Goal: Transaction & Acquisition: Purchase product/service

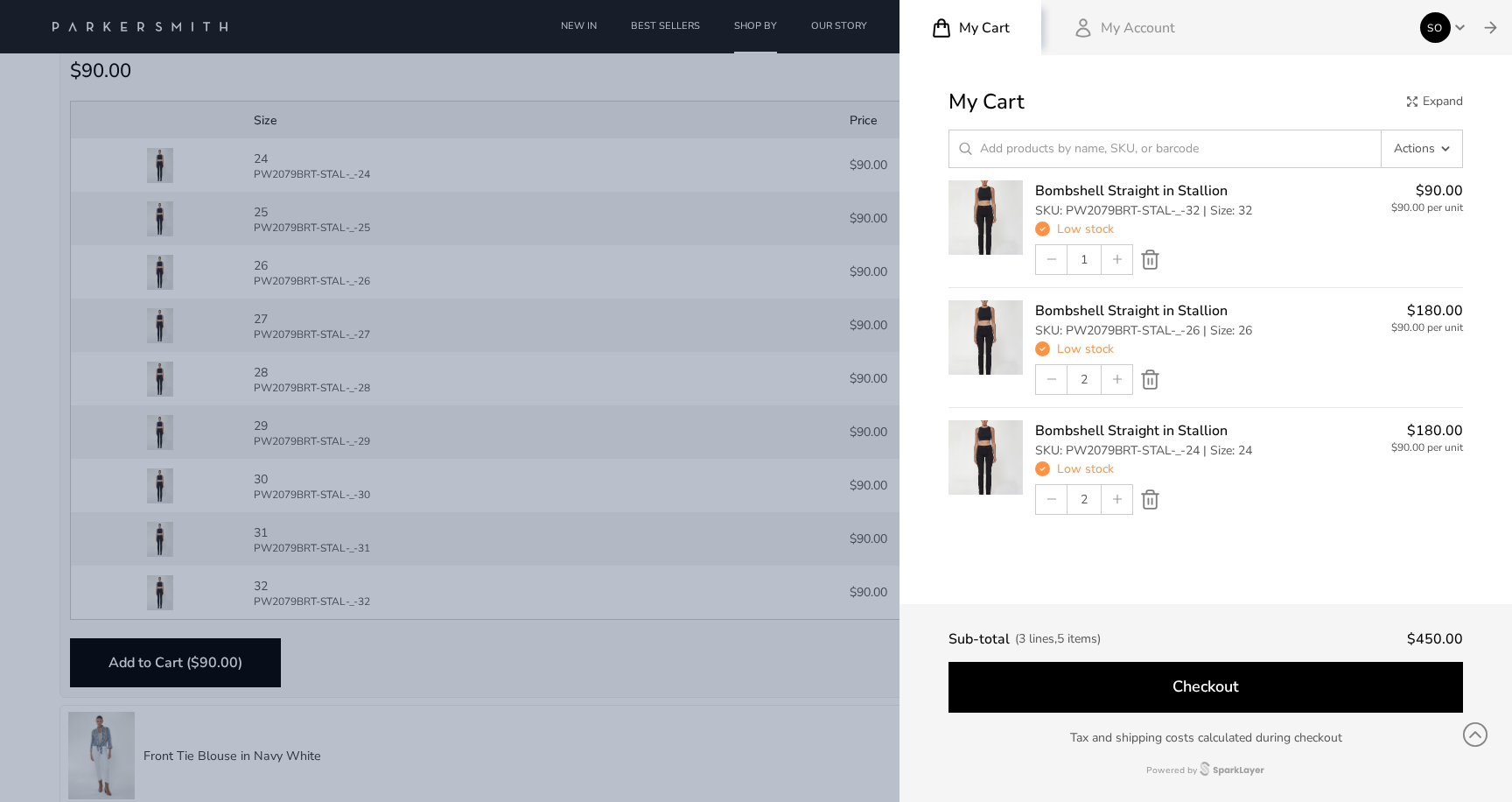
scroll to position [1222, 0]
click at [793, 86] on div at bounding box center [756, 401] width 1512 height 802
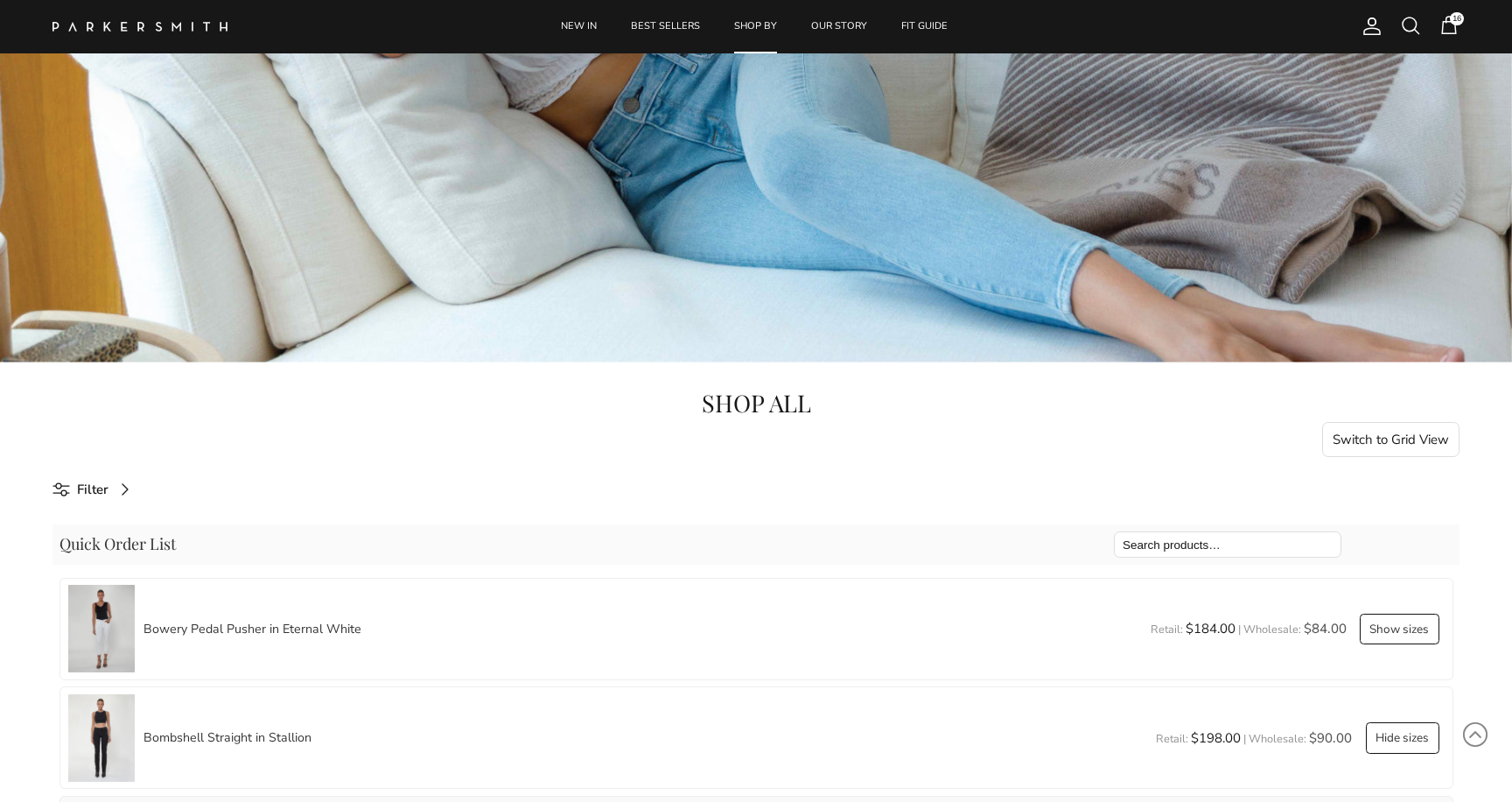
scroll to position [469, 0]
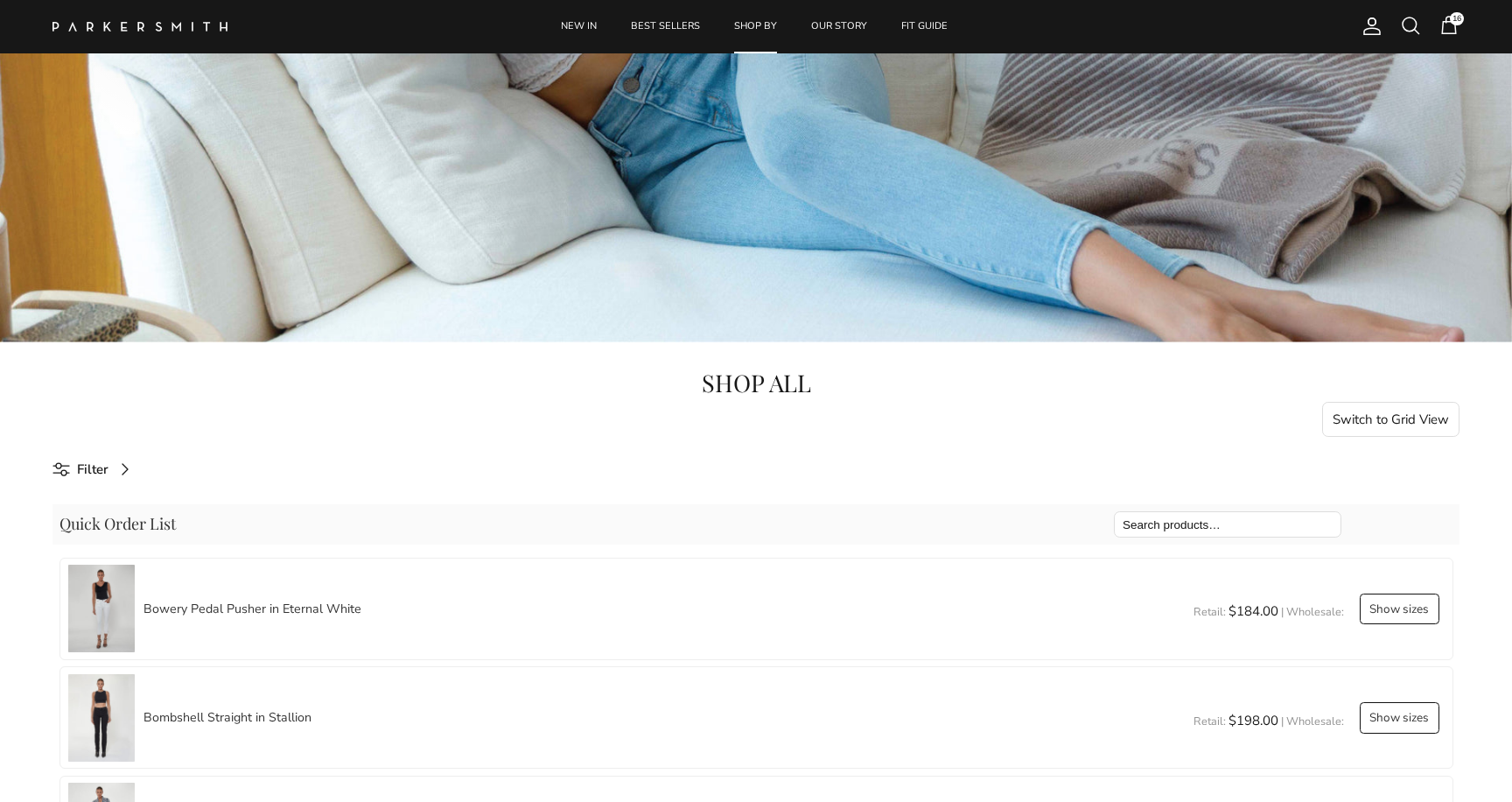
scroll to position [497, 0]
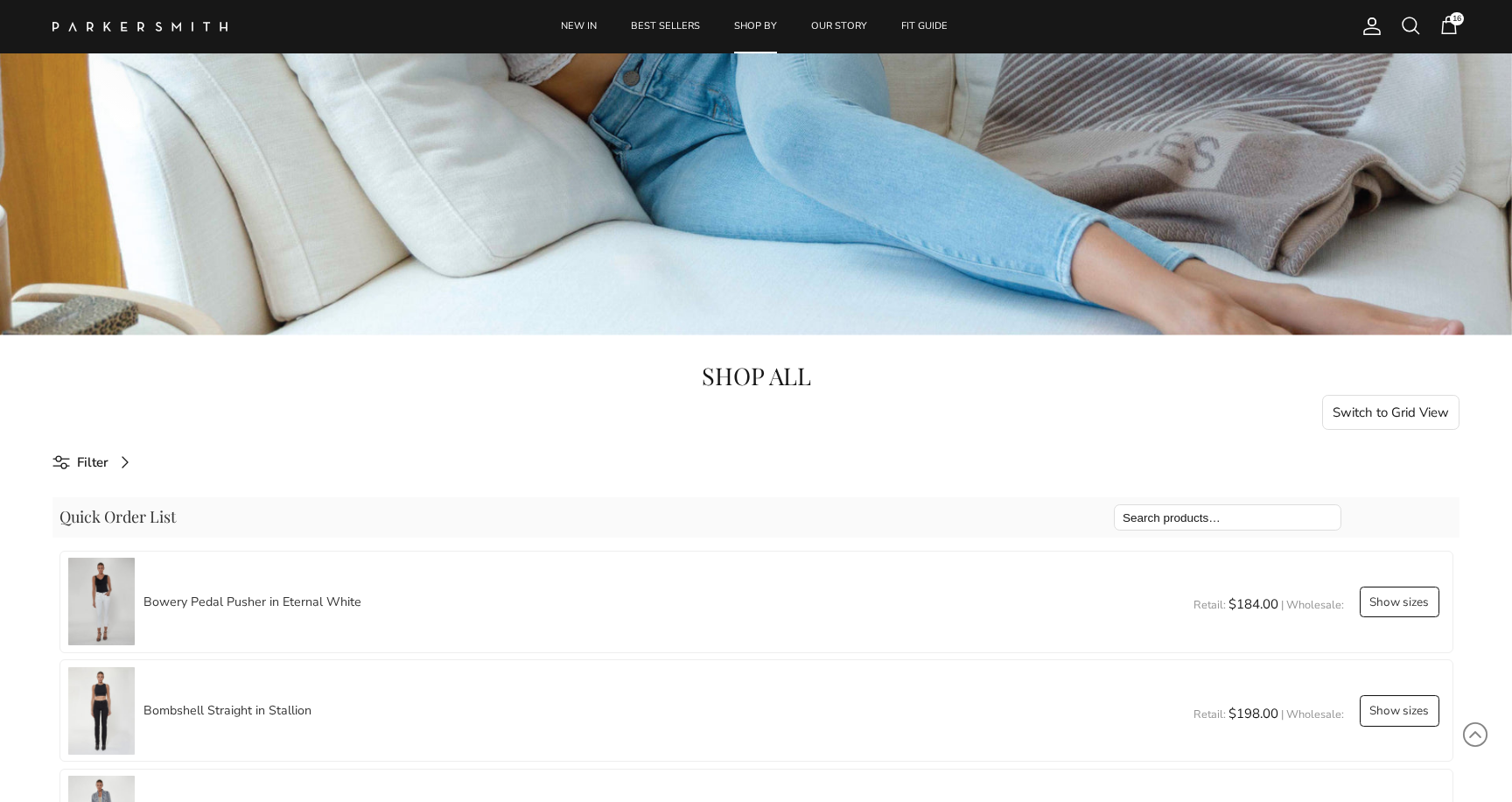
click at [1390, 407] on button "Switch to Grid View" at bounding box center [1392, 412] width 139 height 35
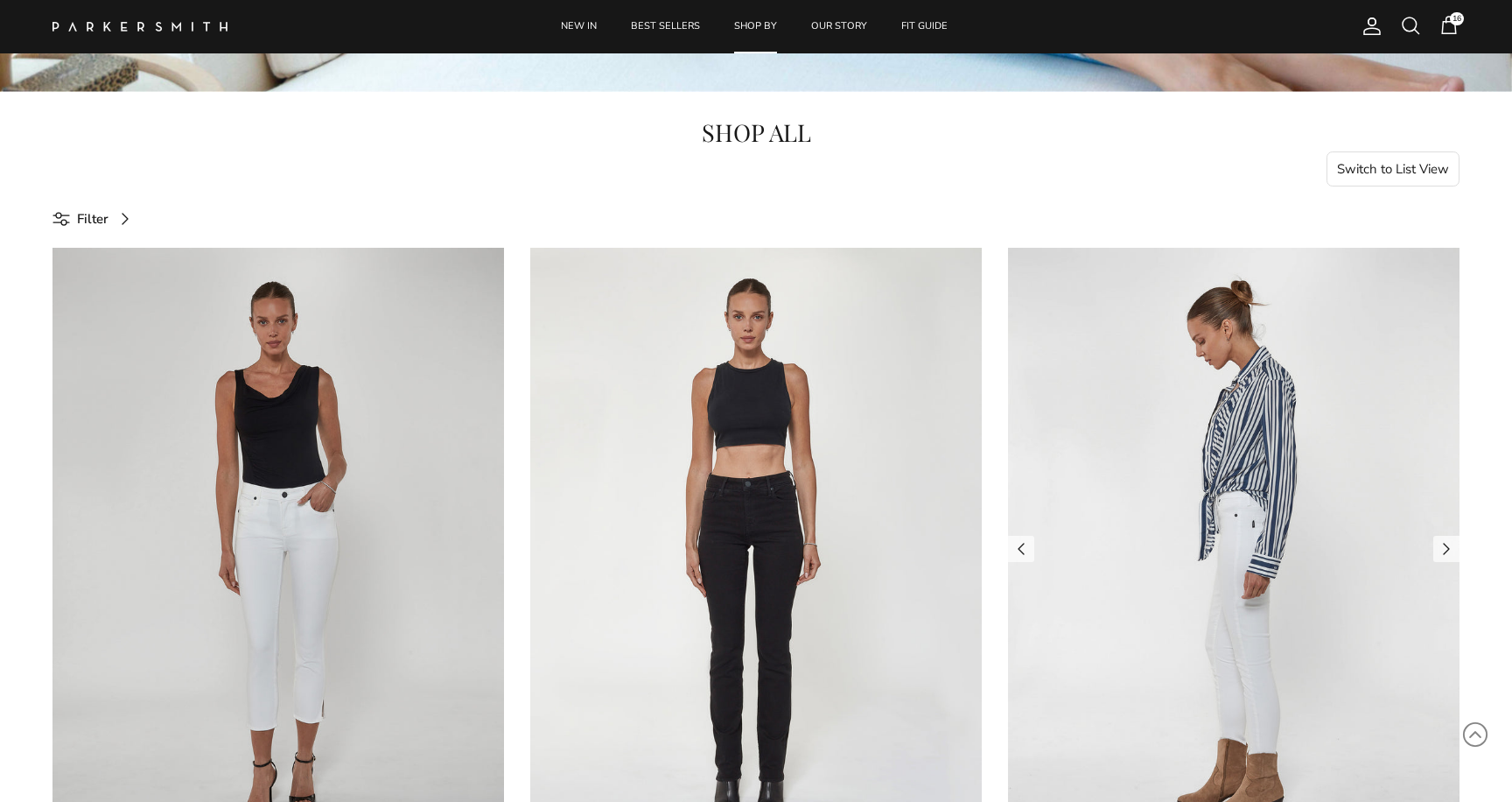
scroll to position [739, 0]
select select "25"
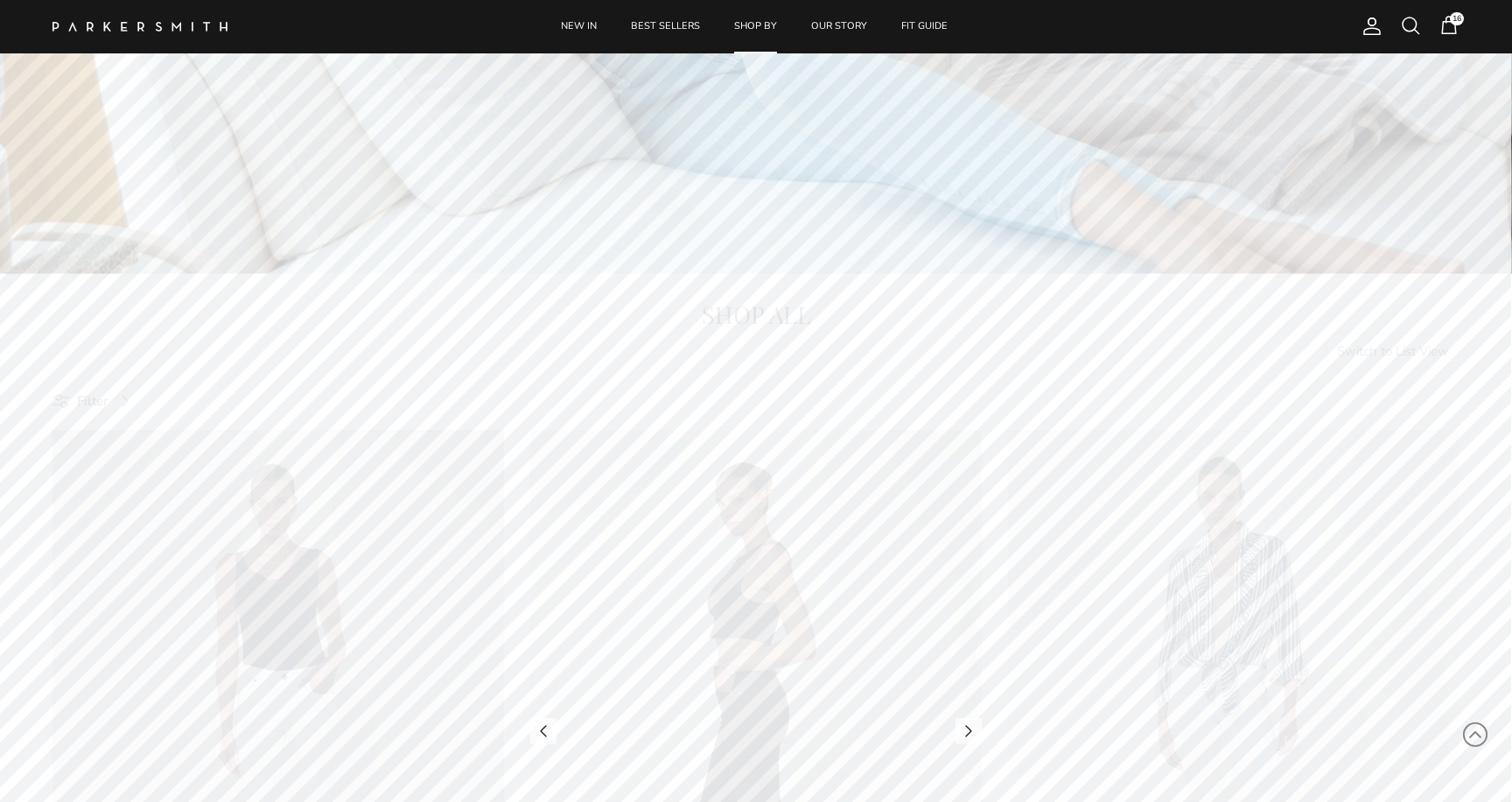
scroll to position [558, 0]
click at [1372, 351] on button "Switch to List View" at bounding box center [1393, 350] width 134 height 35
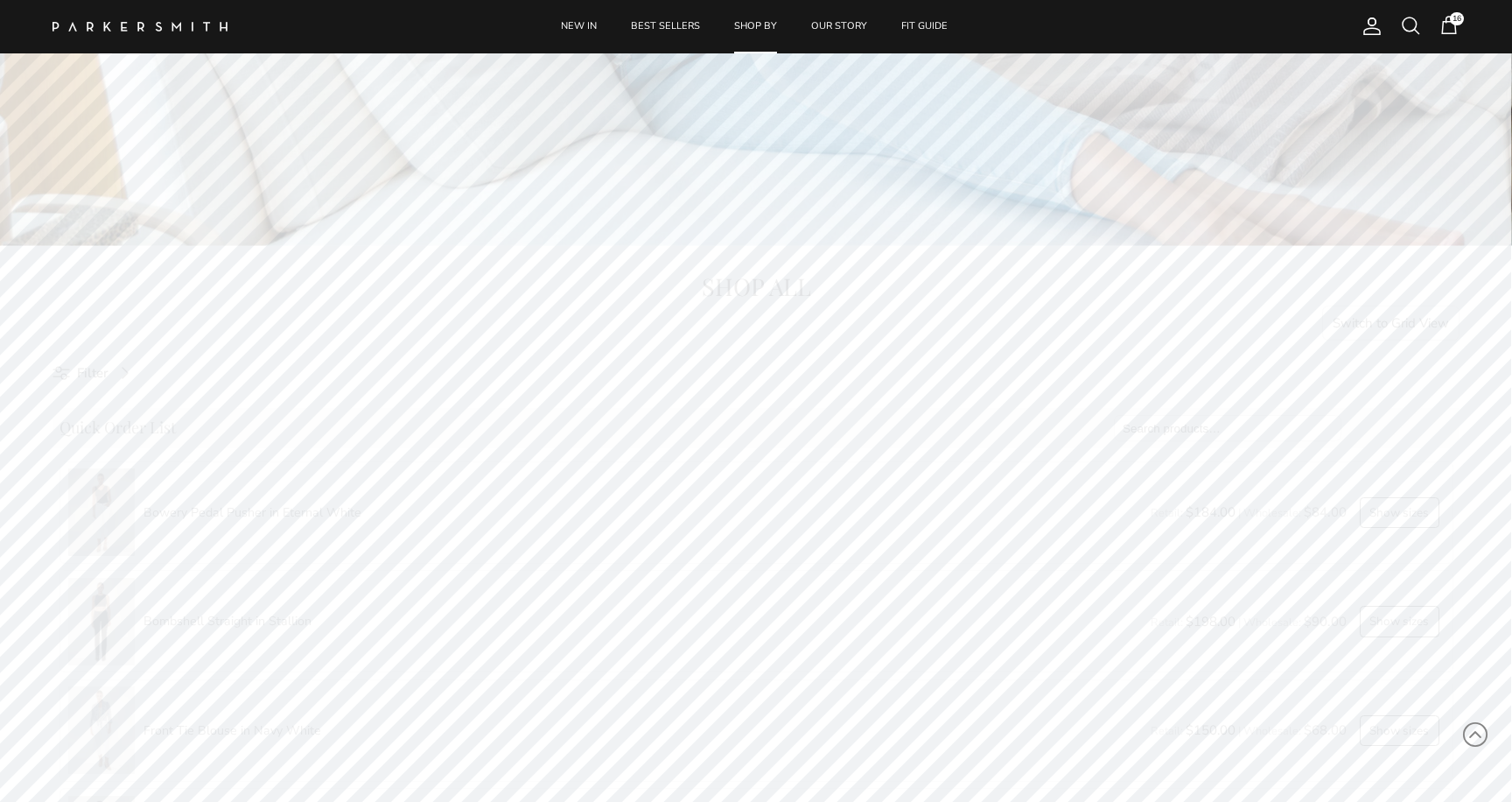
scroll to position [596, 0]
click at [1411, 505] on button "Show sizes" at bounding box center [1400, 502] width 80 height 32
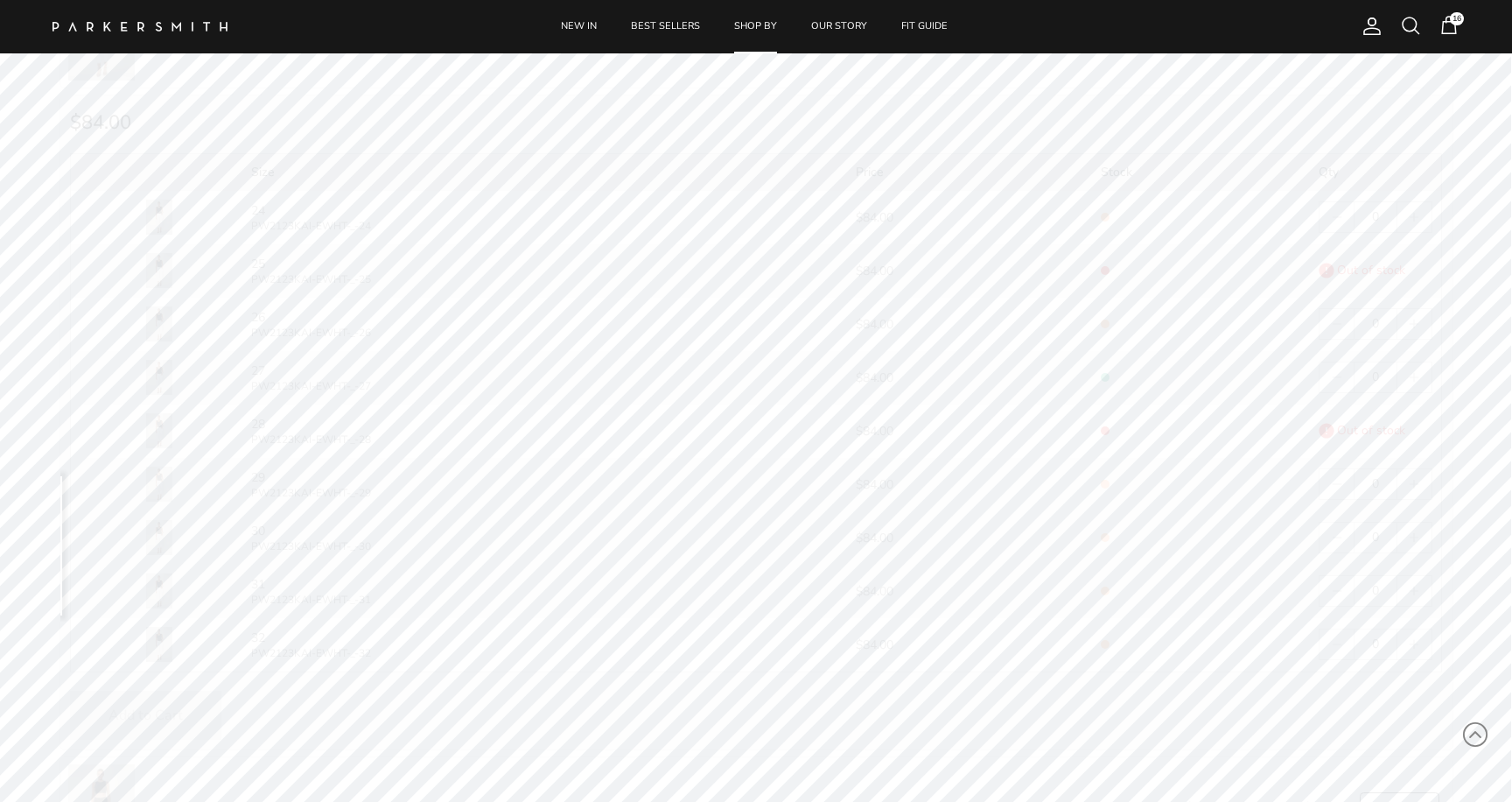
scroll to position [1099, 0]
click at [1409, 452] on button "button" at bounding box center [1414, 445] width 34 height 30
type input "1"
click at [1409, 185] on button "button" at bounding box center [1414, 179] width 34 height 30
click at [198, 688] on button "Add to Cart ($168.00)" at bounding box center [179, 677] width 219 height 49
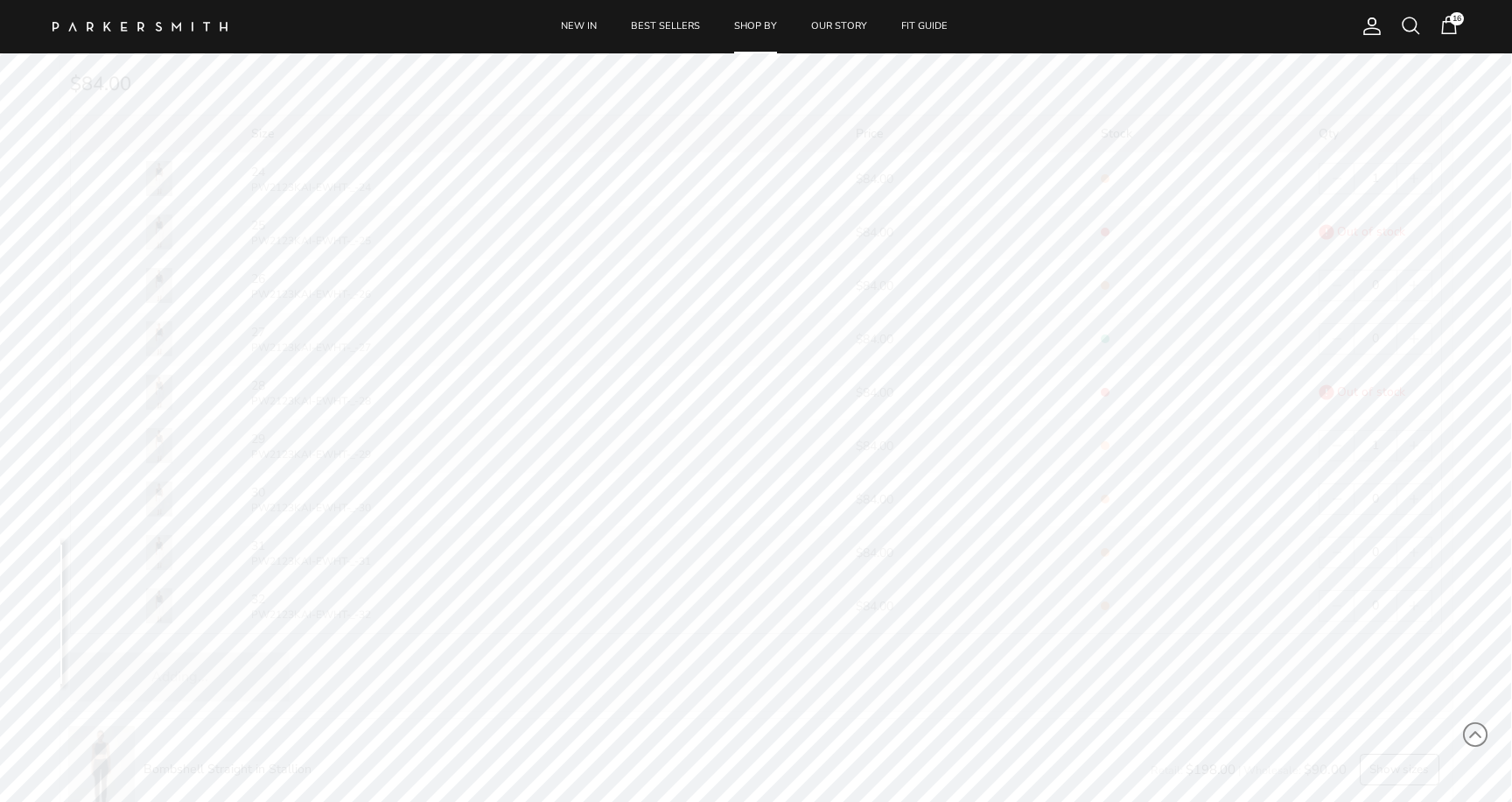
type input "0"
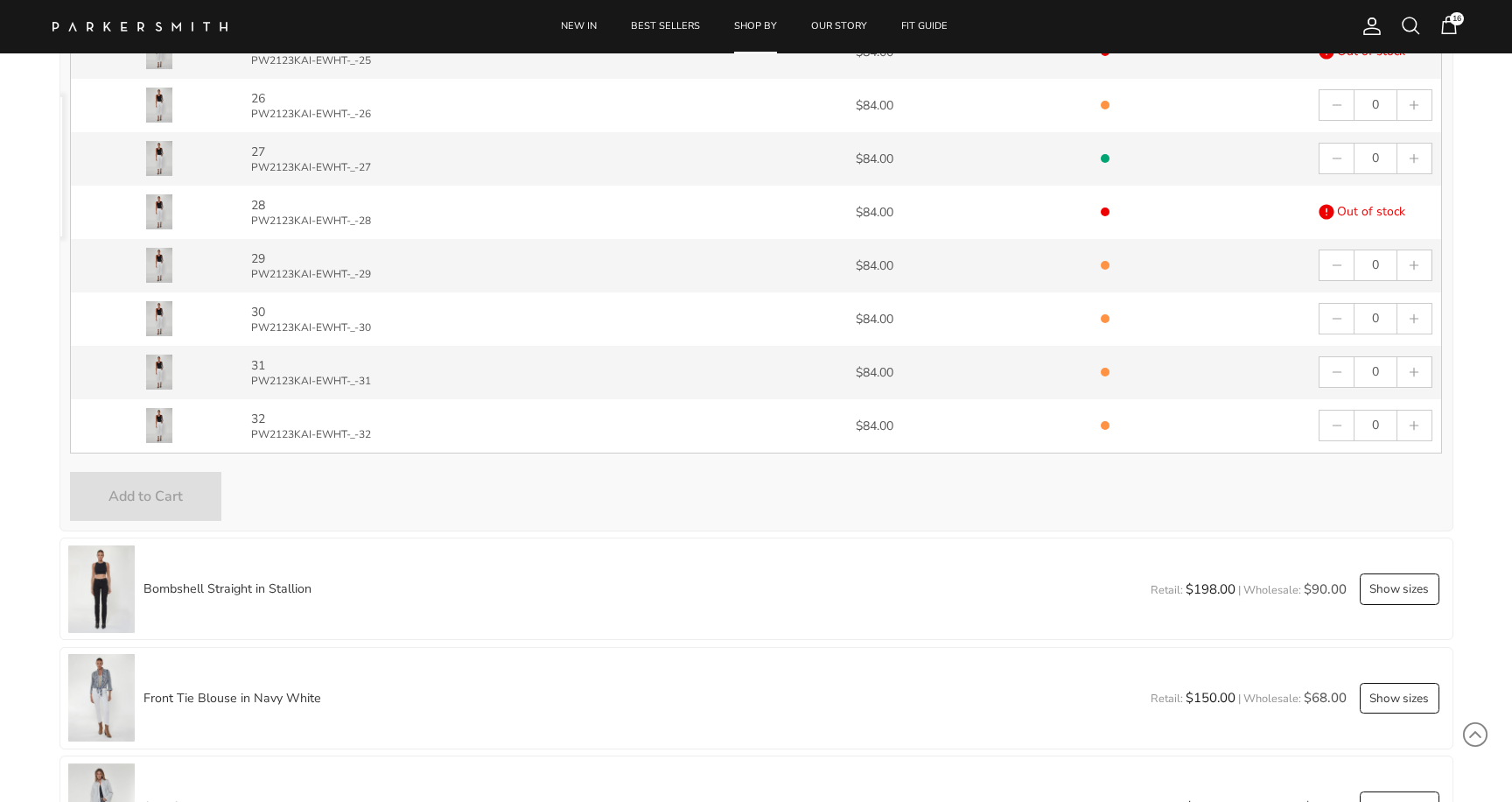
scroll to position [1089, 0]
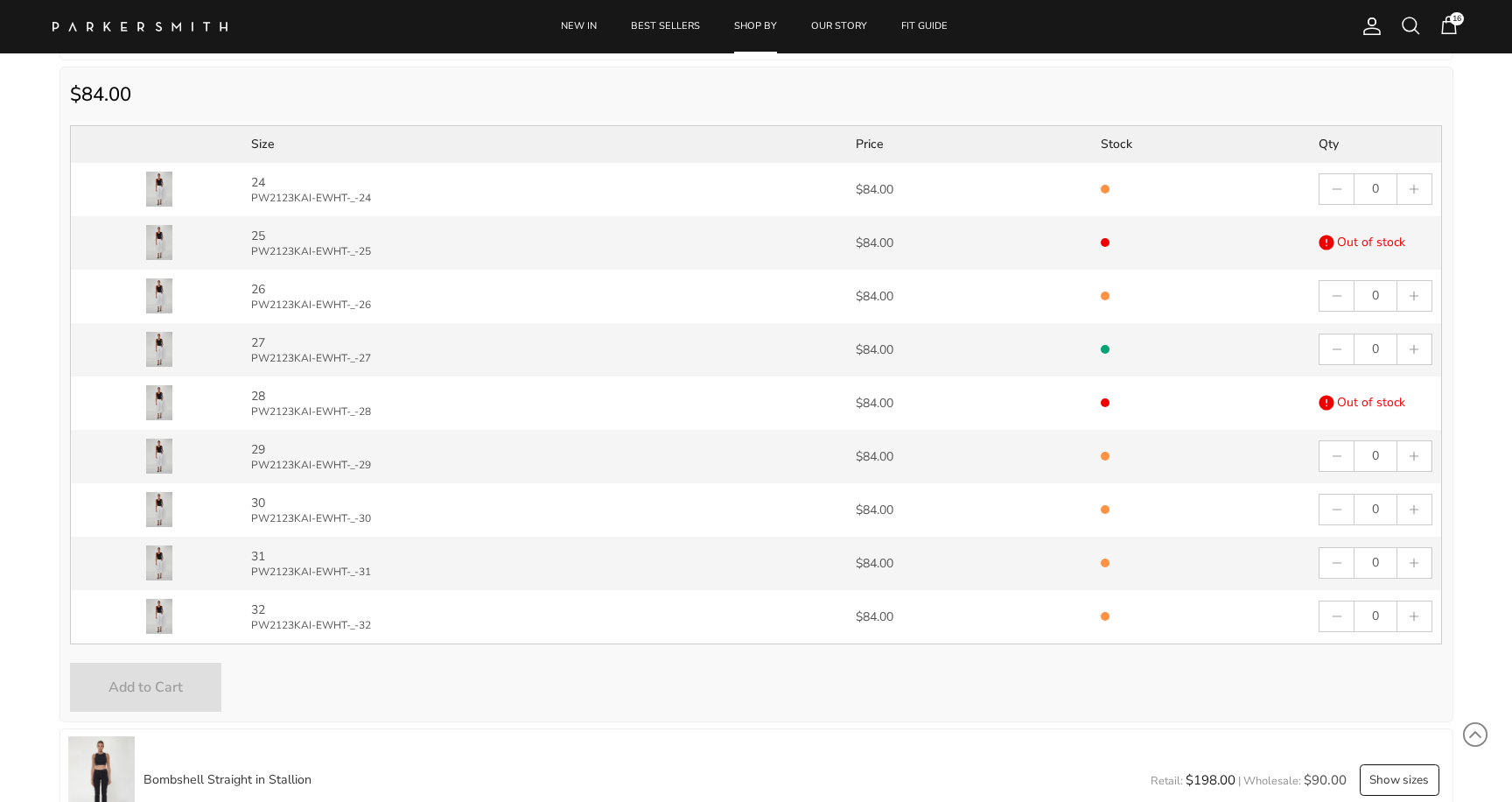
click at [1451, 28] on span "16" at bounding box center [1449, 24] width 21 height 21
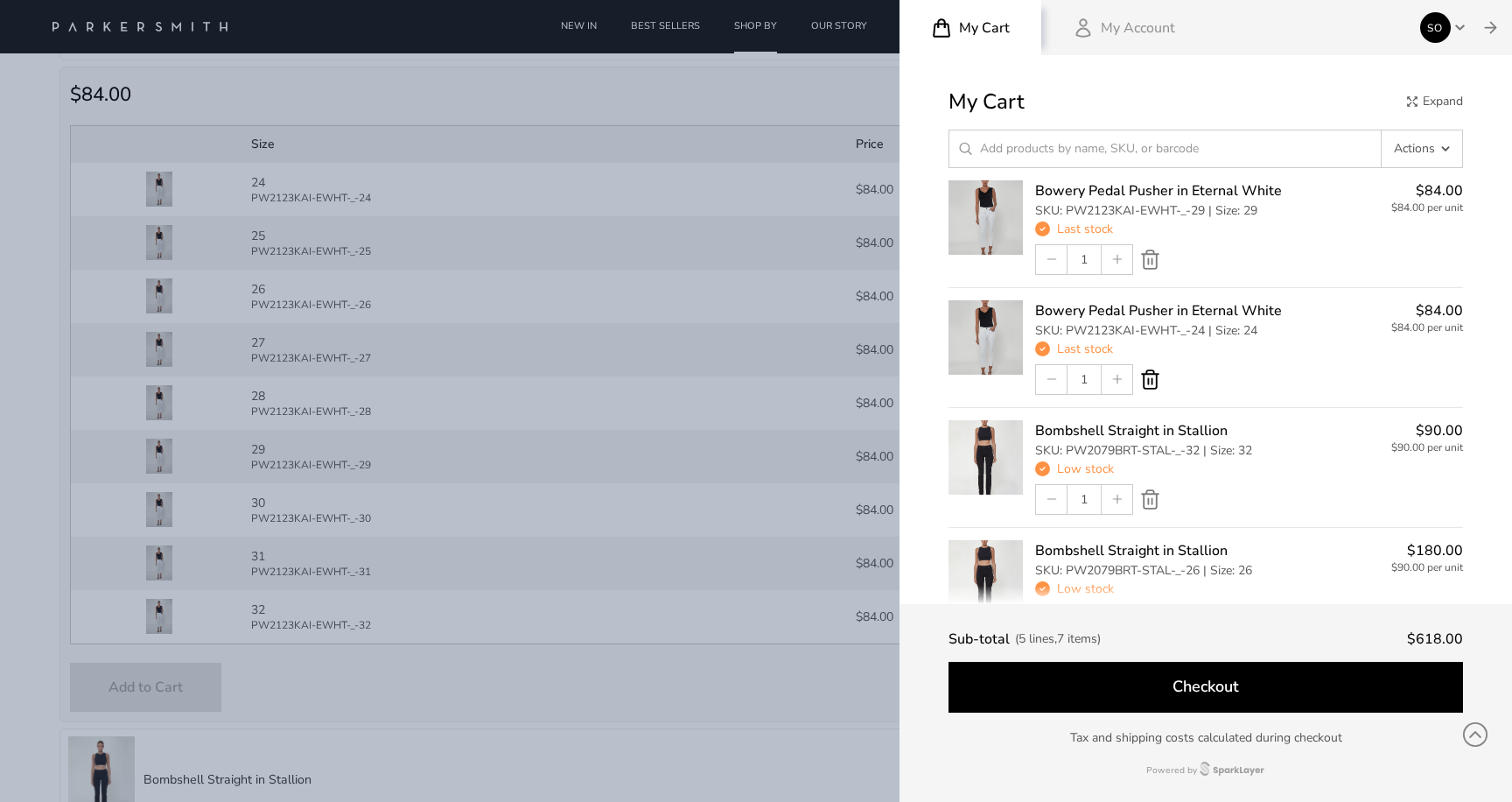
click at [1145, 377] on icon at bounding box center [1151, 380] width 22 height 22
type input "0"
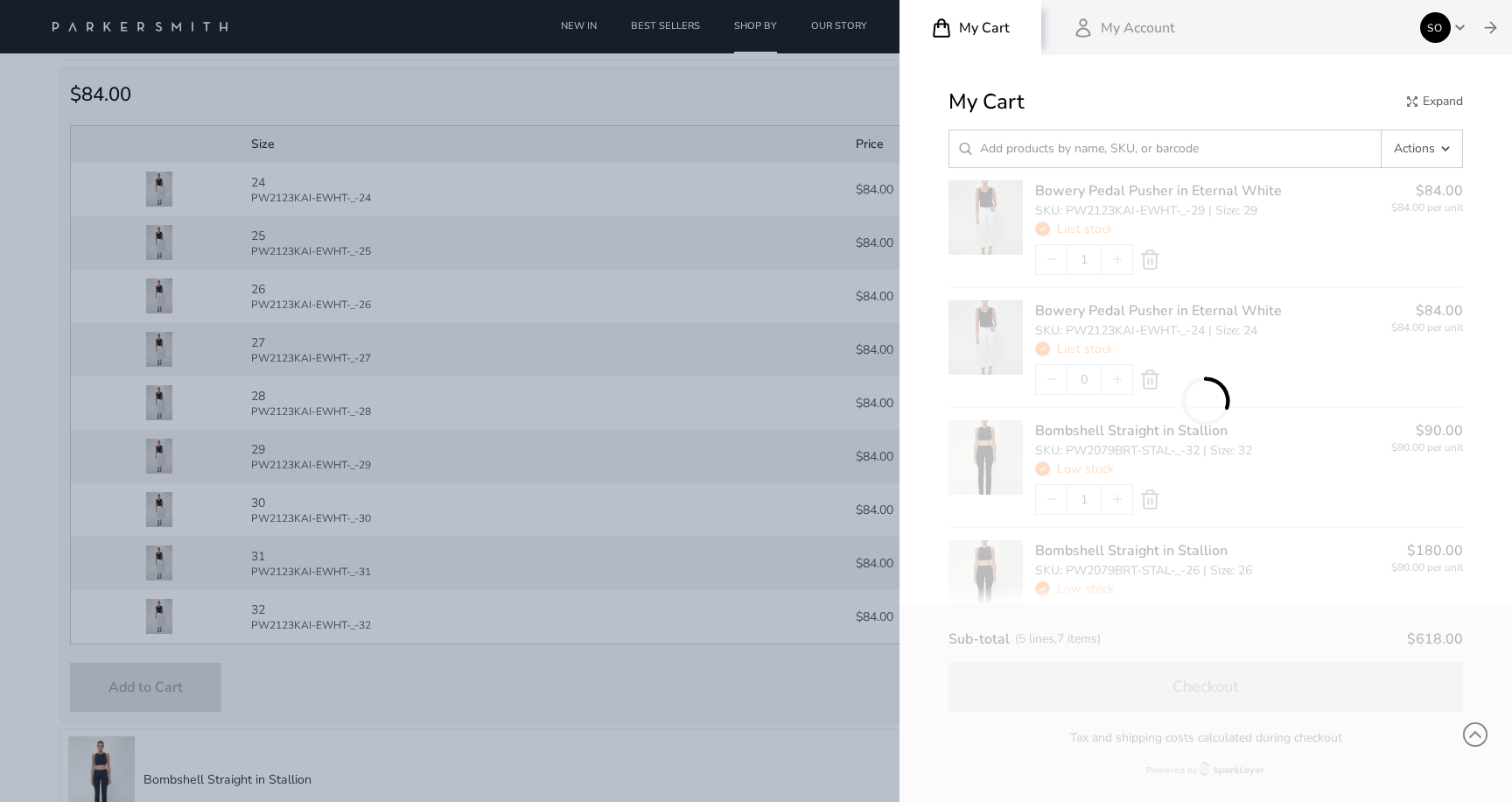
click at [1146, 266] on main "My Cart Expand Actions Upload CSV file Clear cart Save shopping list Bowery Ped…" at bounding box center [1206, 444] width 515 height 716
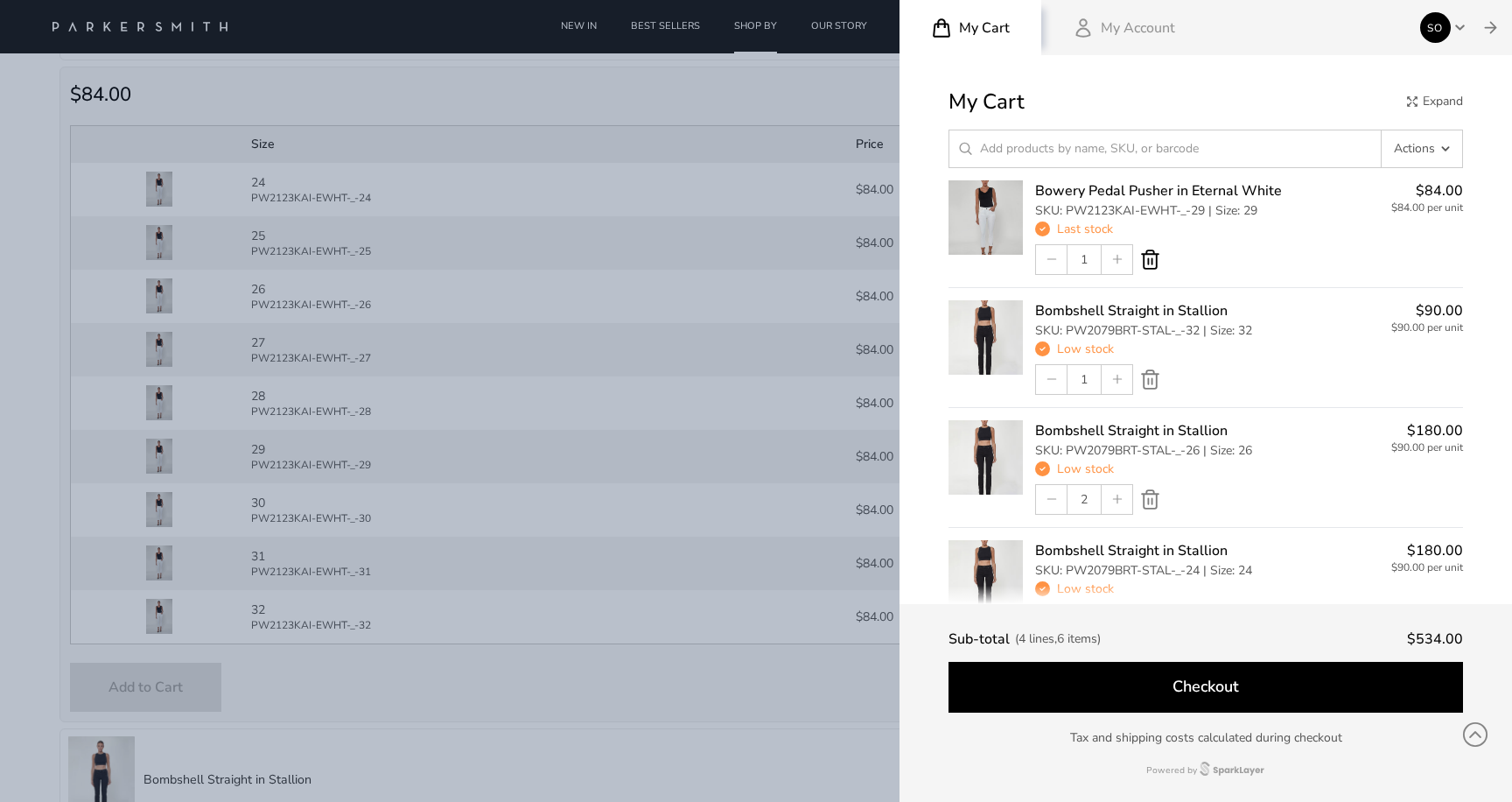
click at [1151, 261] on icon at bounding box center [1151, 259] width 22 height 22
type input "0"
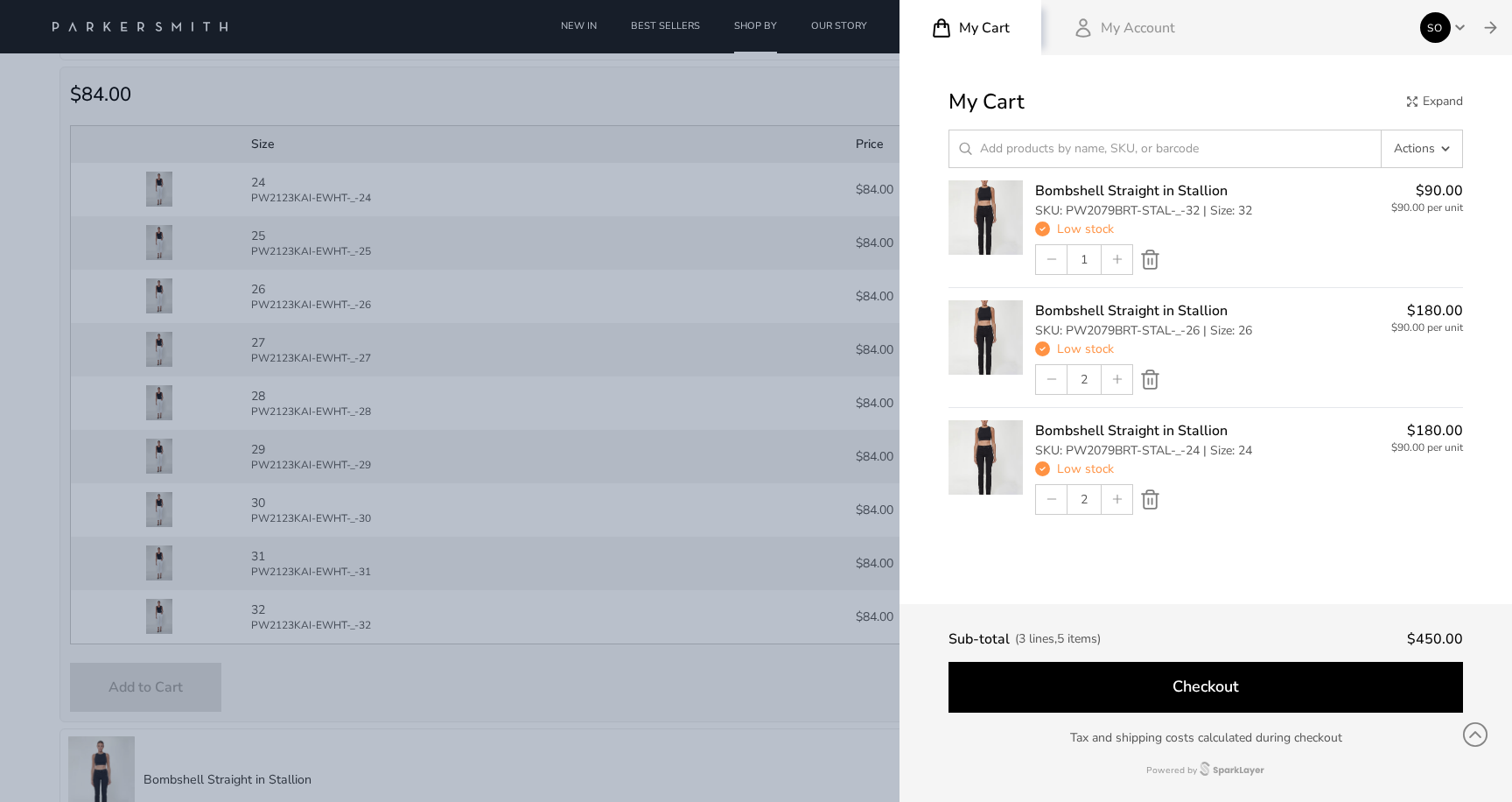
click at [1151, 246] on div "1" at bounding box center [1208, 259] width 344 height 31
click at [1150, 264] on icon at bounding box center [1151, 259] width 22 height 22
type input "0"
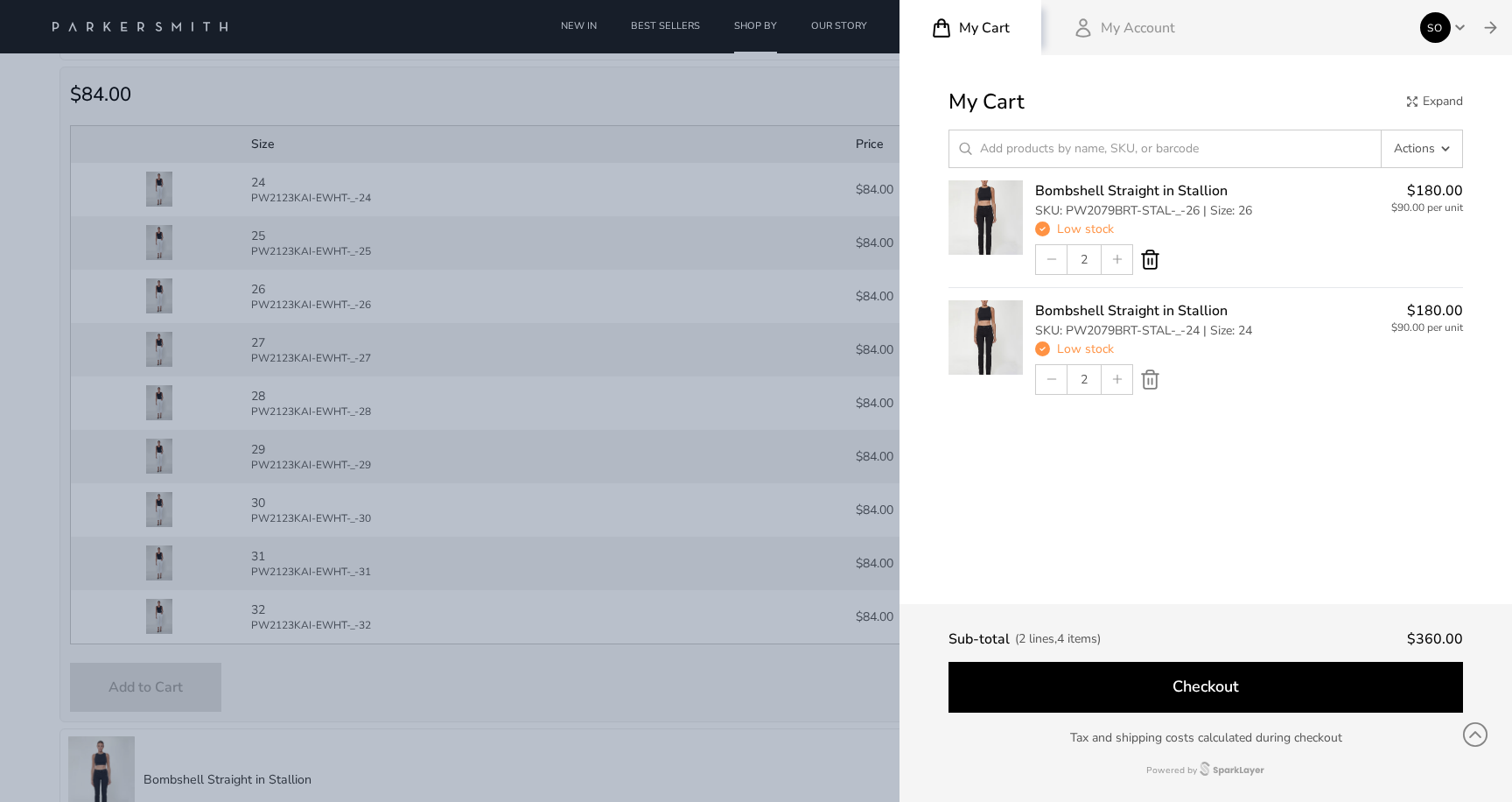
click at [1145, 265] on icon at bounding box center [1151, 259] width 22 height 22
type input "0"
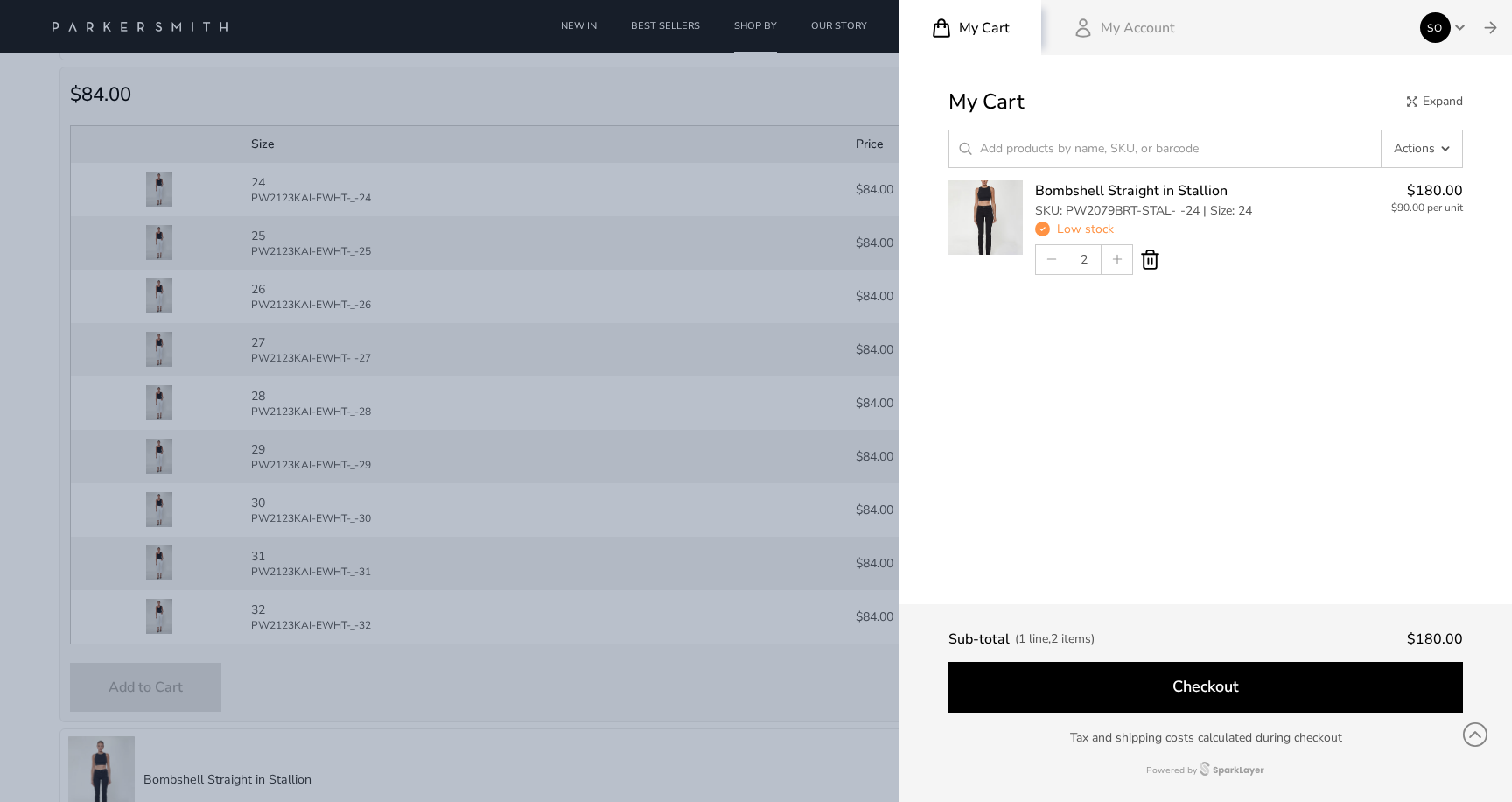
click at [1151, 259] on icon at bounding box center [1150, 258] width 15 height 17
type input "0"
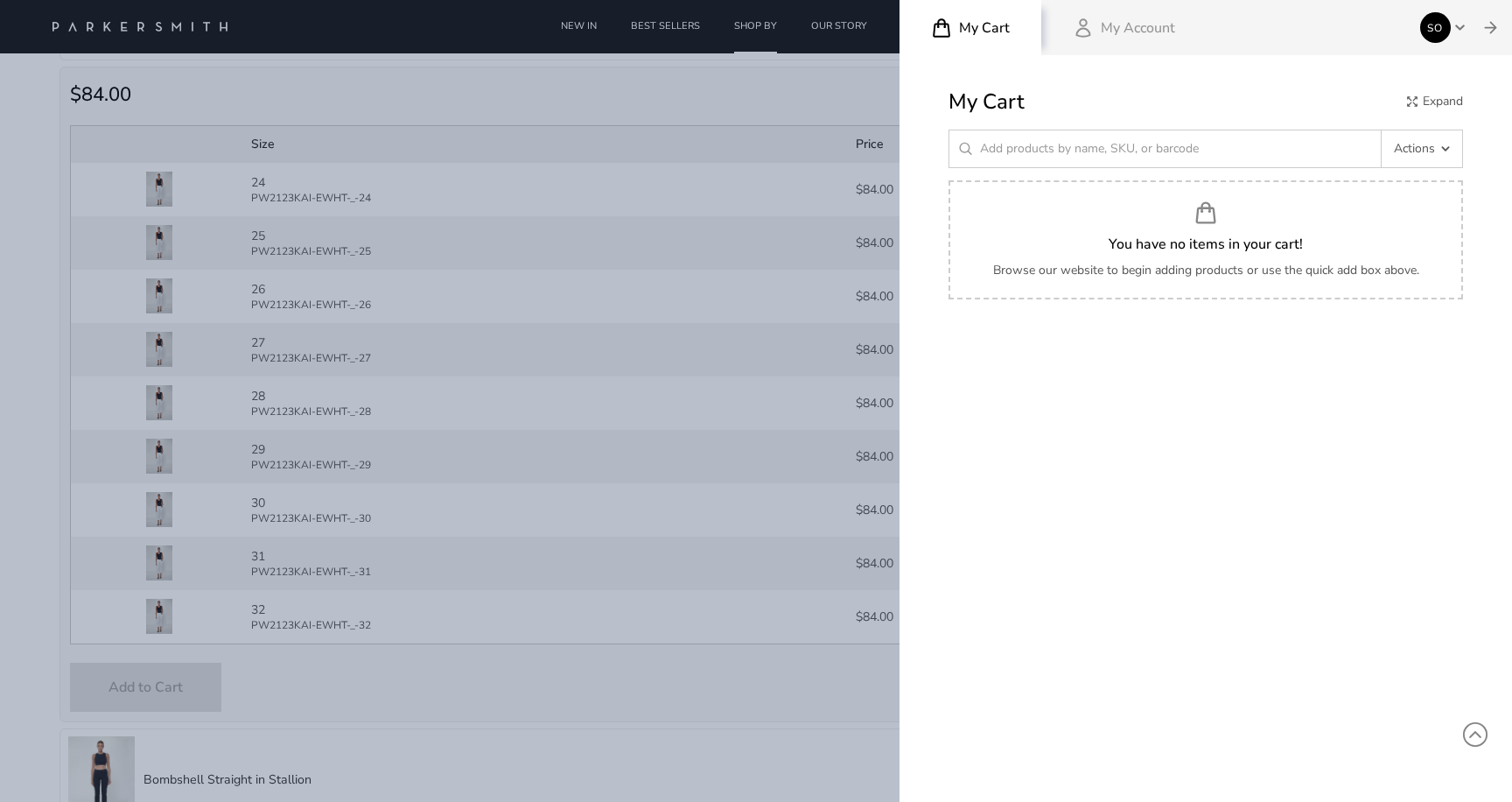
click at [782, 90] on div at bounding box center [756, 401] width 1512 height 802
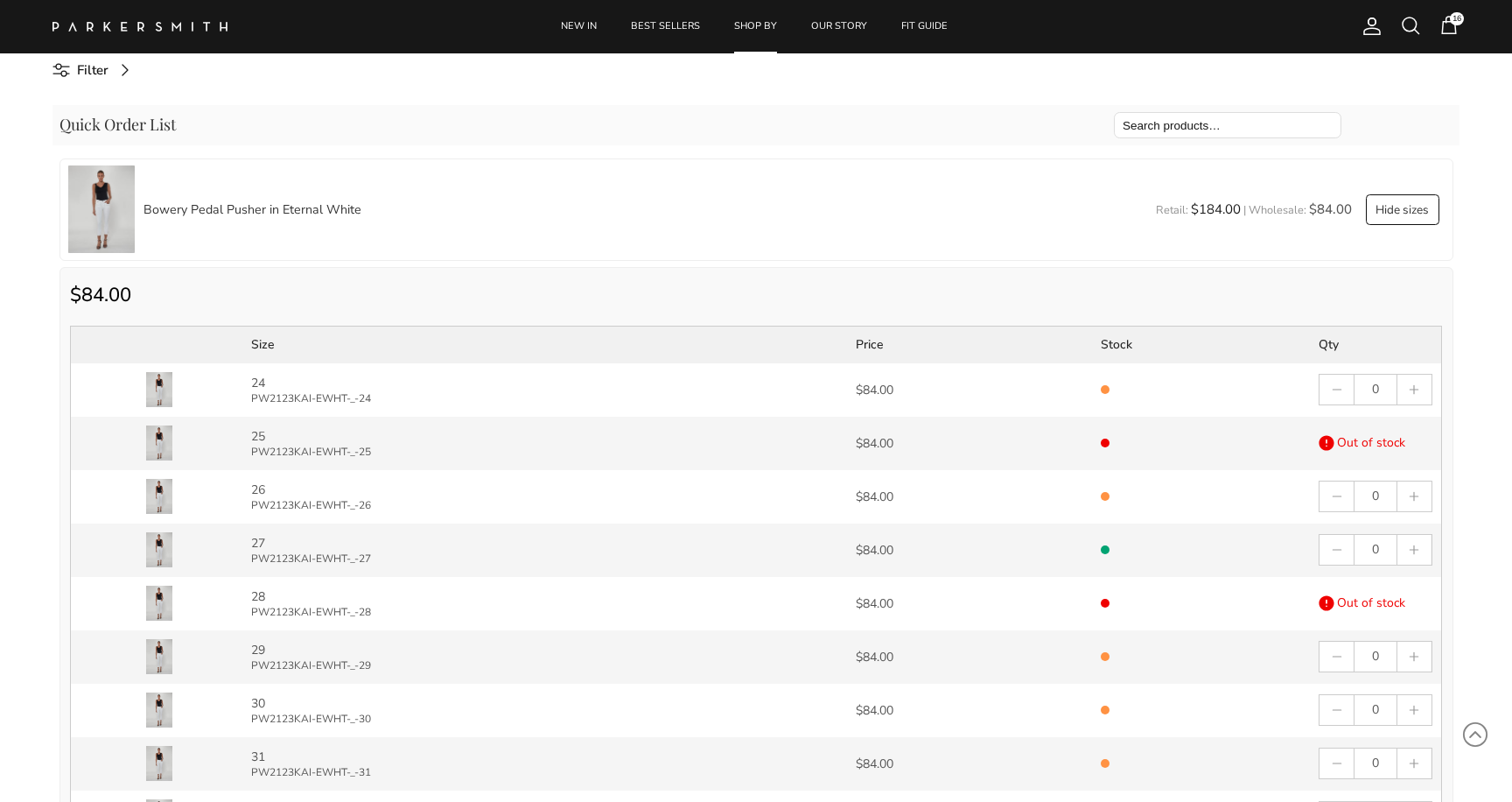
scroll to position [886, 0]
click at [1398, 212] on button "Hide sizes" at bounding box center [1402, 212] width 73 height 32
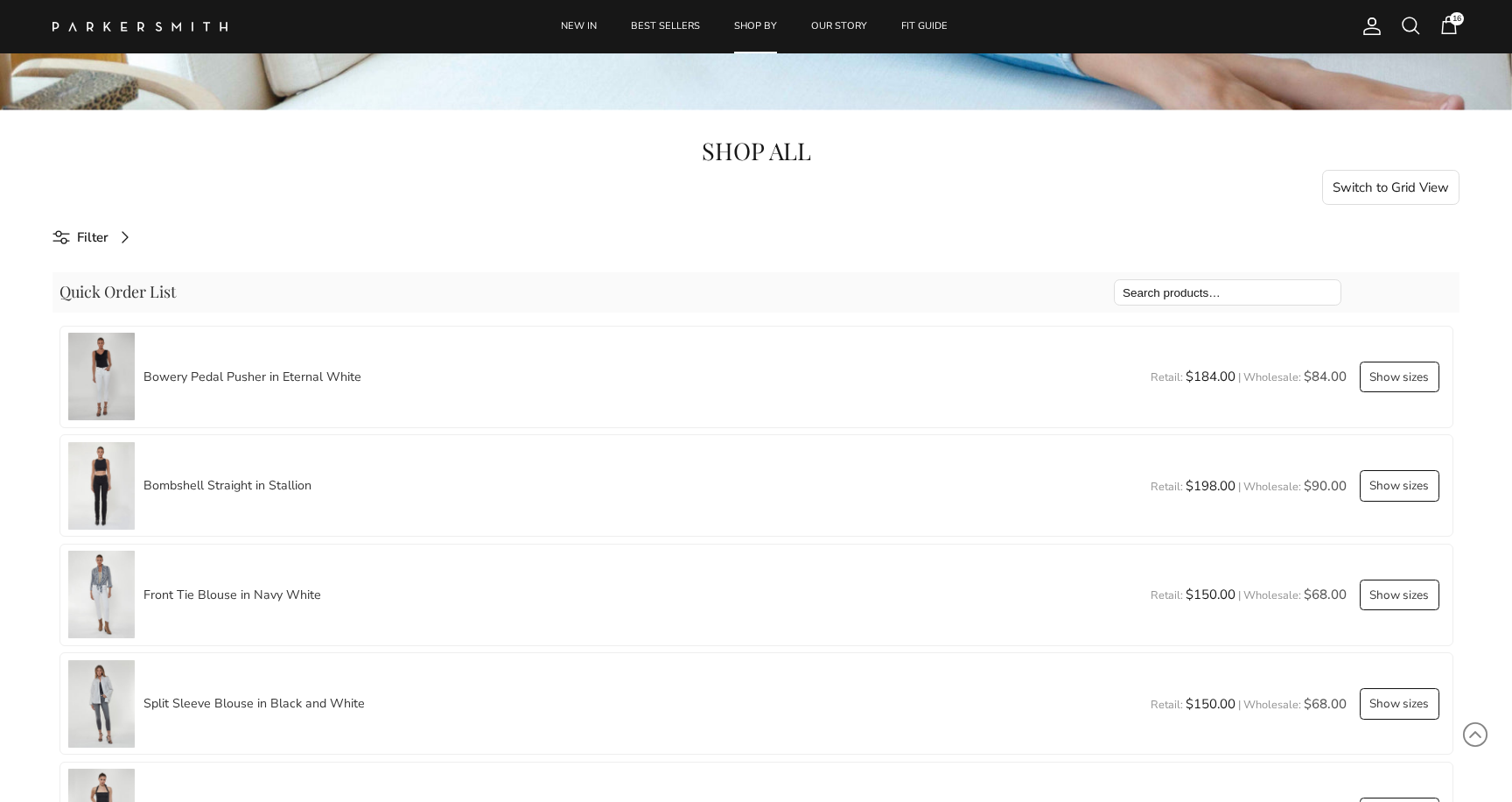
scroll to position [657, 0]
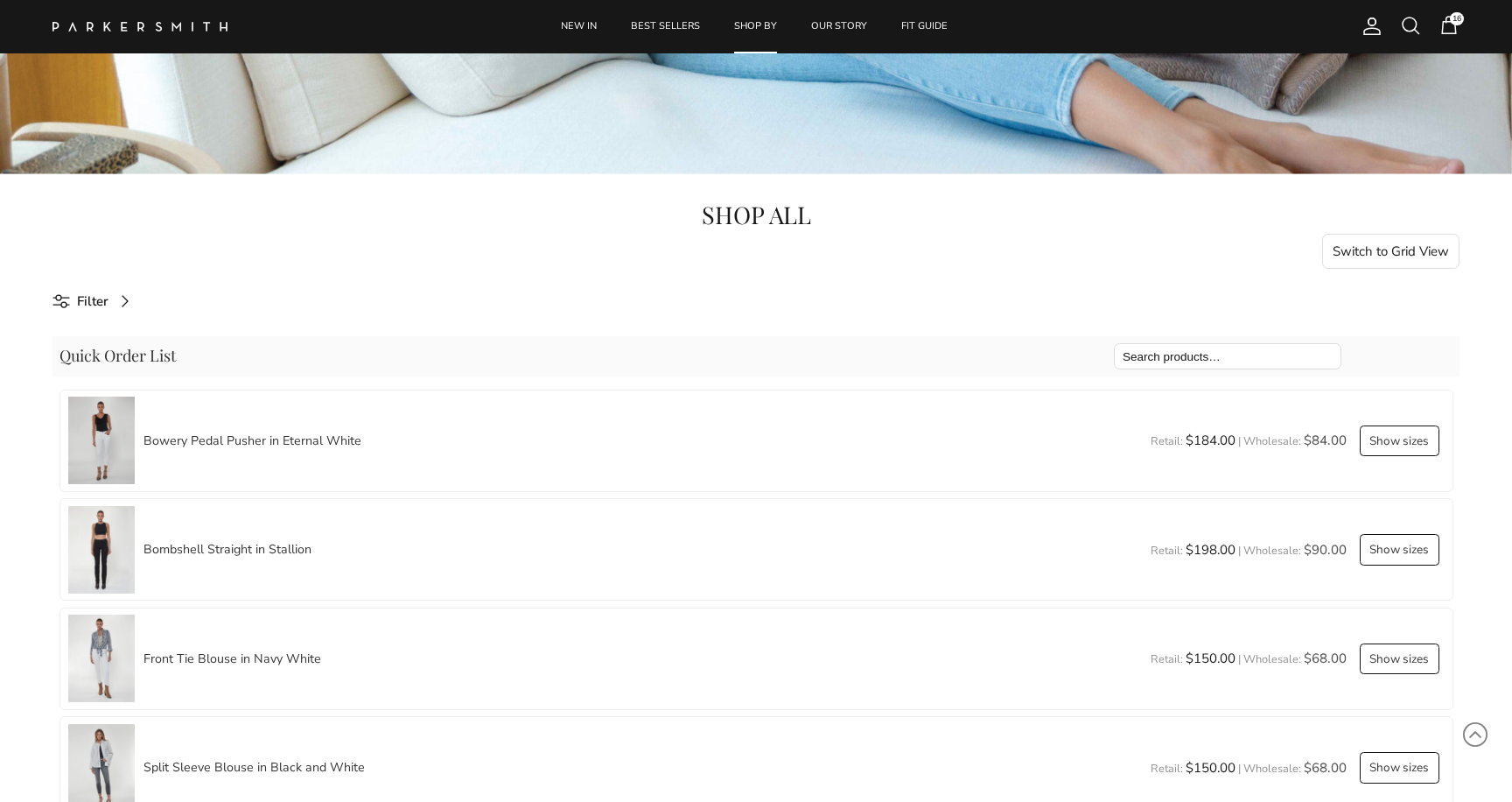
click at [1378, 250] on button "Switch to Grid View" at bounding box center [1392, 251] width 139 height 35
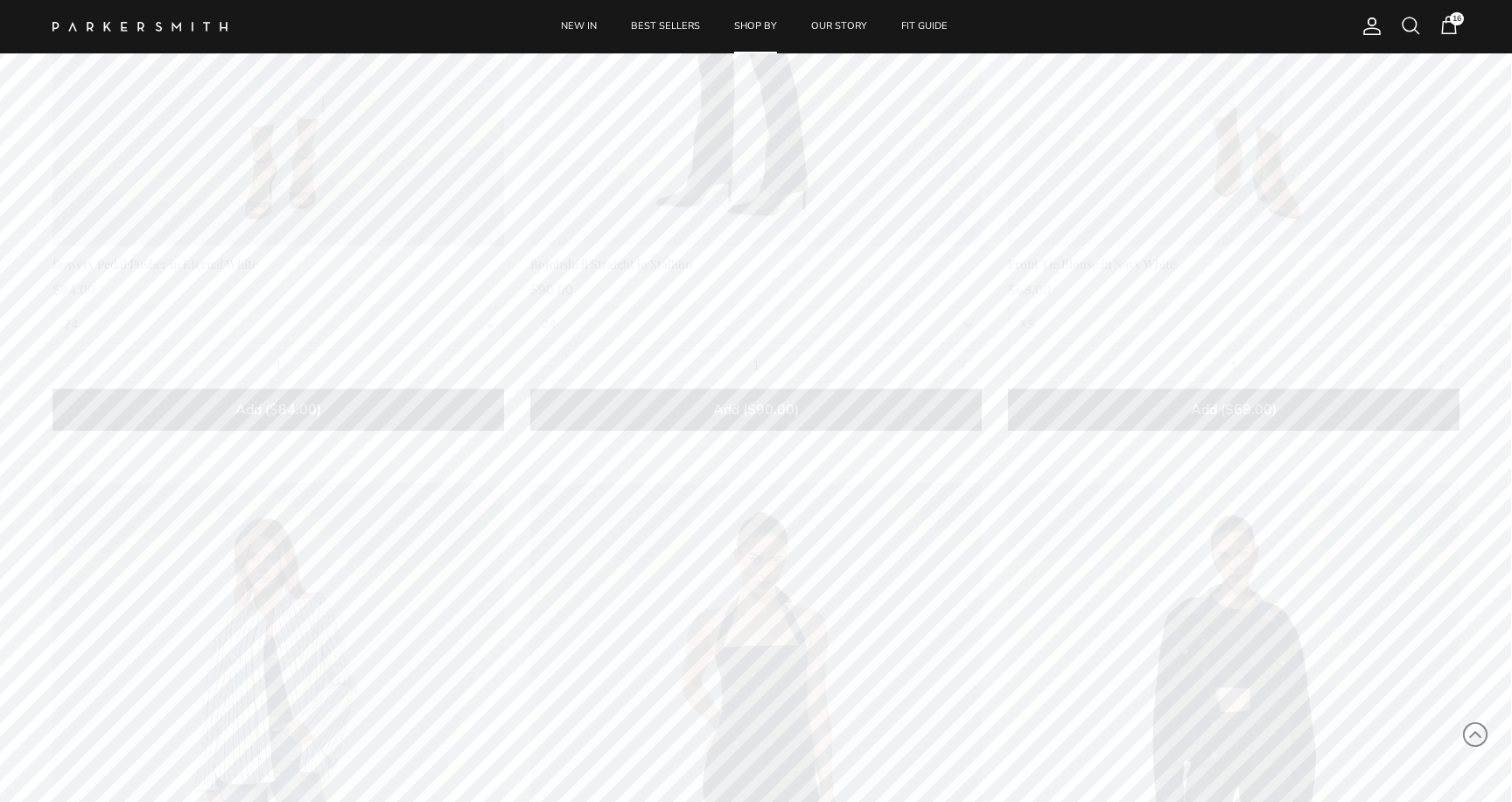
scroll to position [1327, 0]
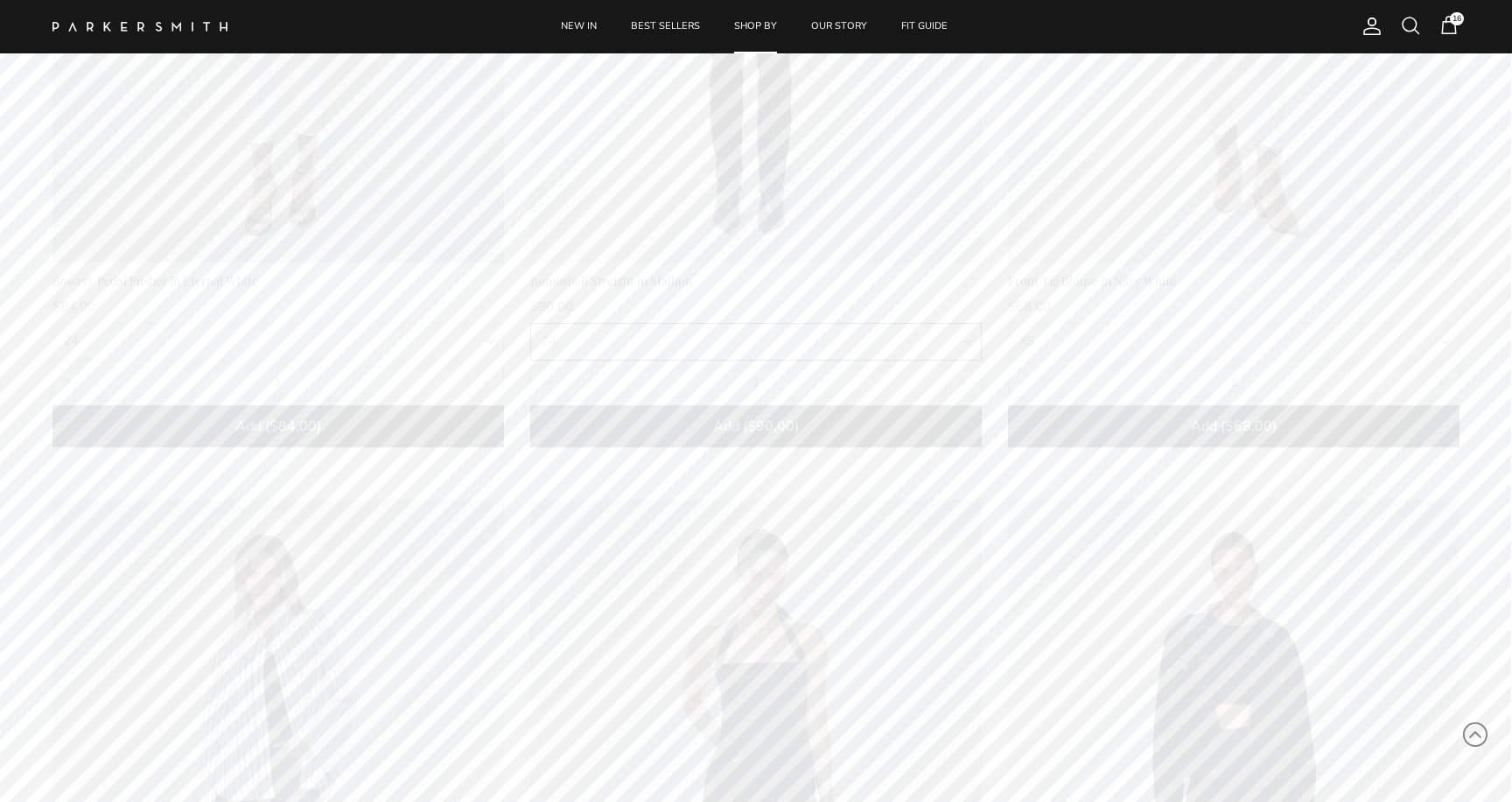
click at [952, 333] on select "24 25 26 27 28 29 30 31 32" at bounding box center [756, 342] width 451 height 38
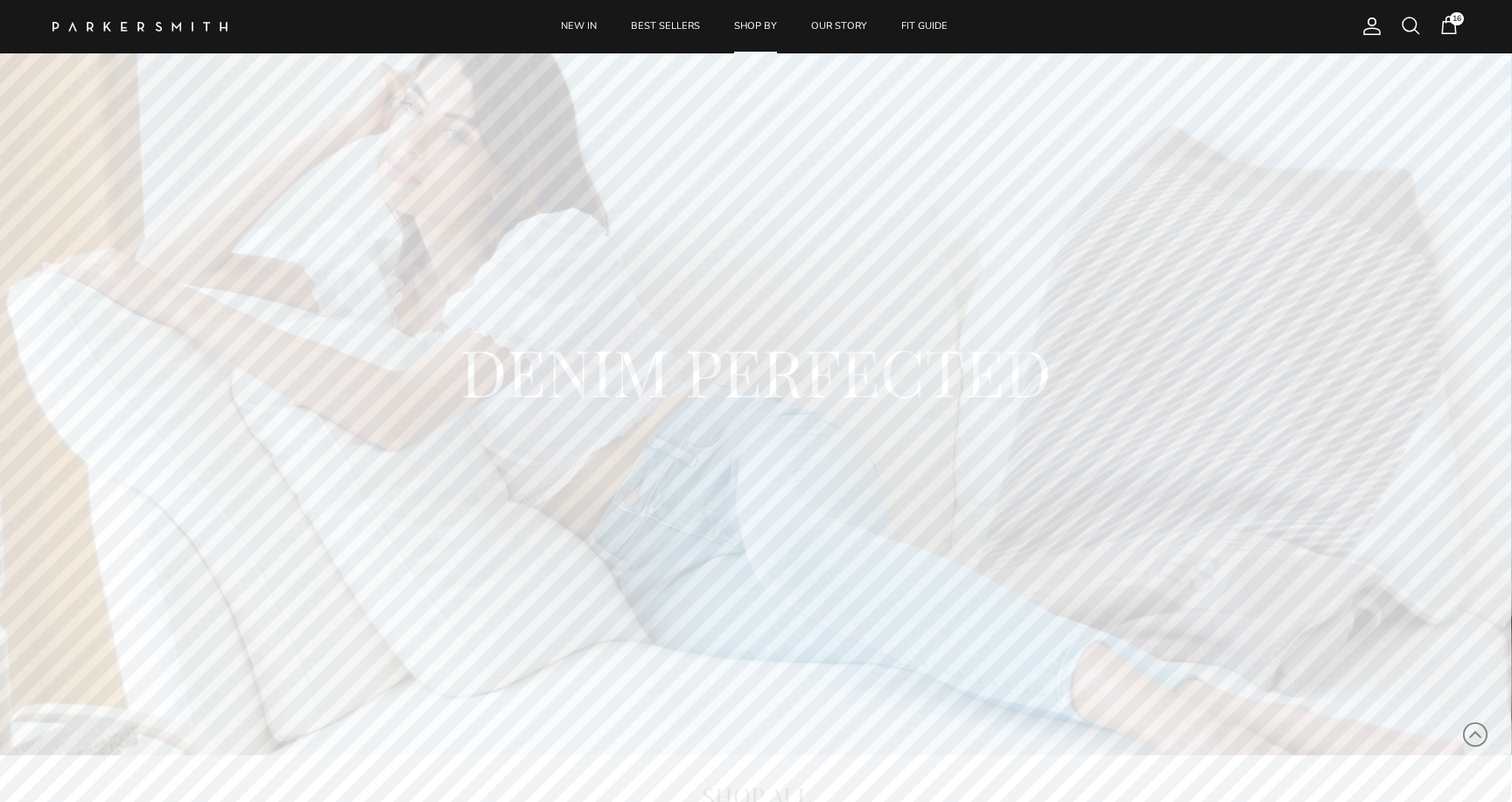
scroll to position [646, 0]
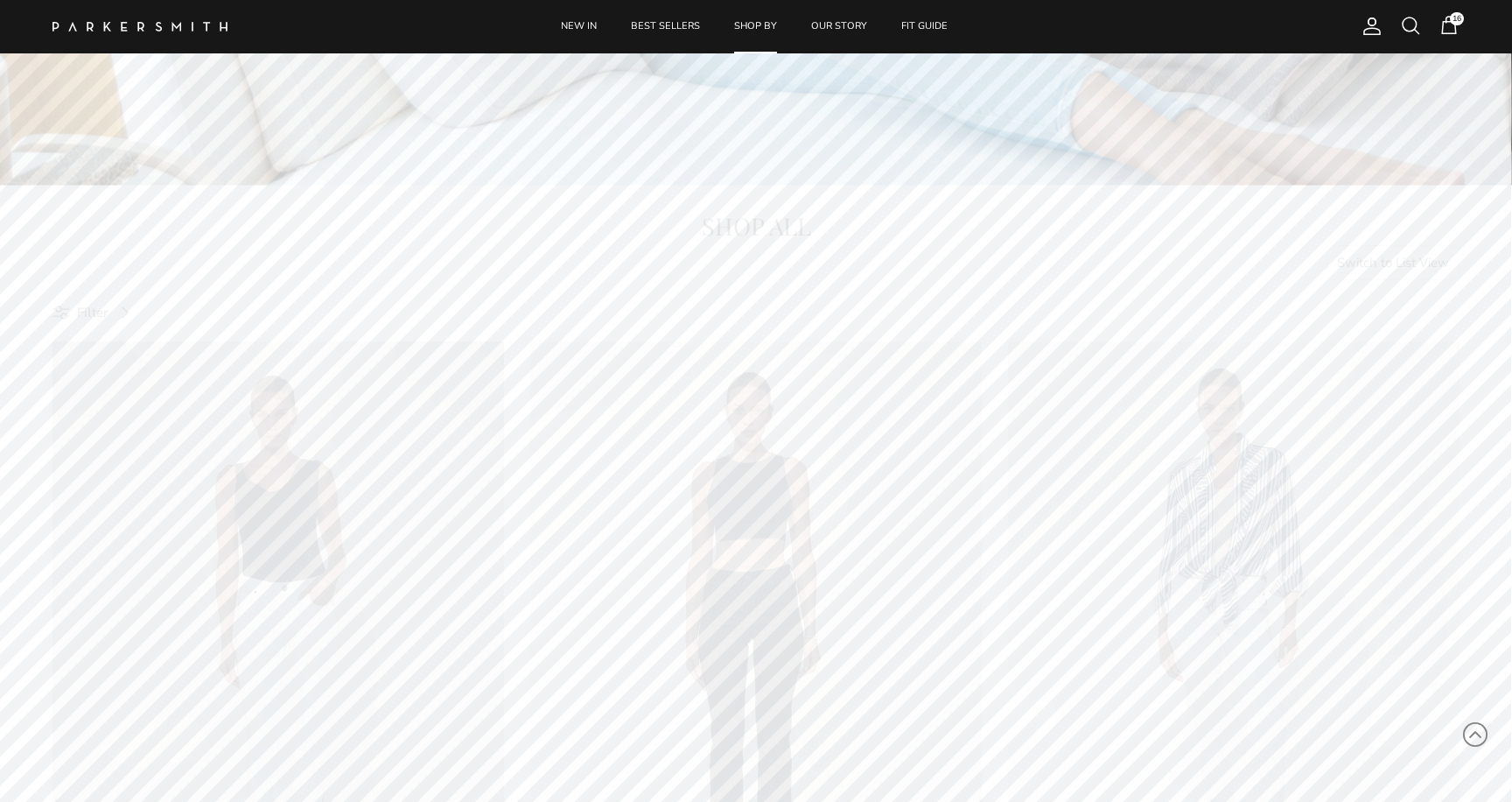
click at [1374, 261] on button "Switch to List View" at bounding box center [1393, 262] width 134 height 35
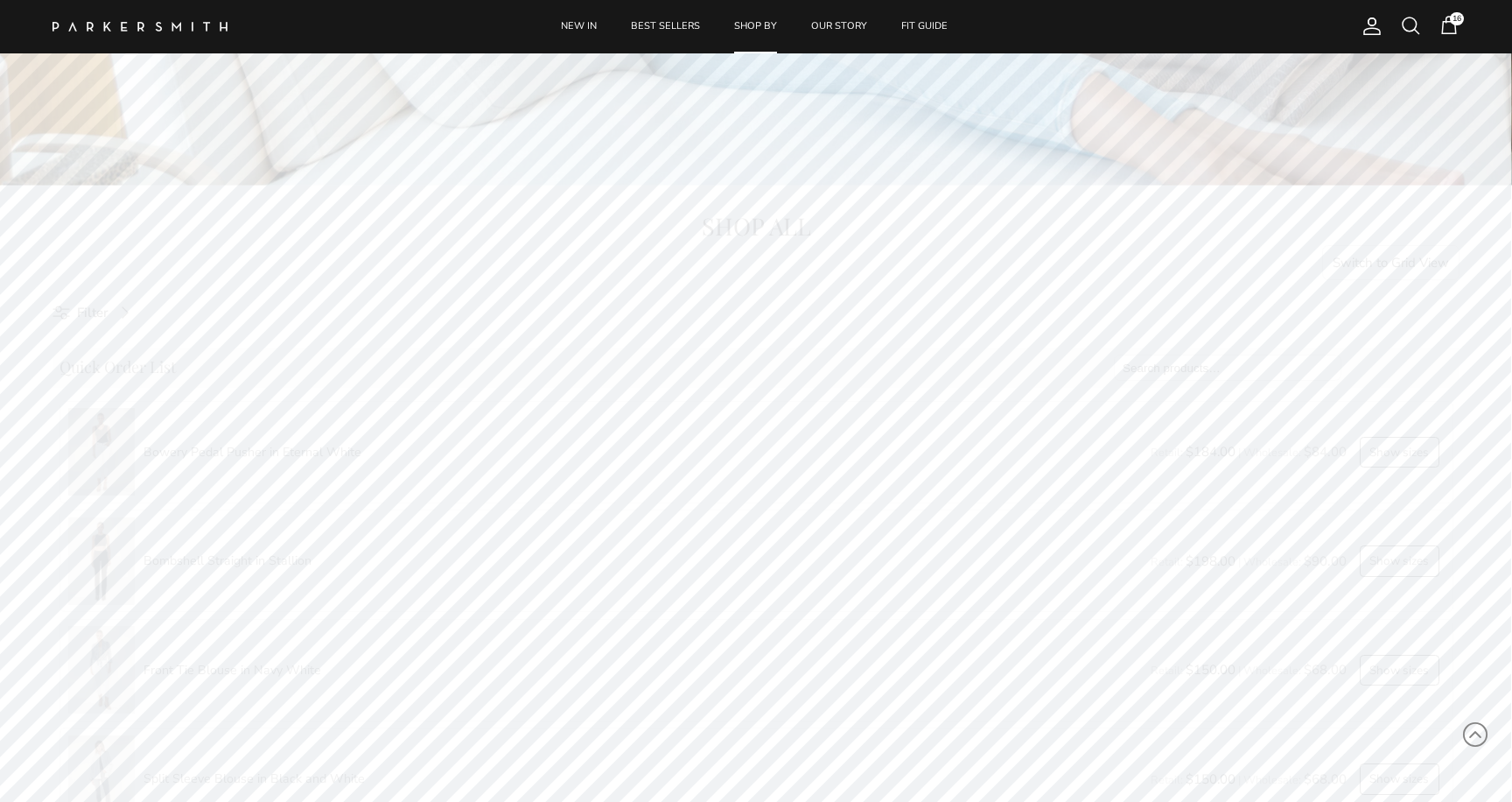
click at [1180, 362] on input "search" at bounding box center [1228, 368] width 227 height 27
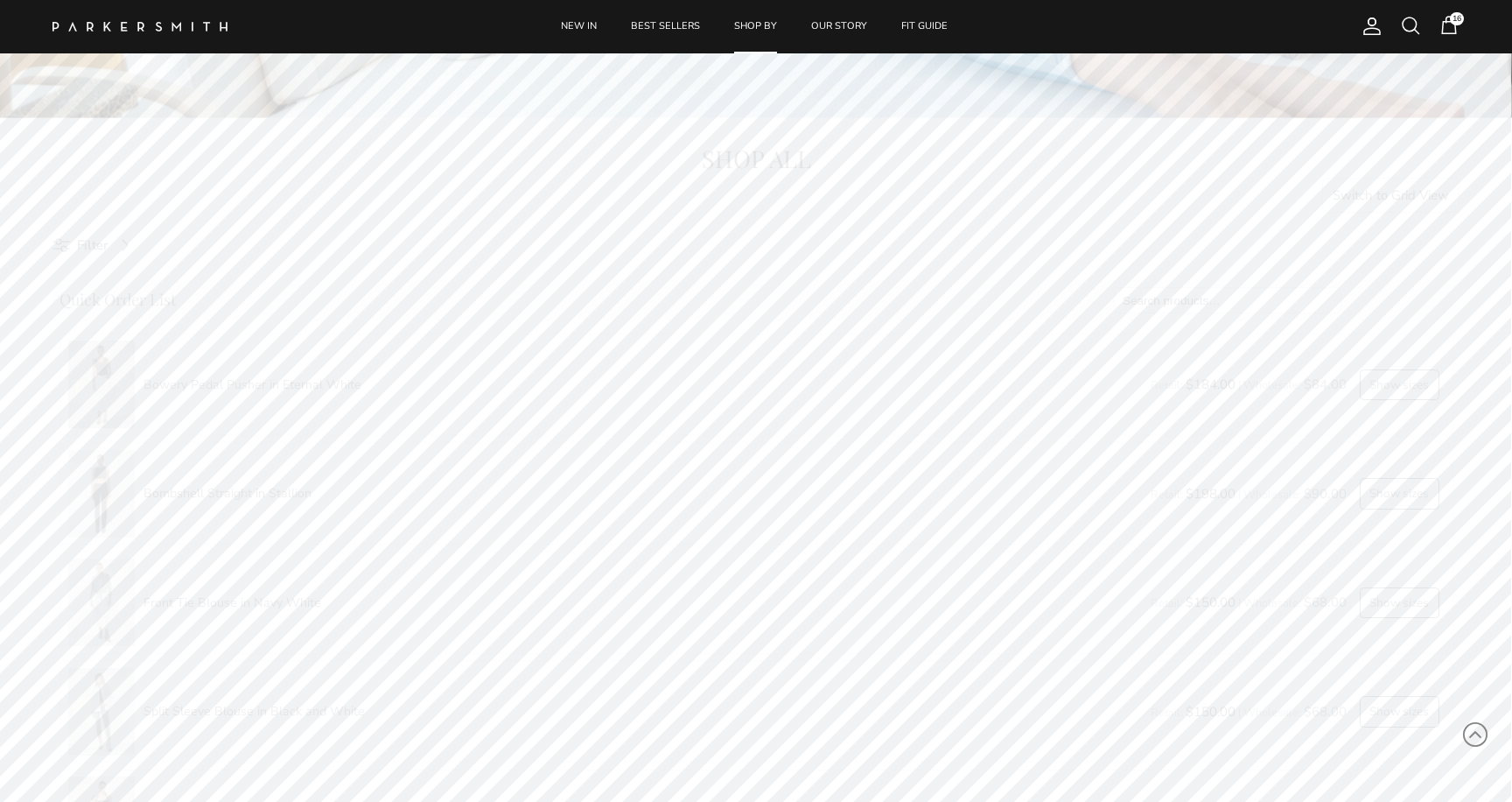
click at [1411, 382] on button "Show sizes" at bounding box center [1400, 385] width 80 height 32
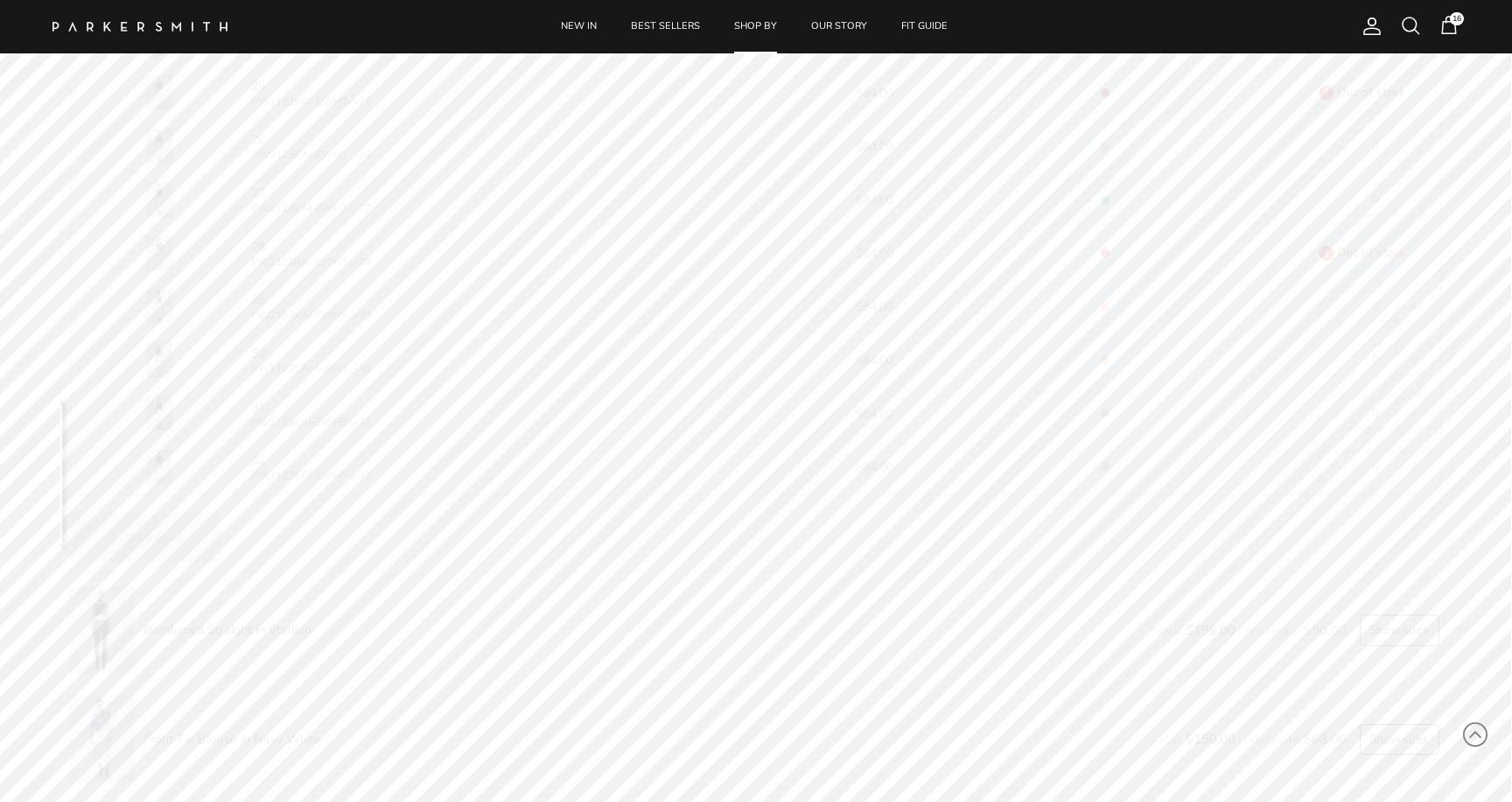
scroll to position [1201, 0]
click at [1425, 391] on button "button" at bounding box center [1414, 397] width 34 height 30
type input "1"
click at [1409, 77] on svg-plus "button" at bounding box center [1414, 77] width 13 height 13
click at [179, 586] on button "Add to Cart ($168.00)" at bounding box center [179, 575] width 219 height 49
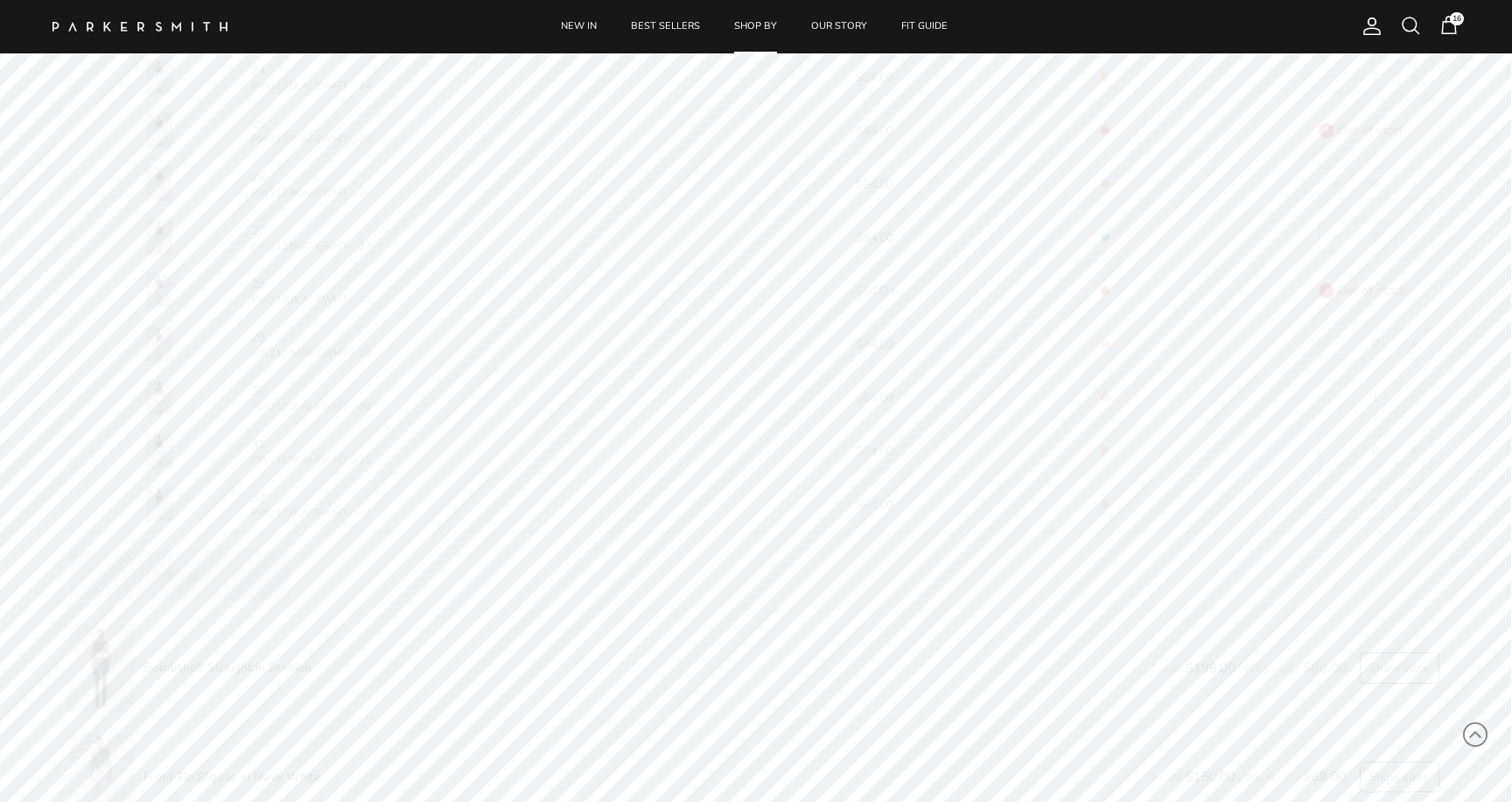
type input "0"
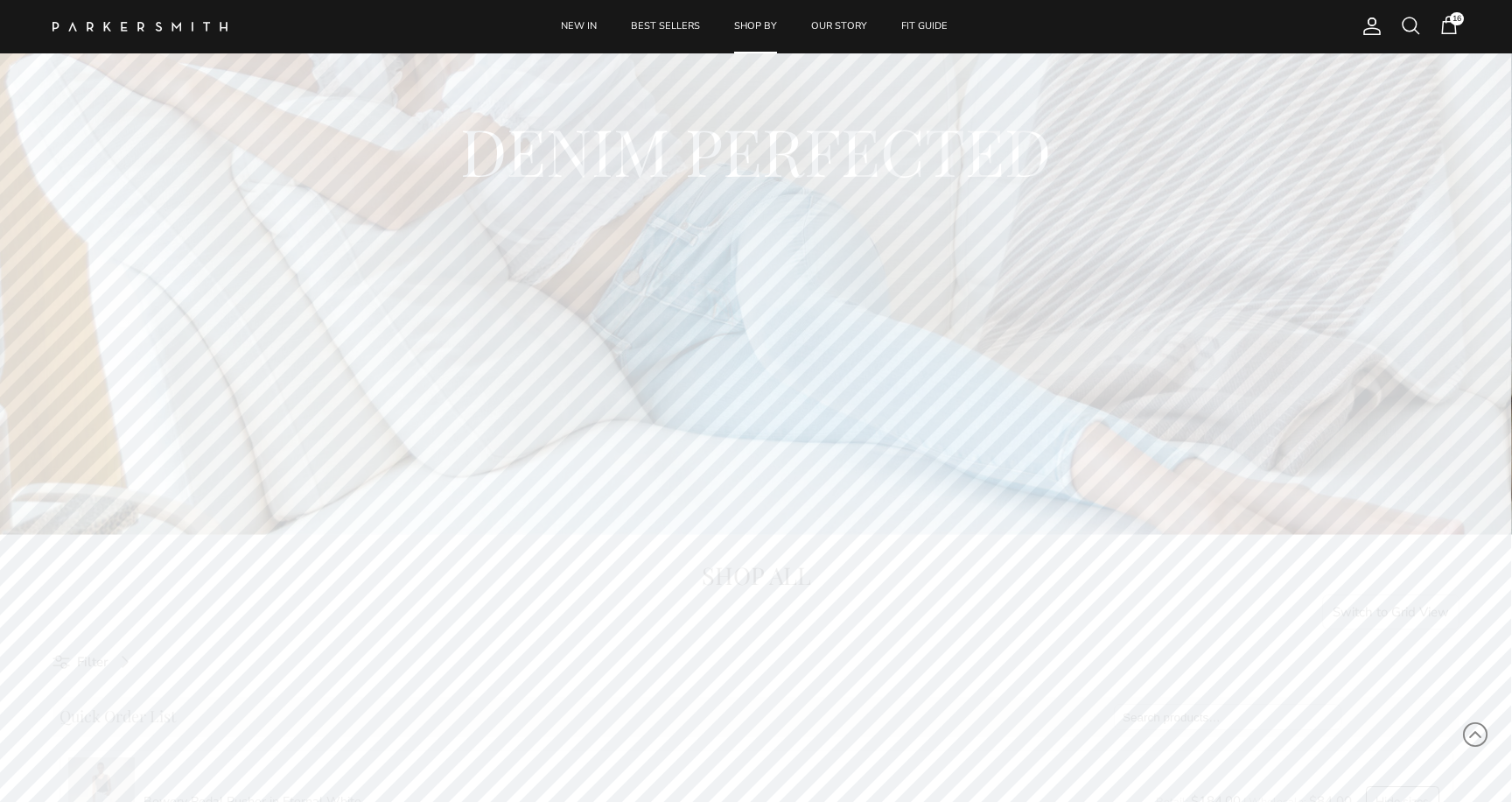
scroll to position [432, 0]
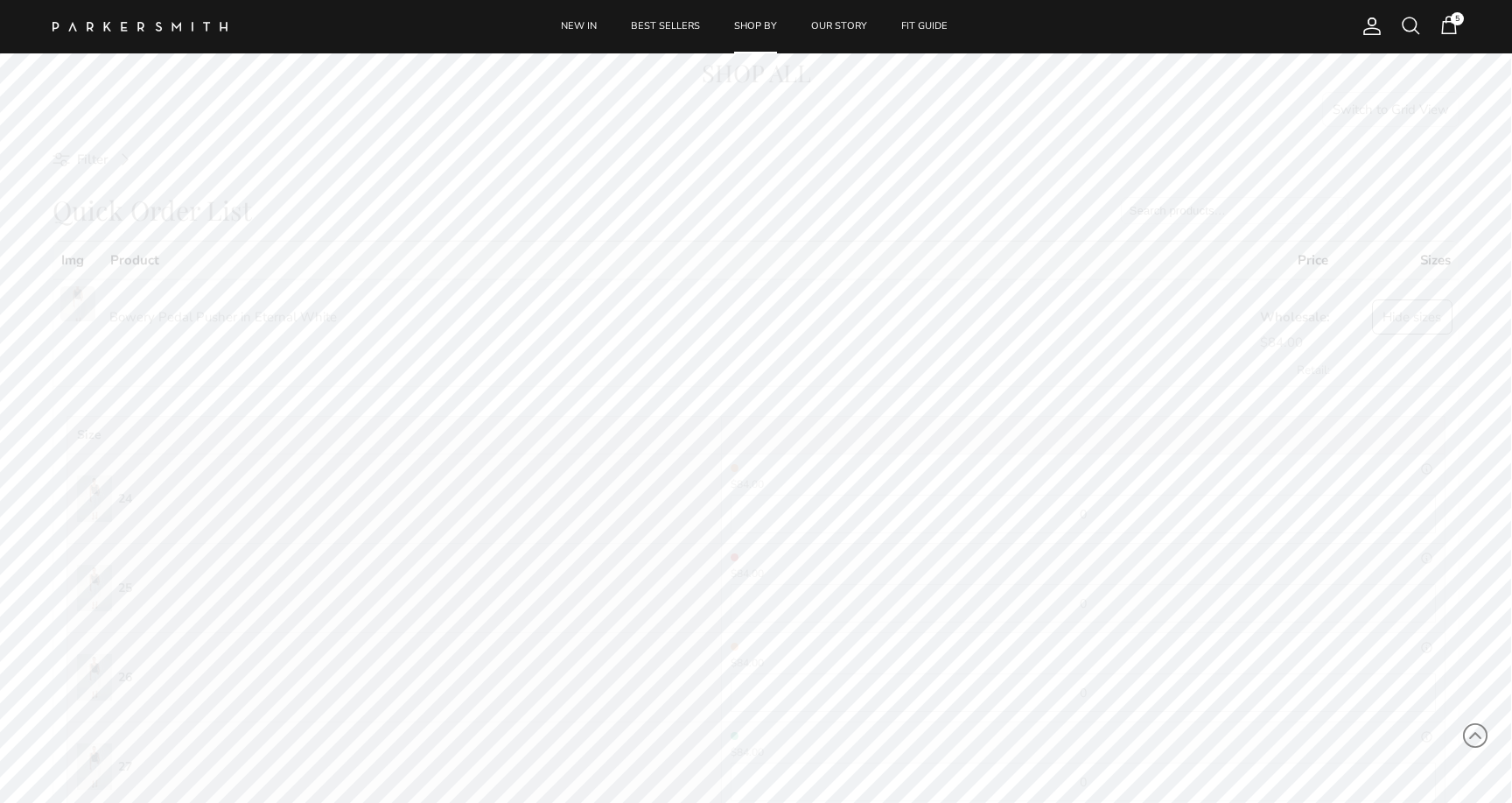
scroll to position [799, 0]
click at [1448, 31] on span "5" at bounding box center [1449, 24] width 21 height 21
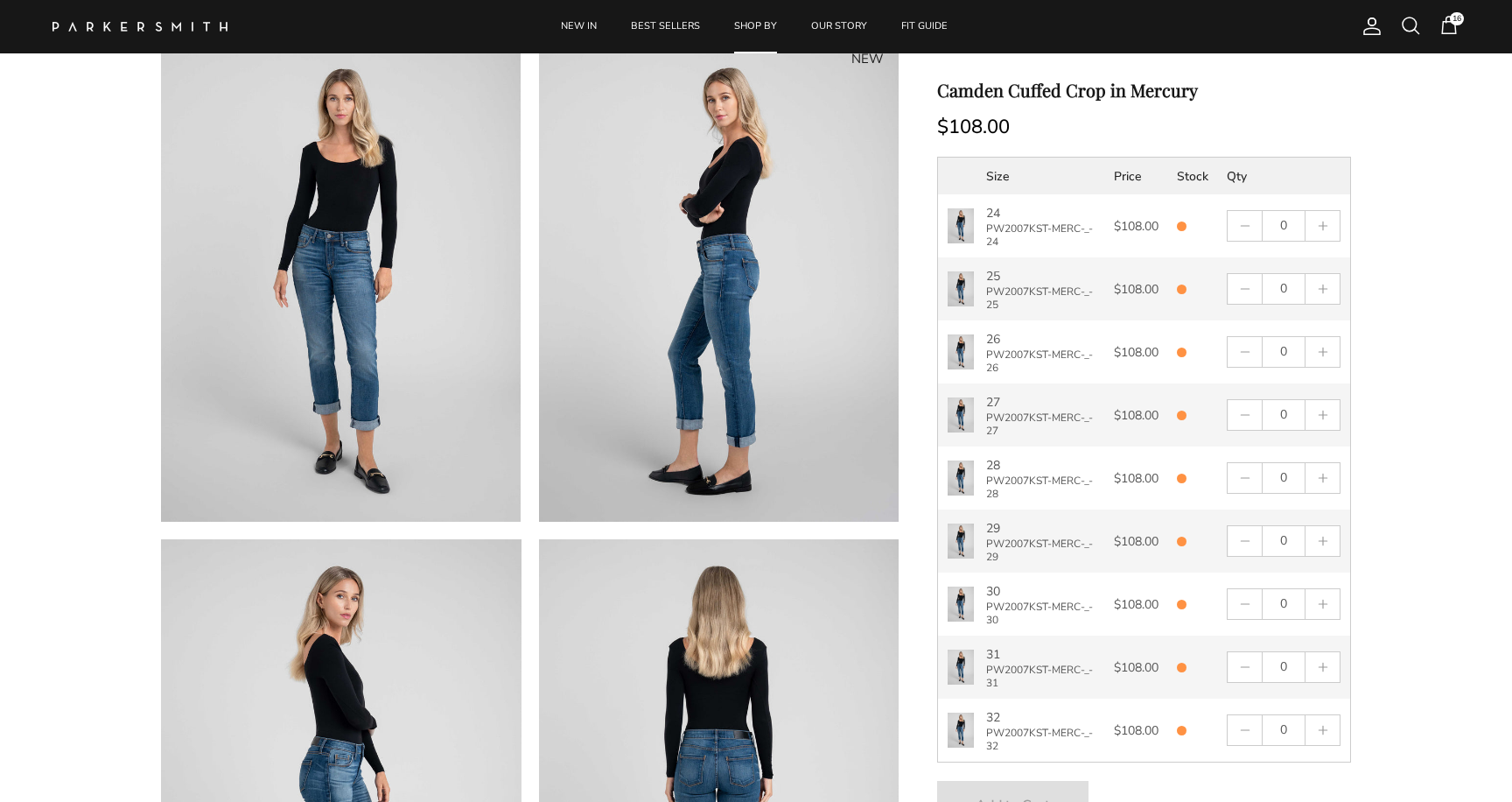
scroll to position [63, 0]
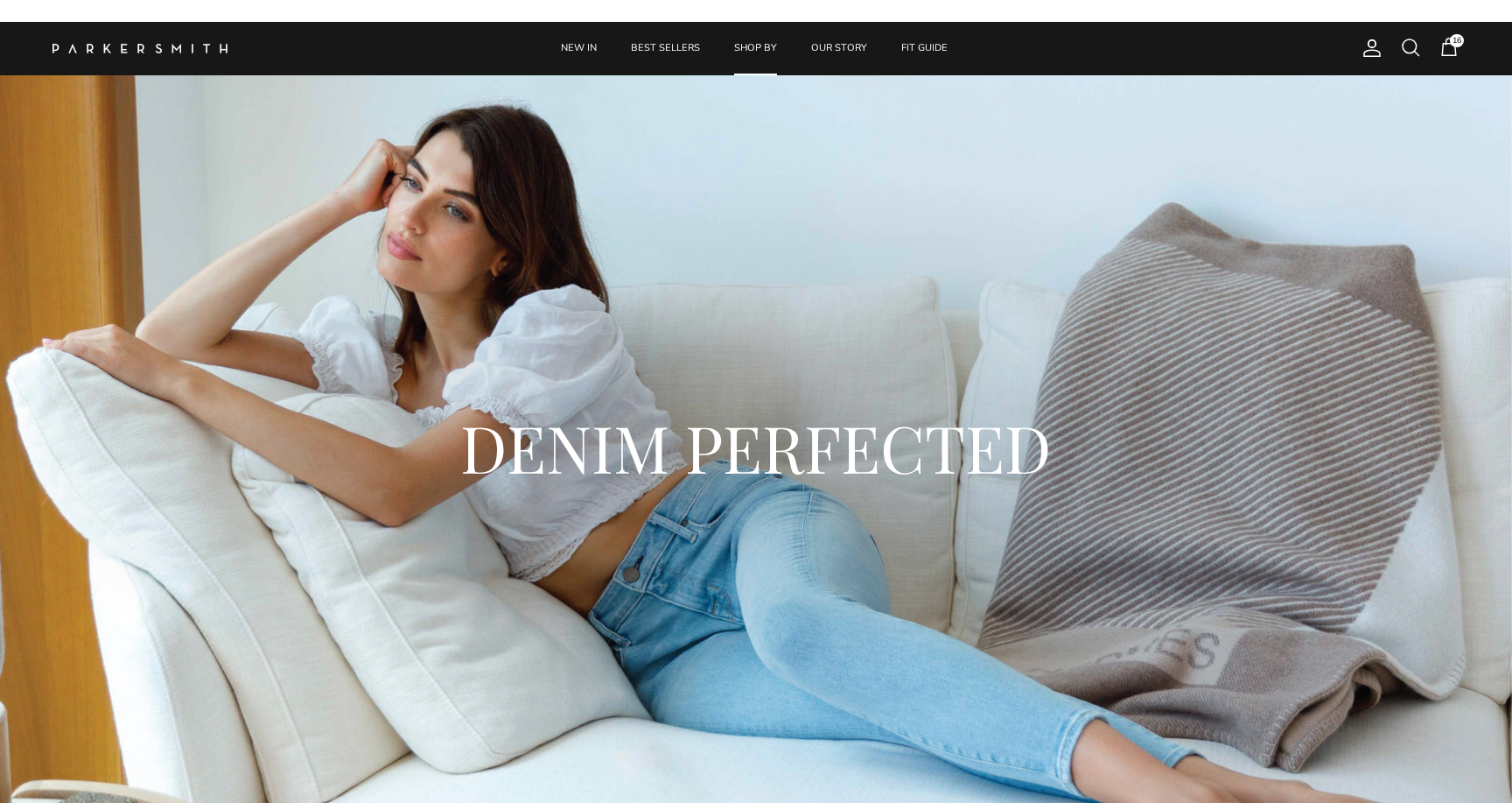
scroll to position [799, 0]
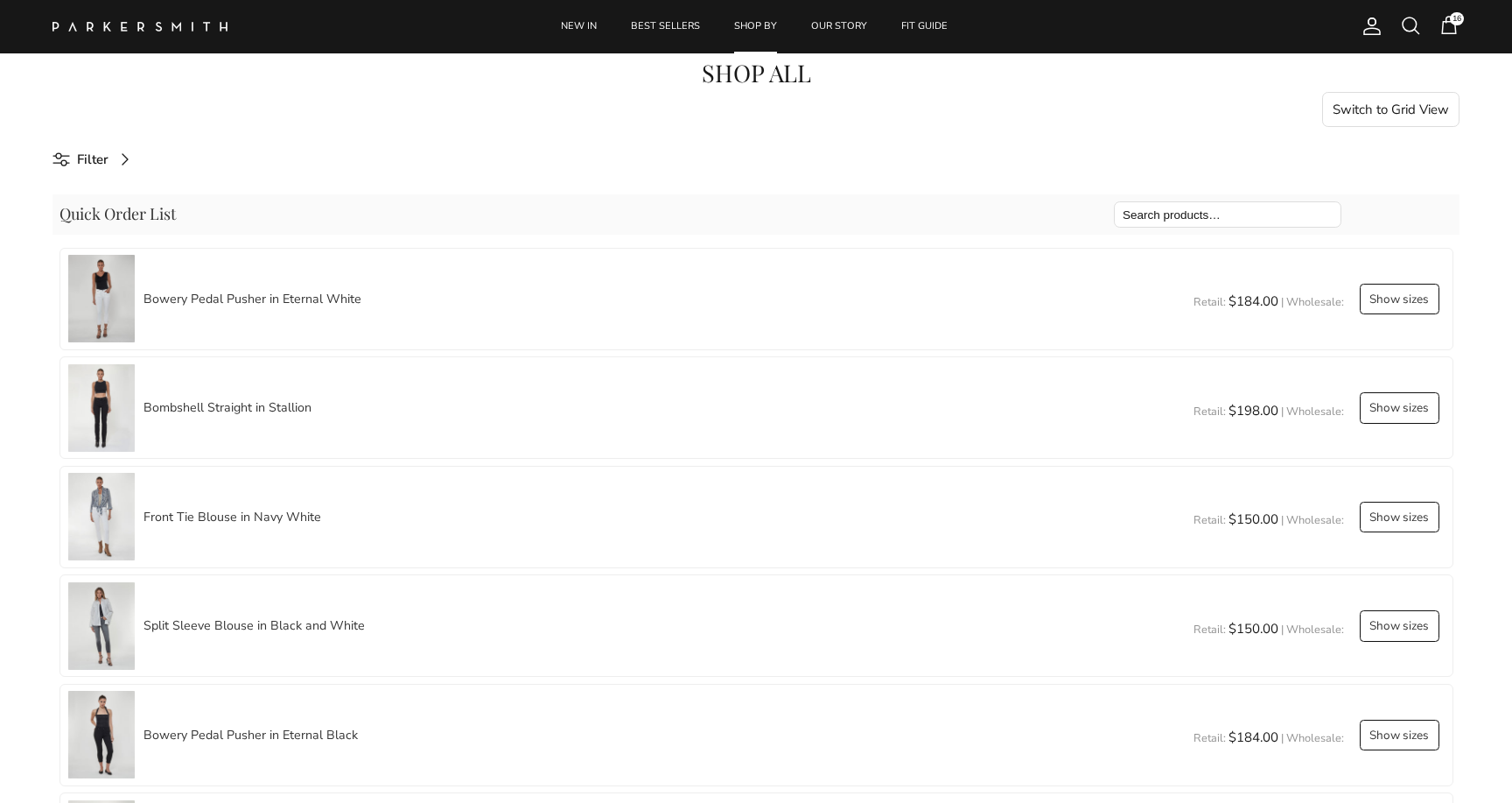
click at [1448, 37] on link "Cart 16" at bounding box center [1449, 25] width 21 height 23
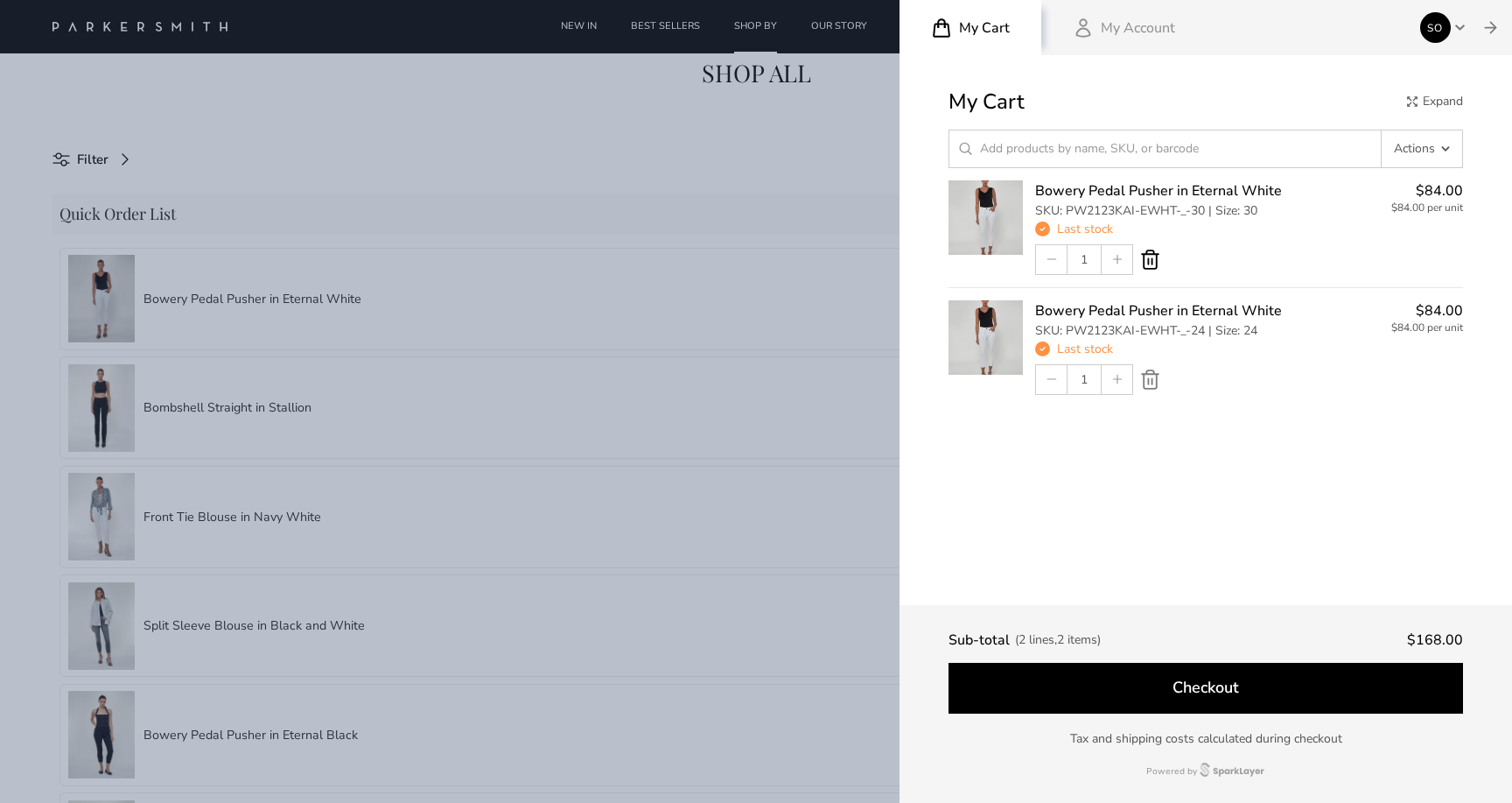
click at [1151, 256] on icon at bounding box center [1151, 259] width 22 height 22
type input "0"
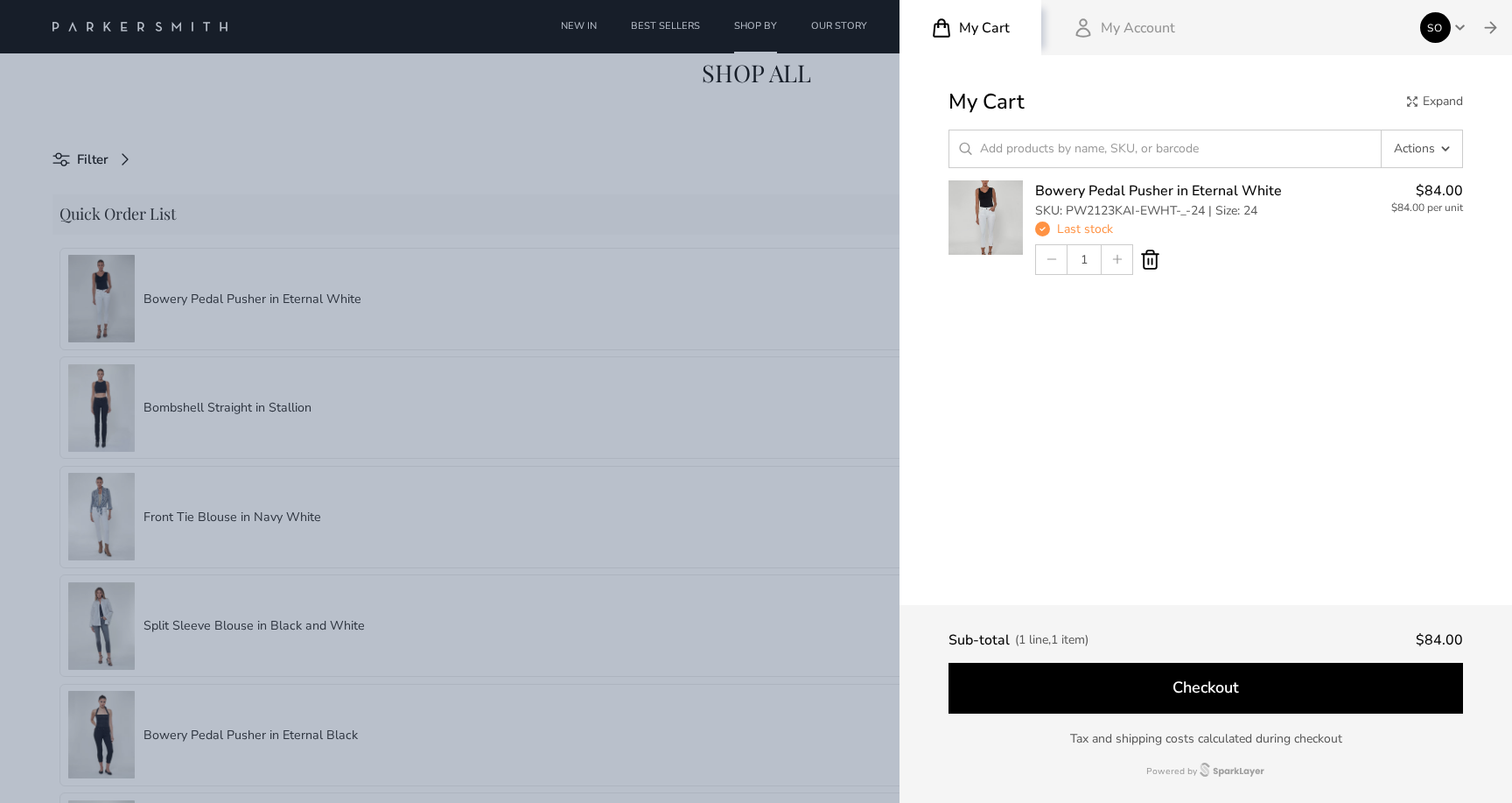
click at [1145, 267] on icon at bounding box center [1151, 259] width 22 height 22
type input "0"
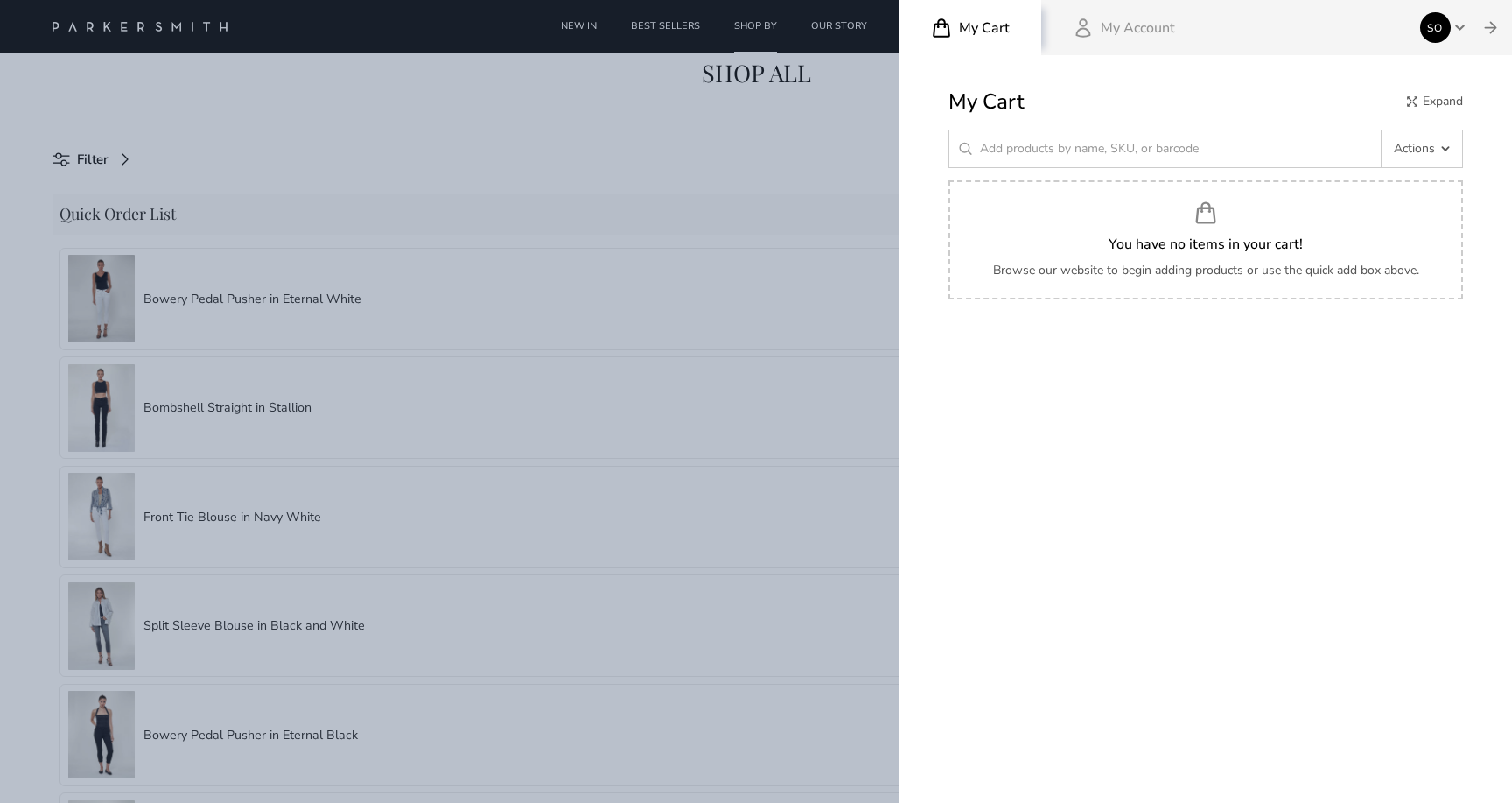
click at [1449, 31] on span "SO" at bounding box center [1436, 28] width 31 height 31
click at [1364, 120] on span "Log out" at bounding box center [1348, 121] width 43 height 18
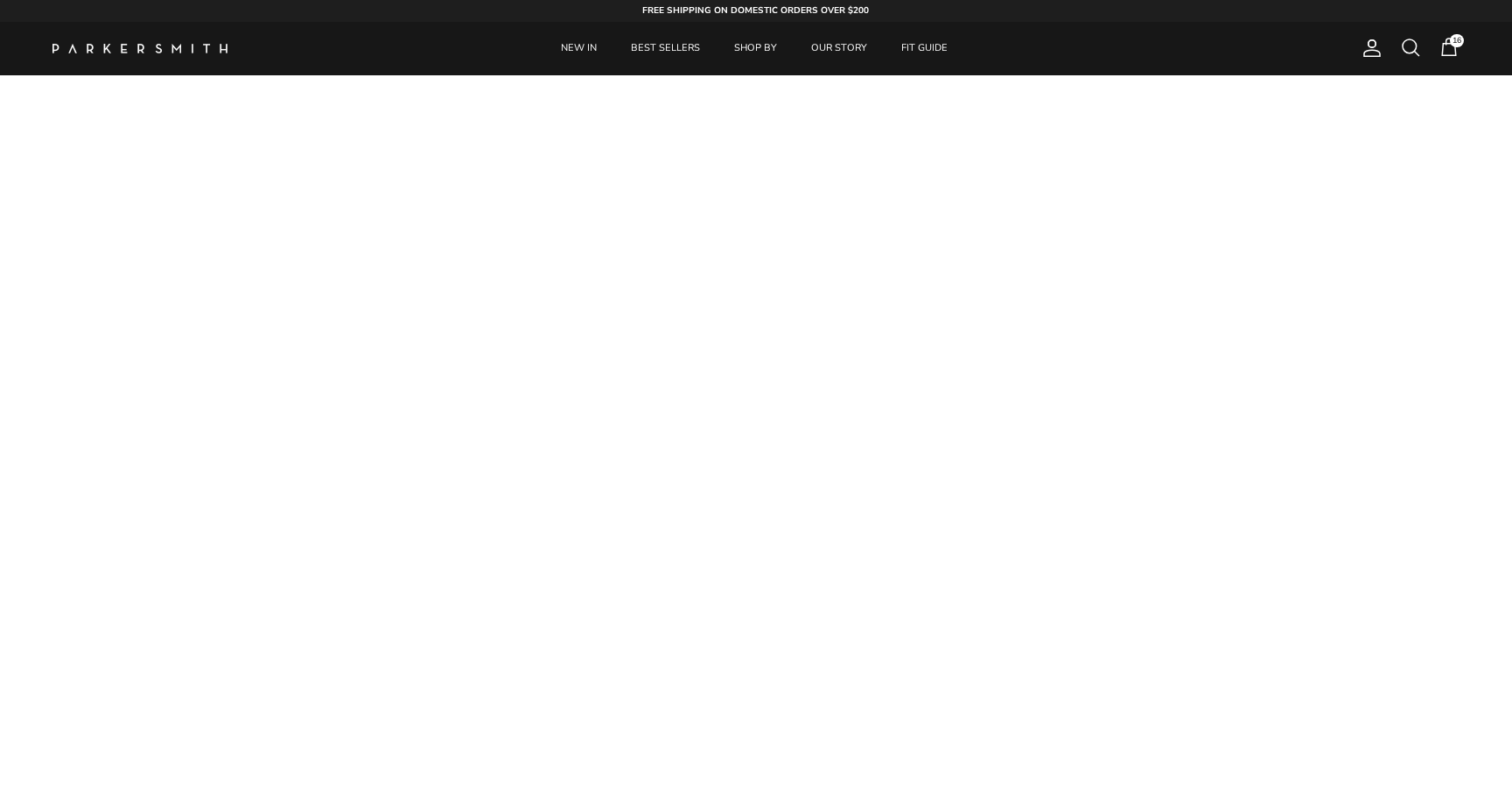
click at [1441, 48] on span "16" at bounding box center [1449, 47] width 21 height 21
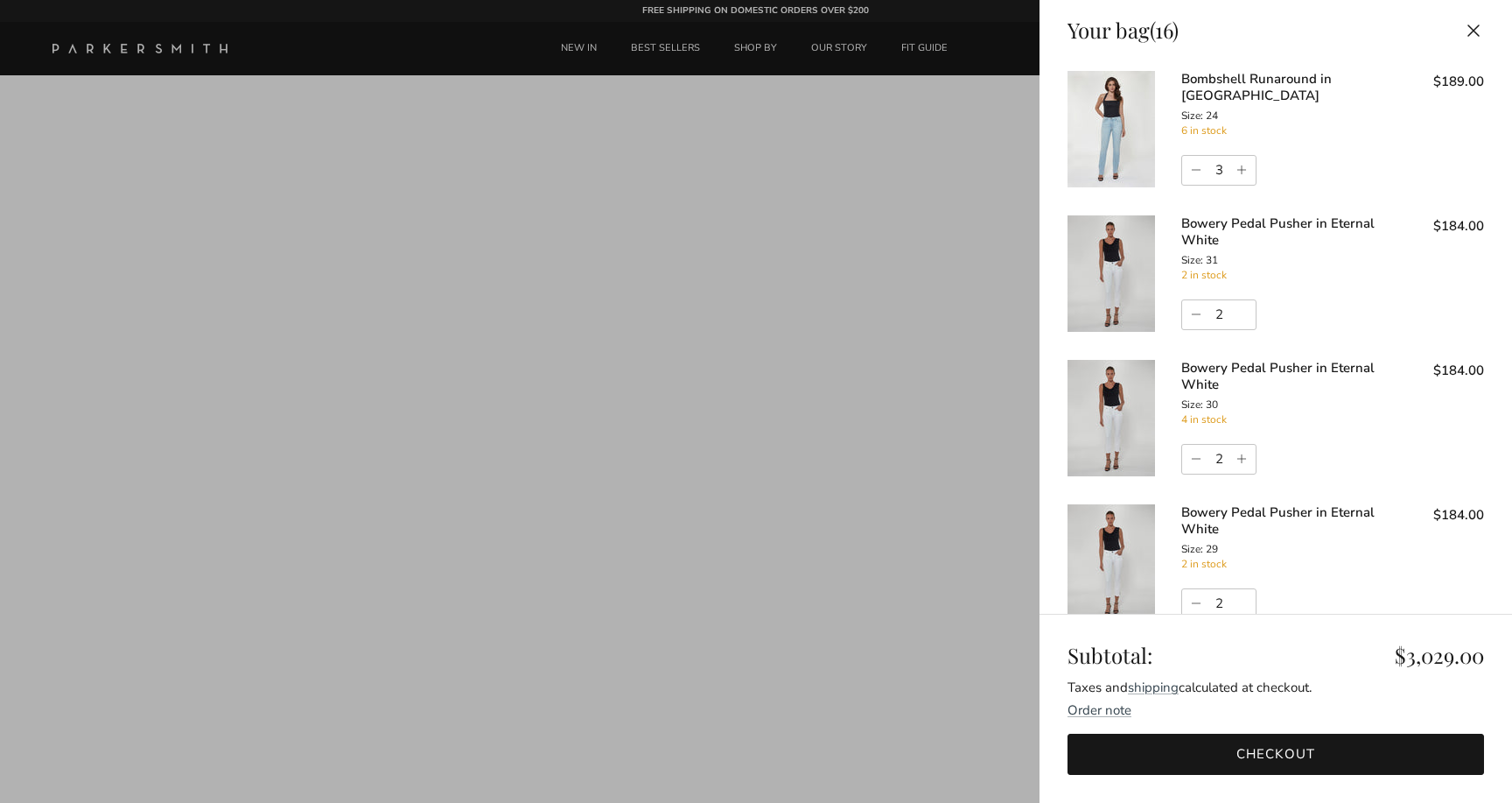
click at [1222, 460] on input "2" at bounding box center [1218, 460] width 26 height 28
type input "0"
drag, startPoint x: 1227, startPoint y: 314, endPoint x: 1199, endPoint y: 314, distance: 28.0
click at [1200, 314] on div "2" at bounding box center [1218, 314] width 75 height 32
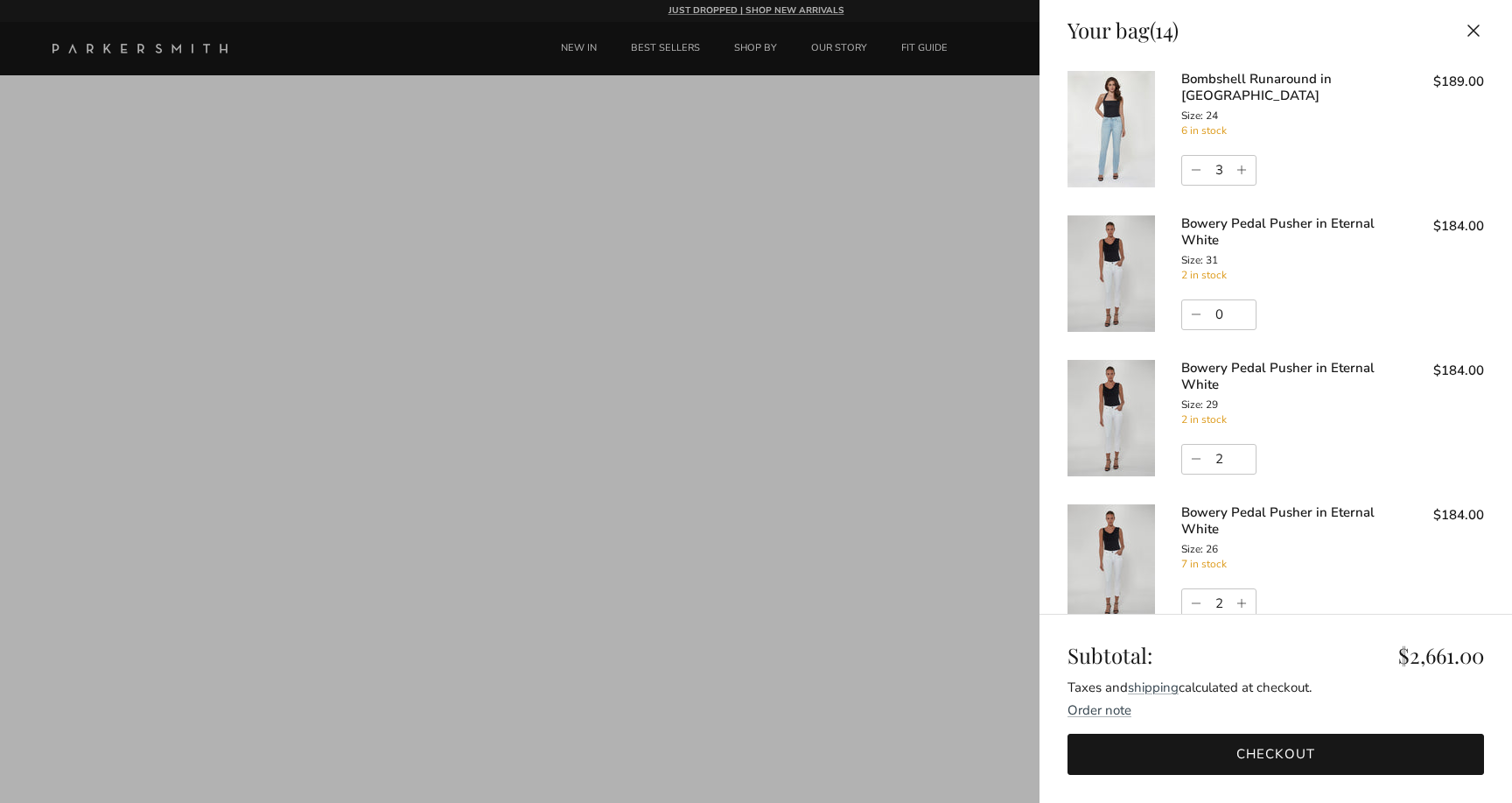
type input "0"
drag, startPoint x: 1224, startPoint y: 160, endPoint x: 1151, endPoint y: 165, distance: 73.2
click at [1169, 164] on div "Bombshell Runaround in [GEOGRAPHIC_DATA] Size: 24 Bombshell Runaround in [GEOGR…" at bounding box center [1276, 129] width 417 height 144
type input "0"
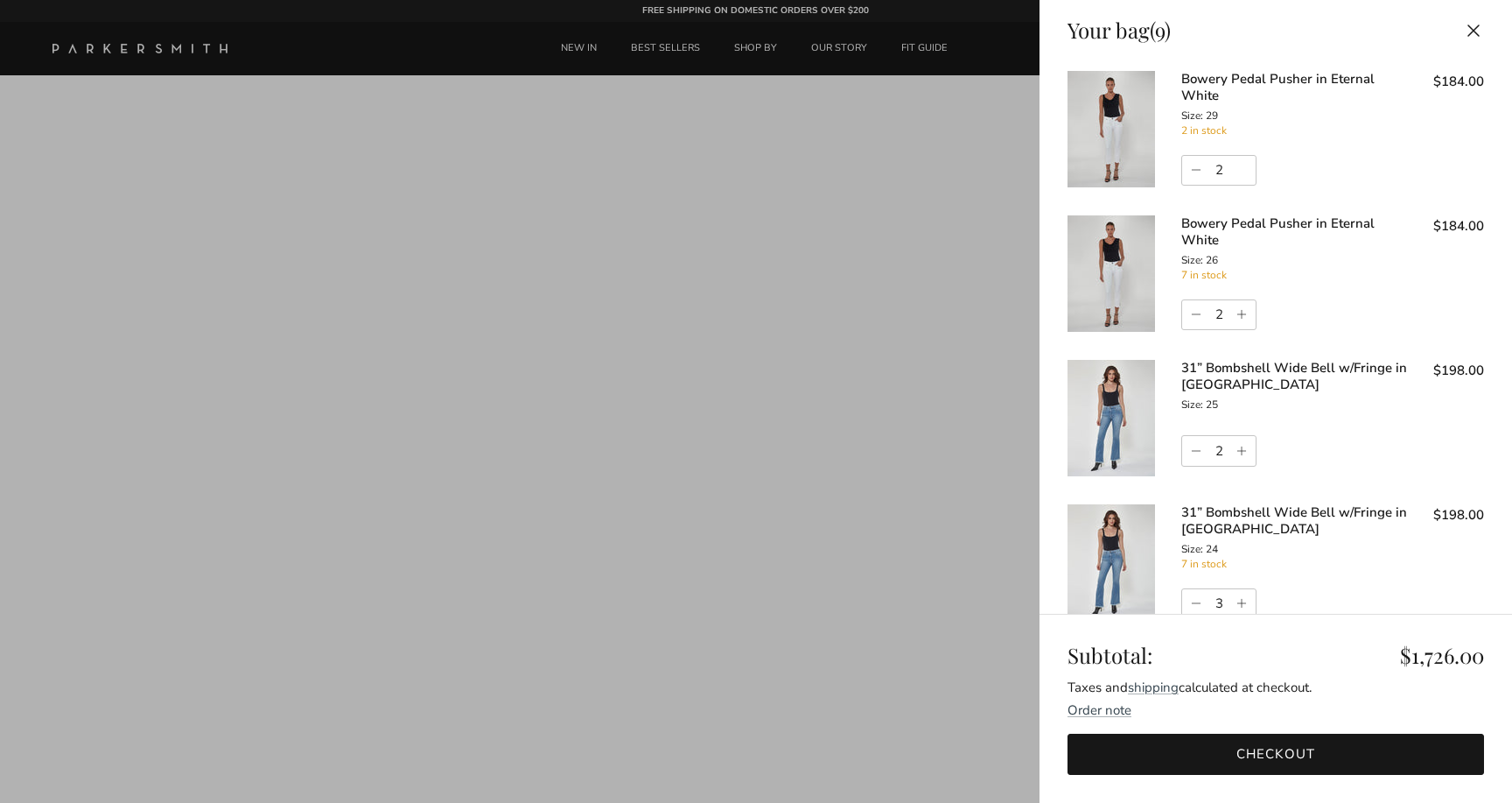
drag, startPoint x: 1223, startPoint y: 168, endPoint x: 1192, endPoint y: 168, distance: 31.0
click at [1192, 168] on div "2" at bounding box center [1218, 170] width 75 height 32
type input "0"
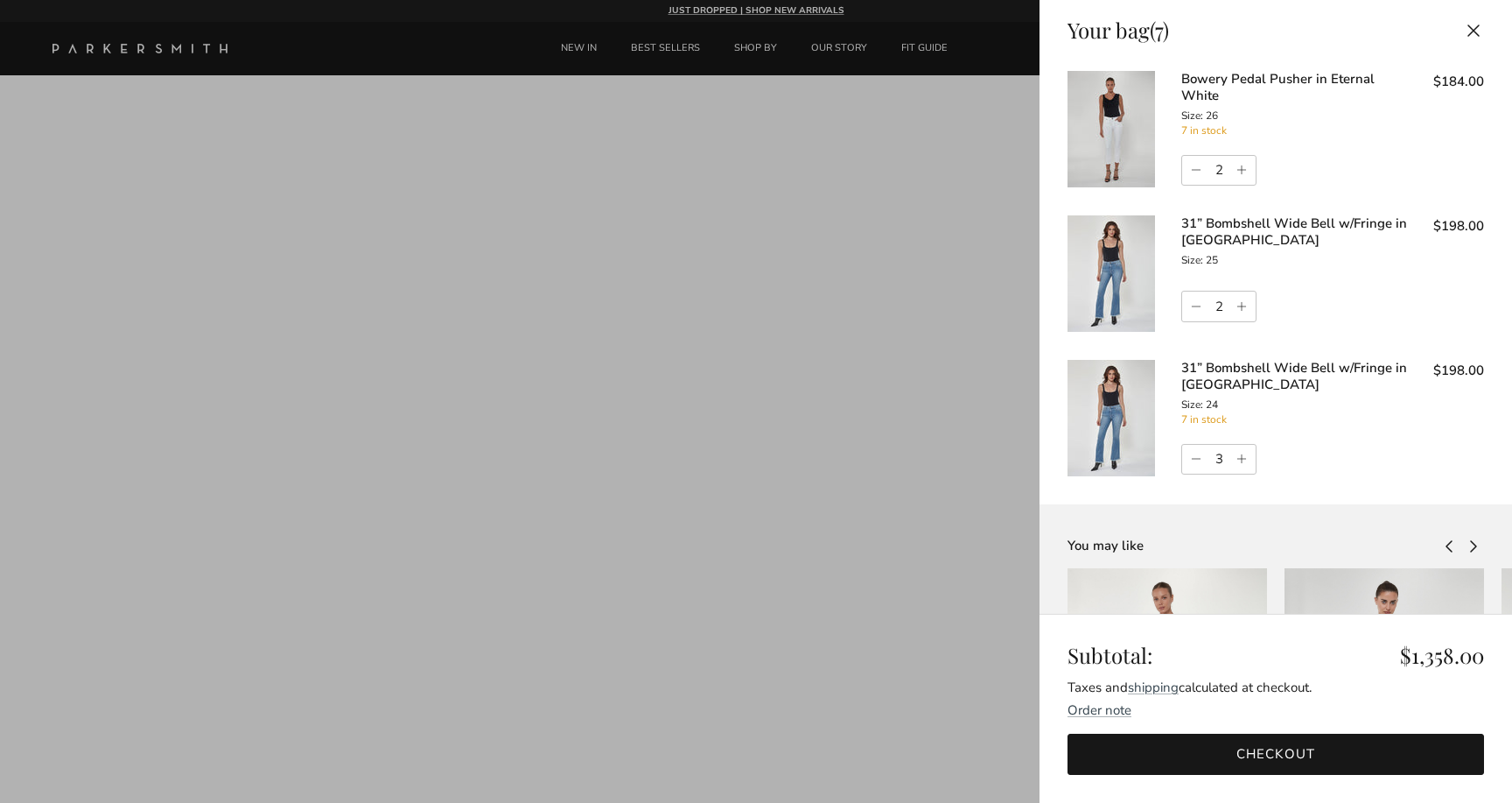
drag, startPoint x: 1222, startPoint y: 163, endPoint x: 1176, endPoint y: 163, distance: 46.0
click at [1178, 163] on div "Bowery Pedal Pusher in Eternal White Size: 26 Bowery Pedal Pusher in Eternal Wh…" at bounding box center [1276, 129] width 417 height 144
type input "0"
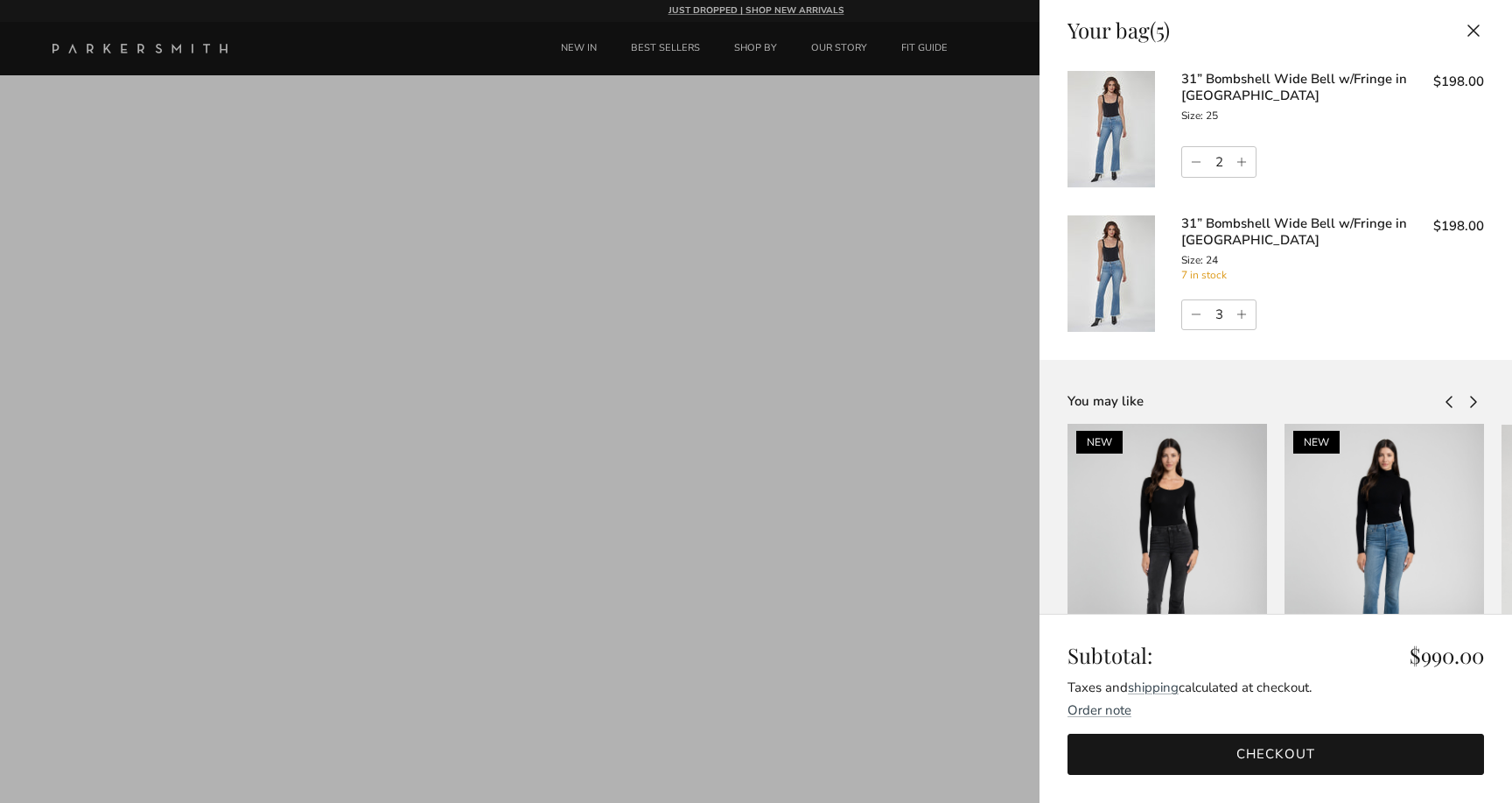
drag, startPoint x: 1225, startPoint y: 156, endPoint x: 1190, endPoint y: 154, distance: 35.1
click at [1194, 156] on div "2" at bounding box center [1218, 161] width 75 height 32
type input "0"
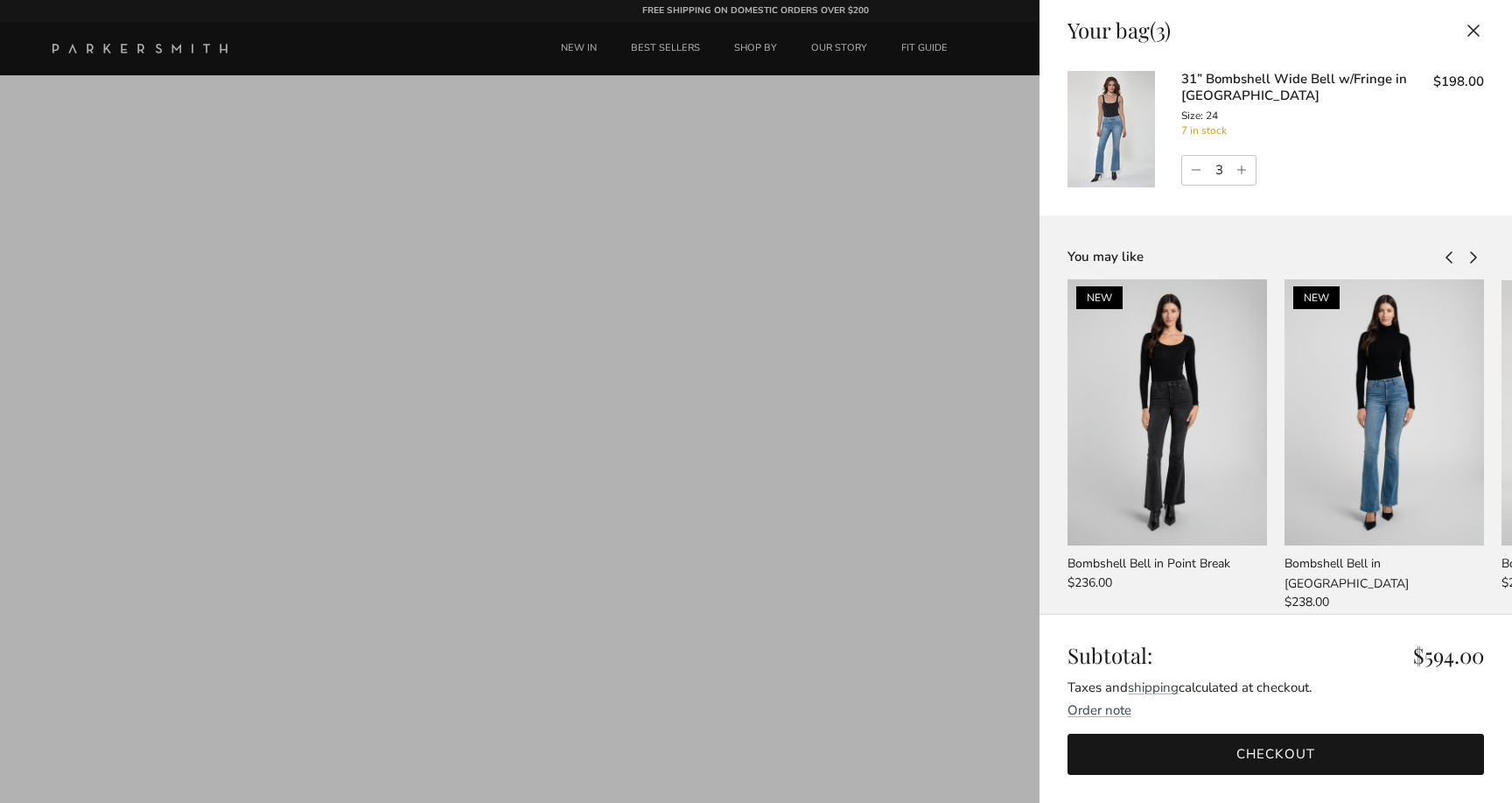
click at [1224, 168] on input "3" at bounding box center [1218, 170] width 26 height 28
type input "0"
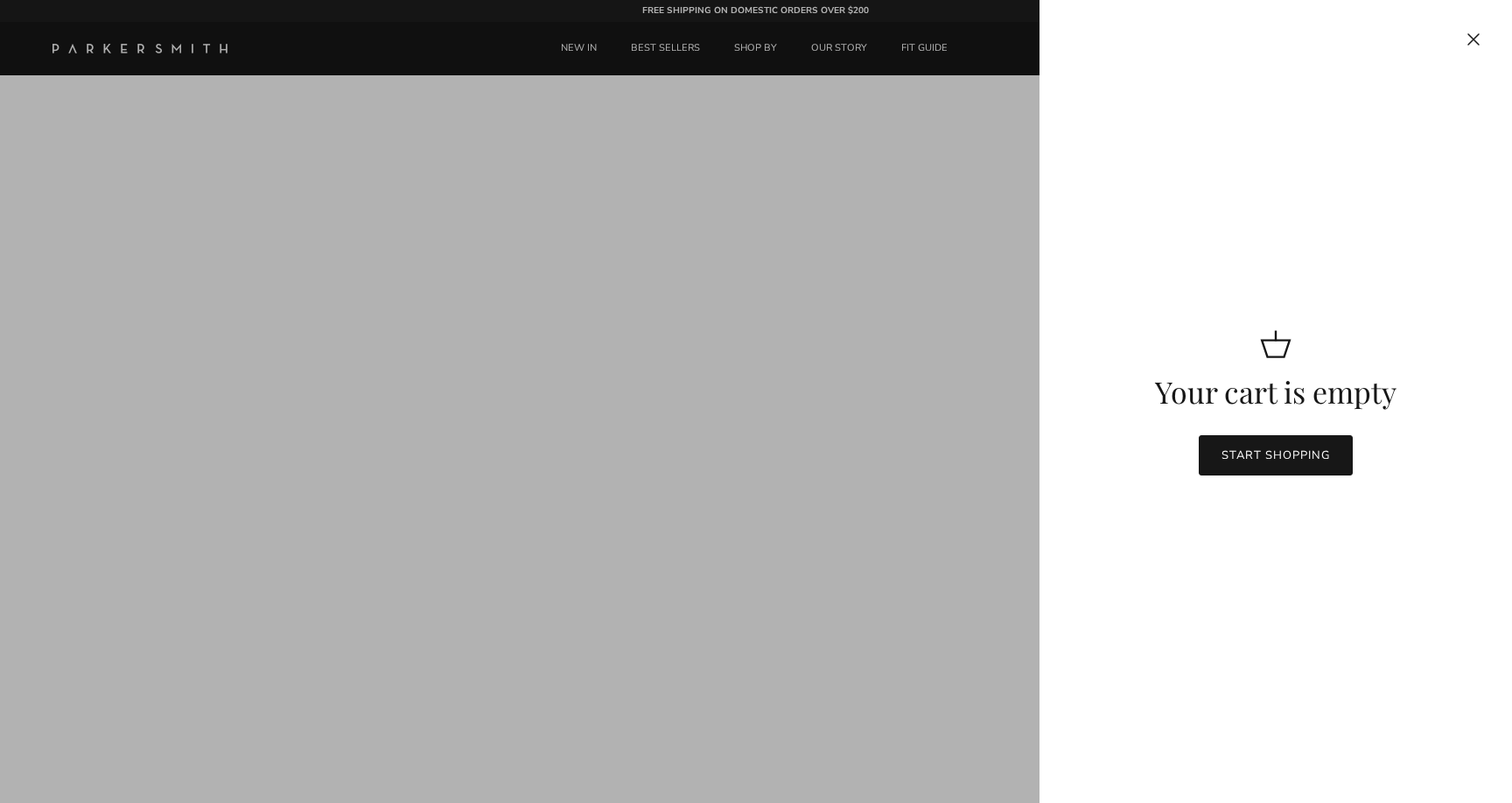
click at [1464, 38] on button "Close" at bounding box center [1473, 38] width 39 height 39
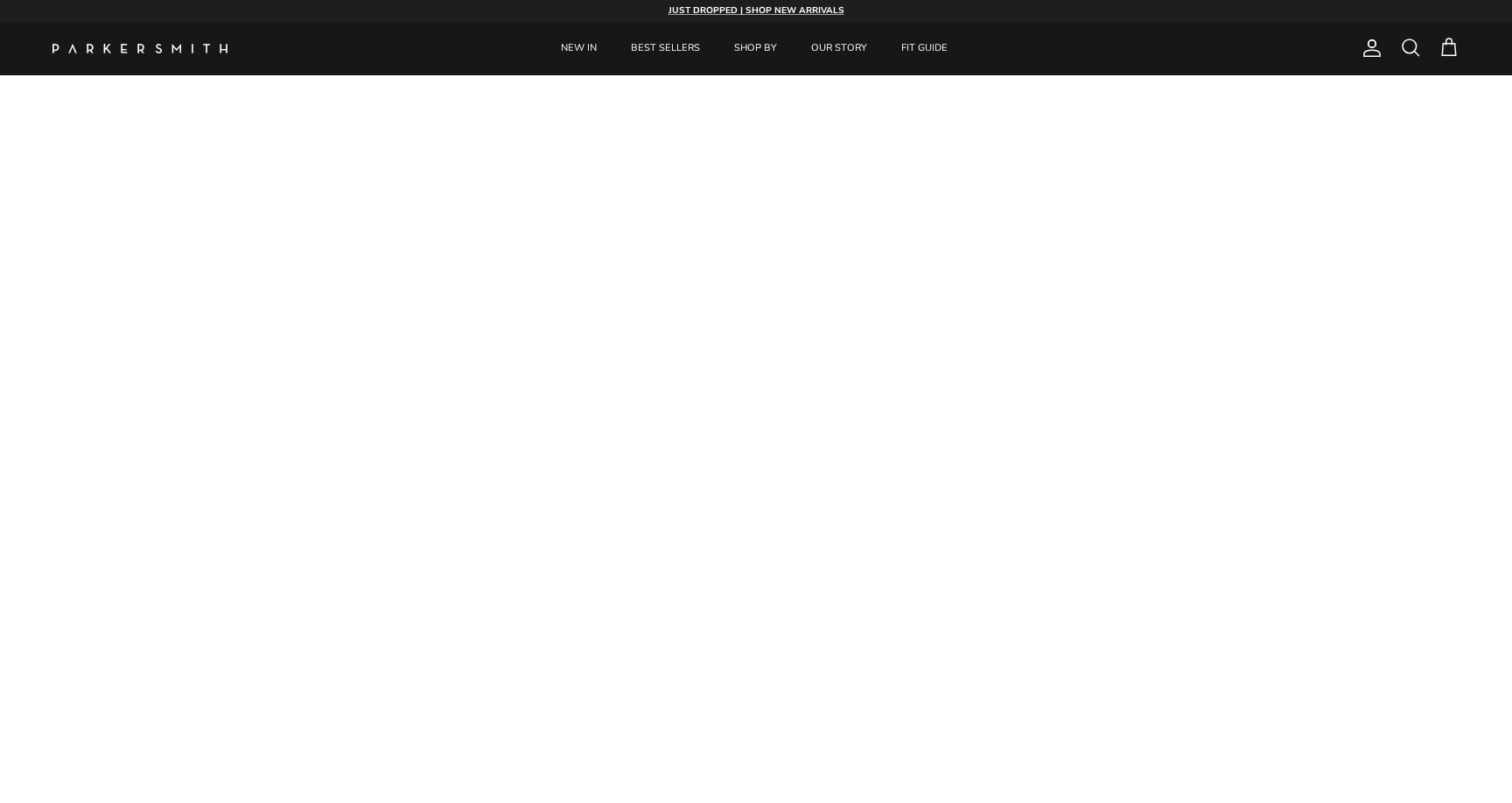
click at [1439, 56] on span at bounding box center [1449, 47] width 21 height 21
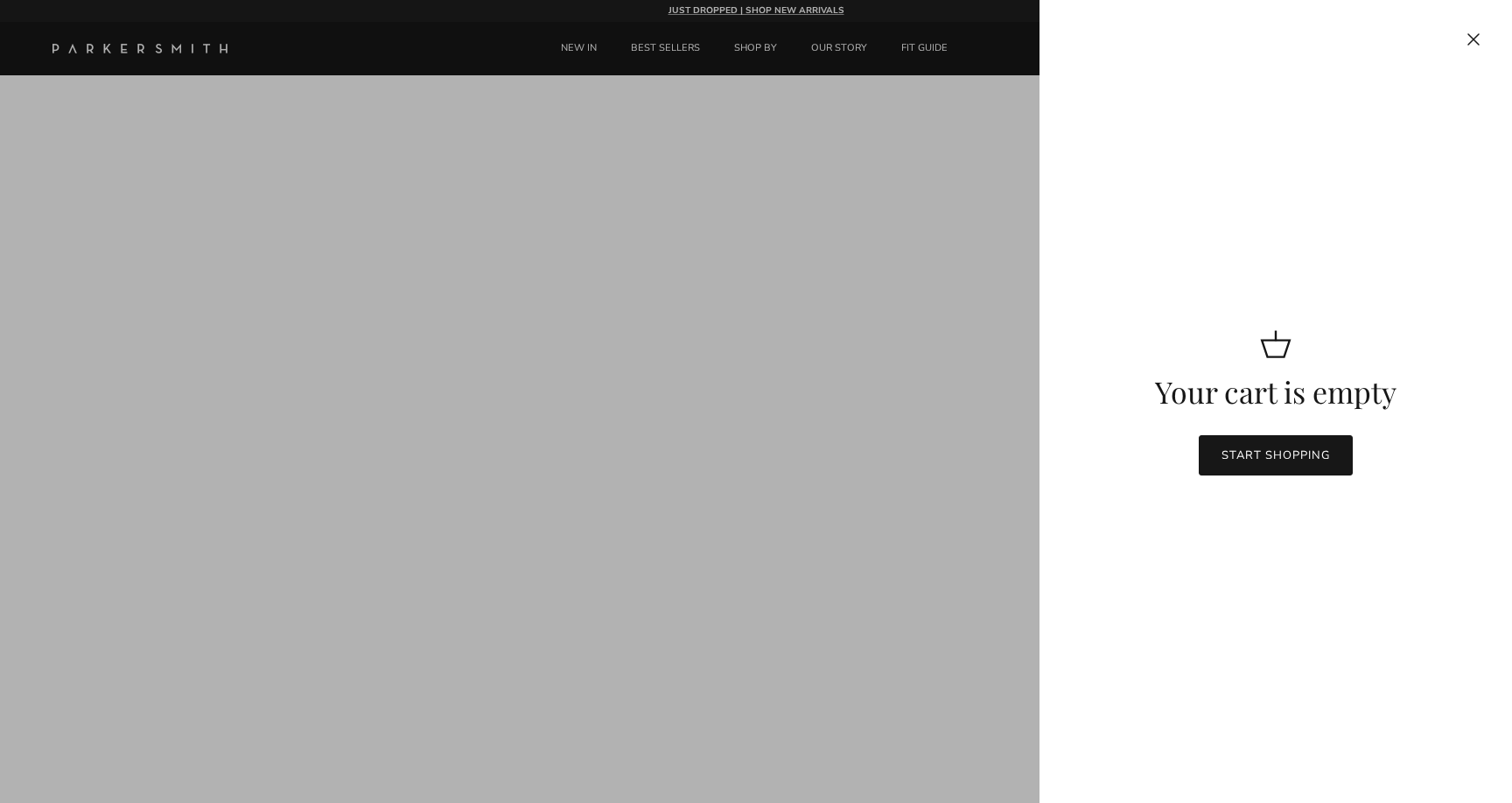
click at [978, 243] on div at bounding box center [756, 402] width 1512 height 803
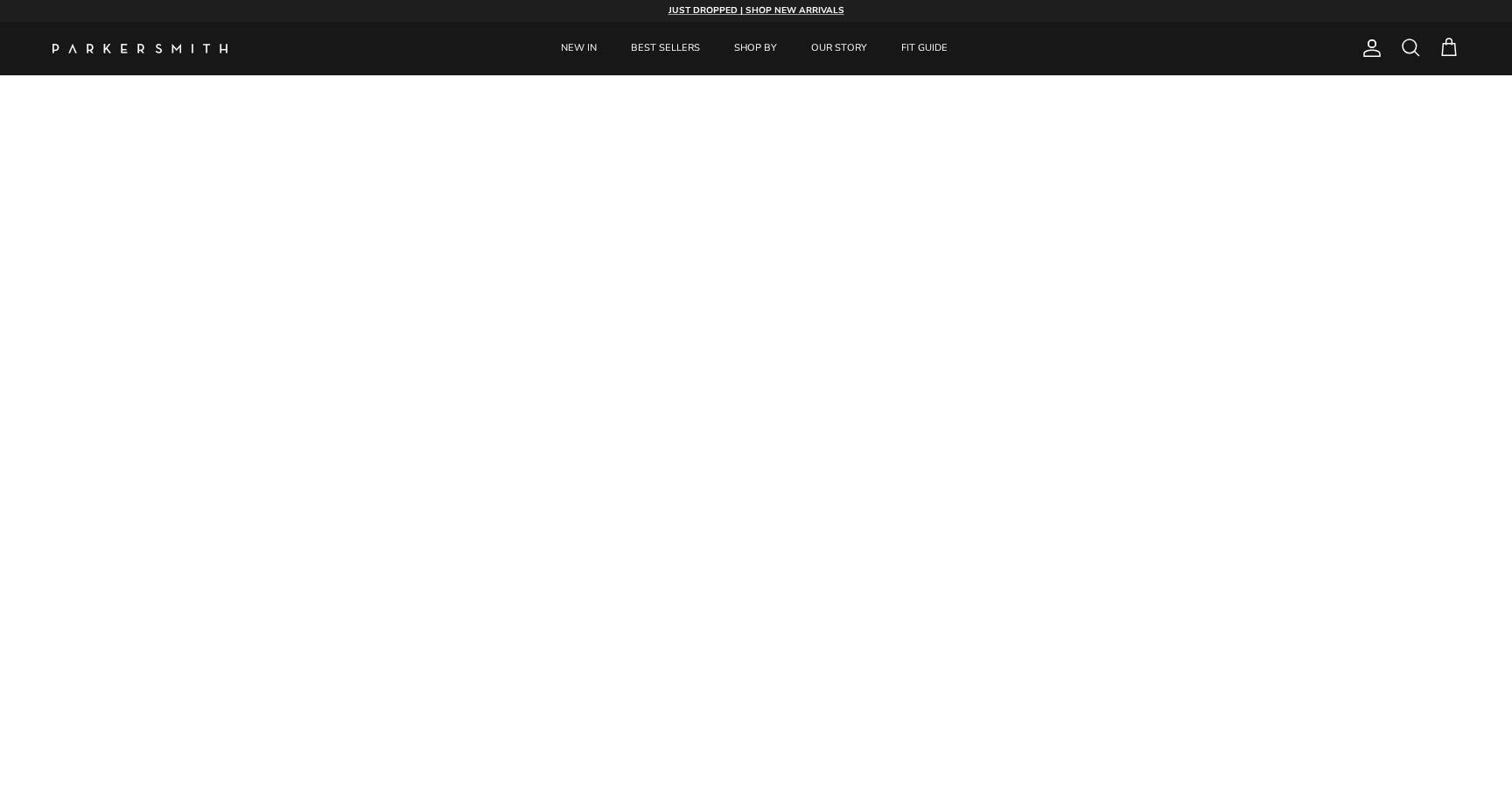
click at [1376, 46] on span "Account" at bounding box center [1372, 48] width 21 height 21
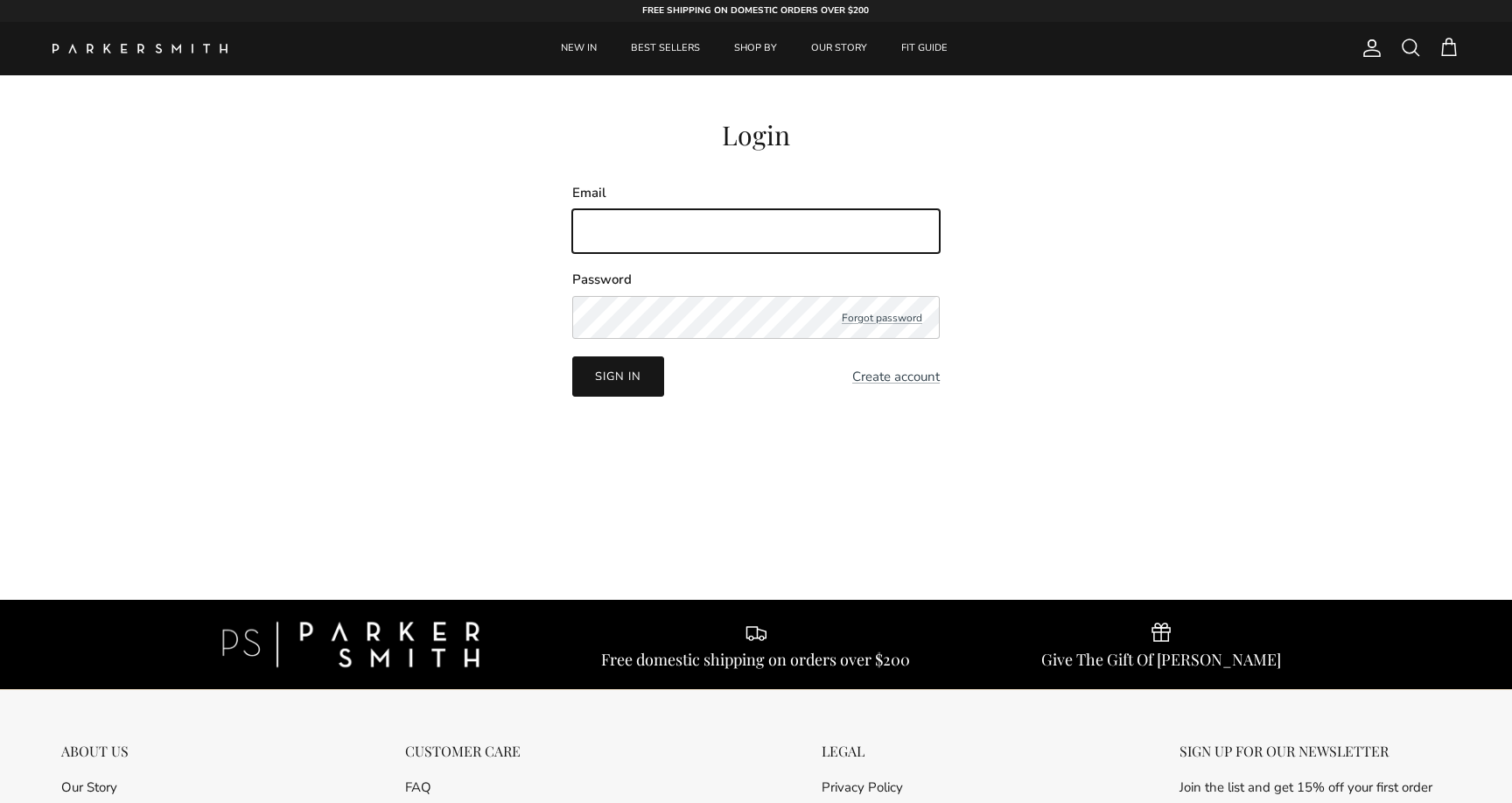
click at [607, 229] on input "Email" at bounding box center [756, 231] width 368 height 44
type input "[EMAIL_ADDRESS][DOMAIN_NAME]"
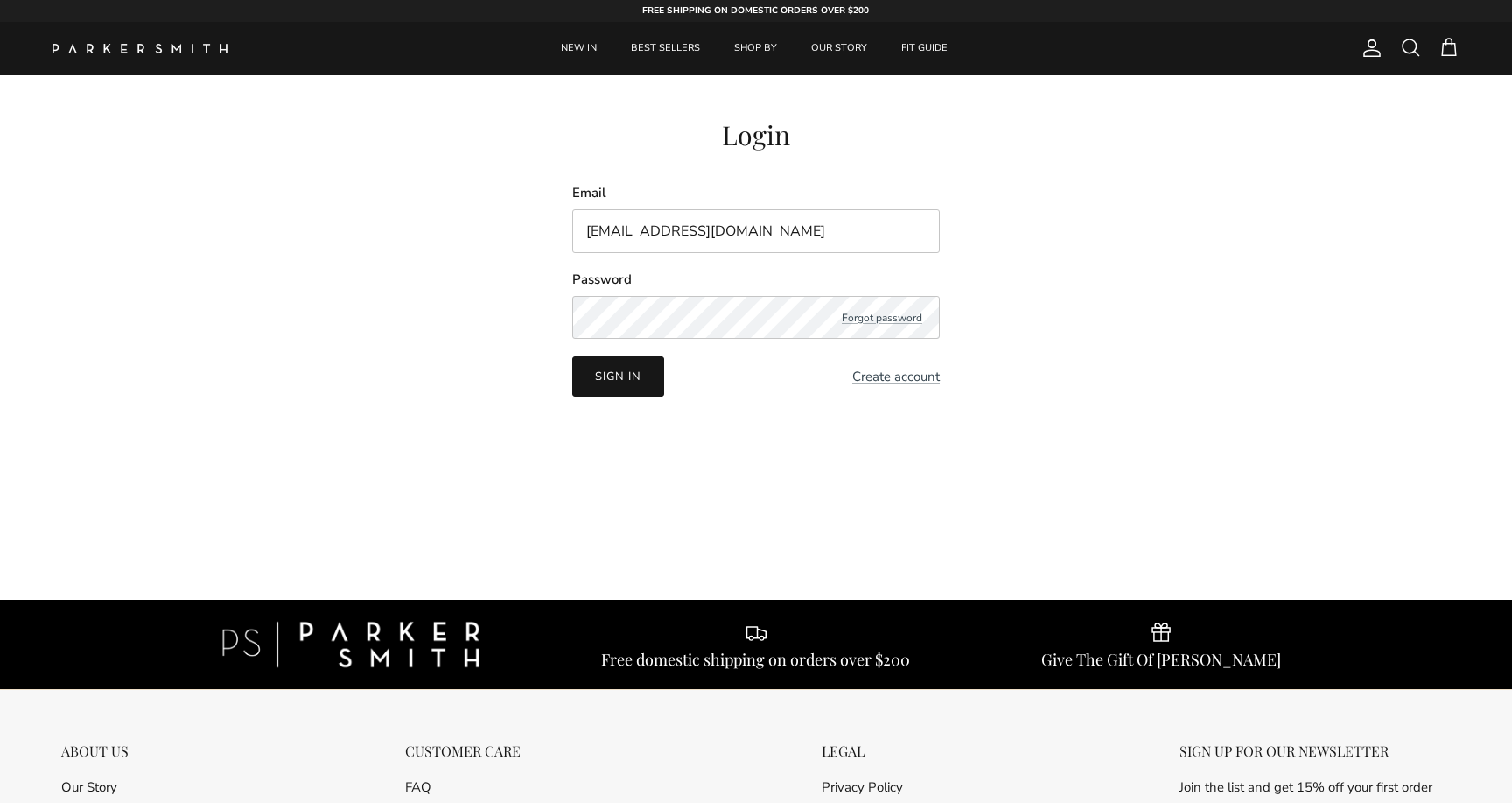
click at [628, 372] on button "Sign in" at bounding box center [618, 376] width 91 height 40
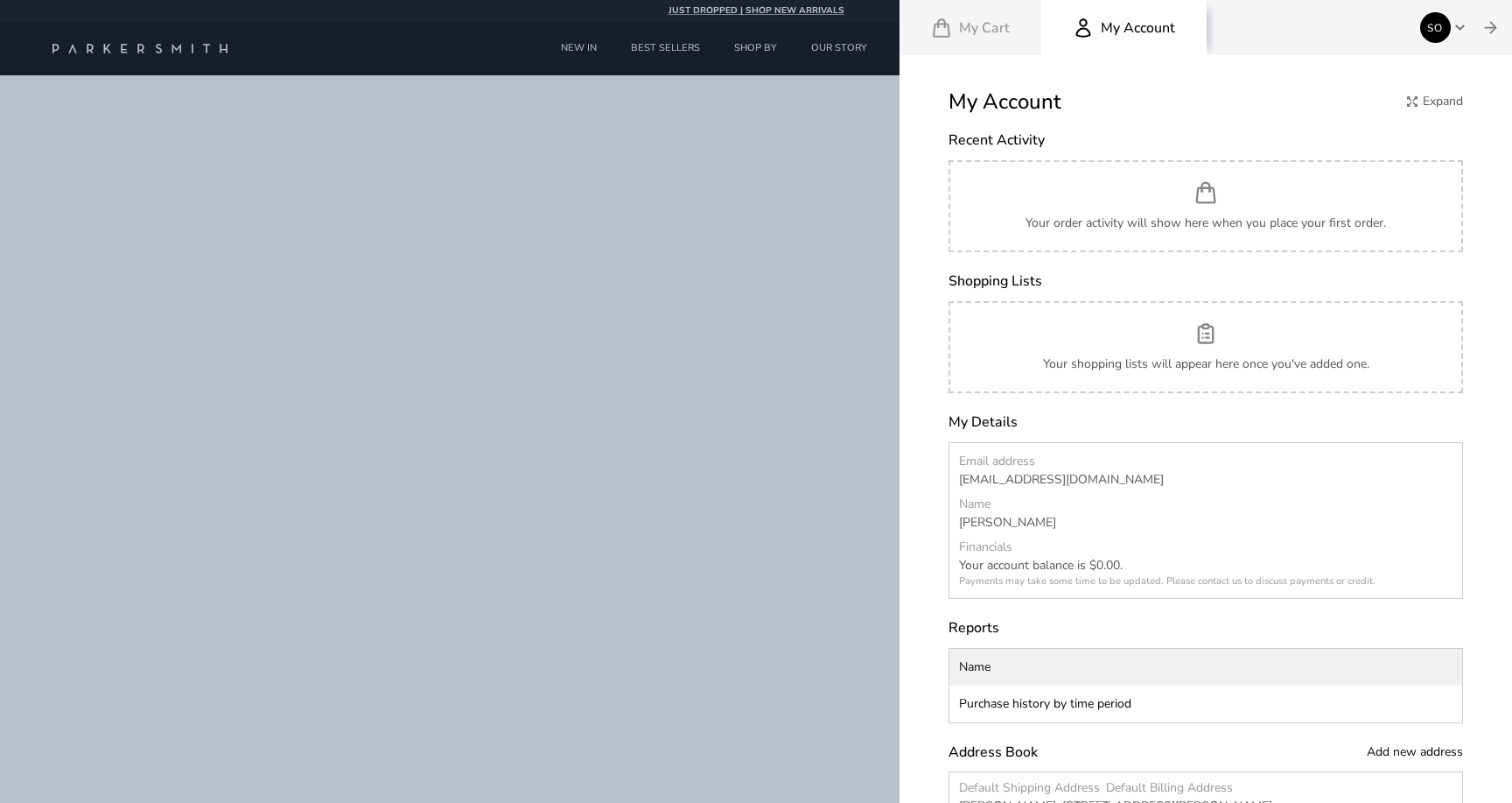
click at [741, 45] on div at bounding box center [756, 402] width 1512 height 803
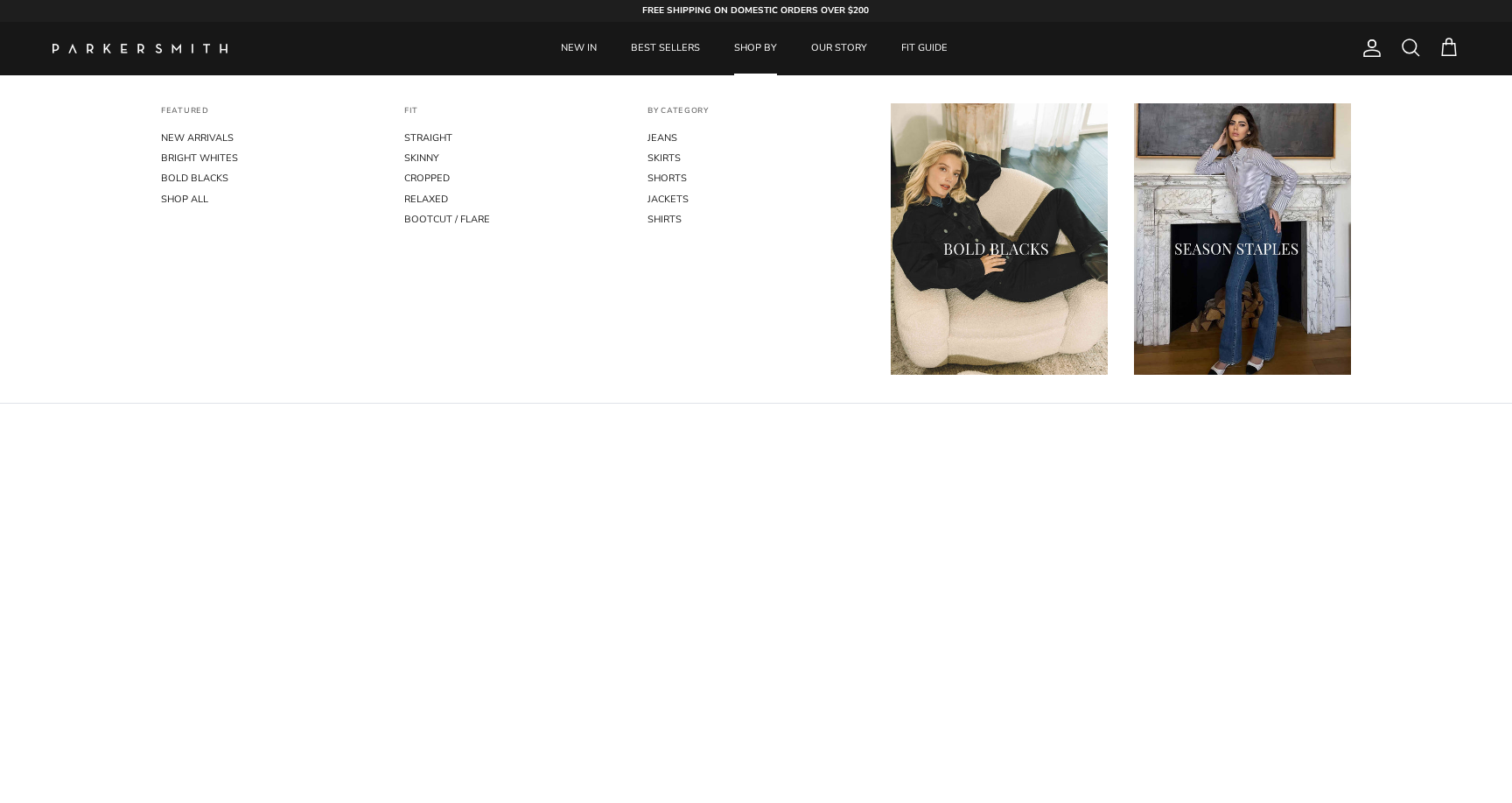
click at [754, 49] on link "SHOP BY" at bounding box center [756, 48] width 74 height 53
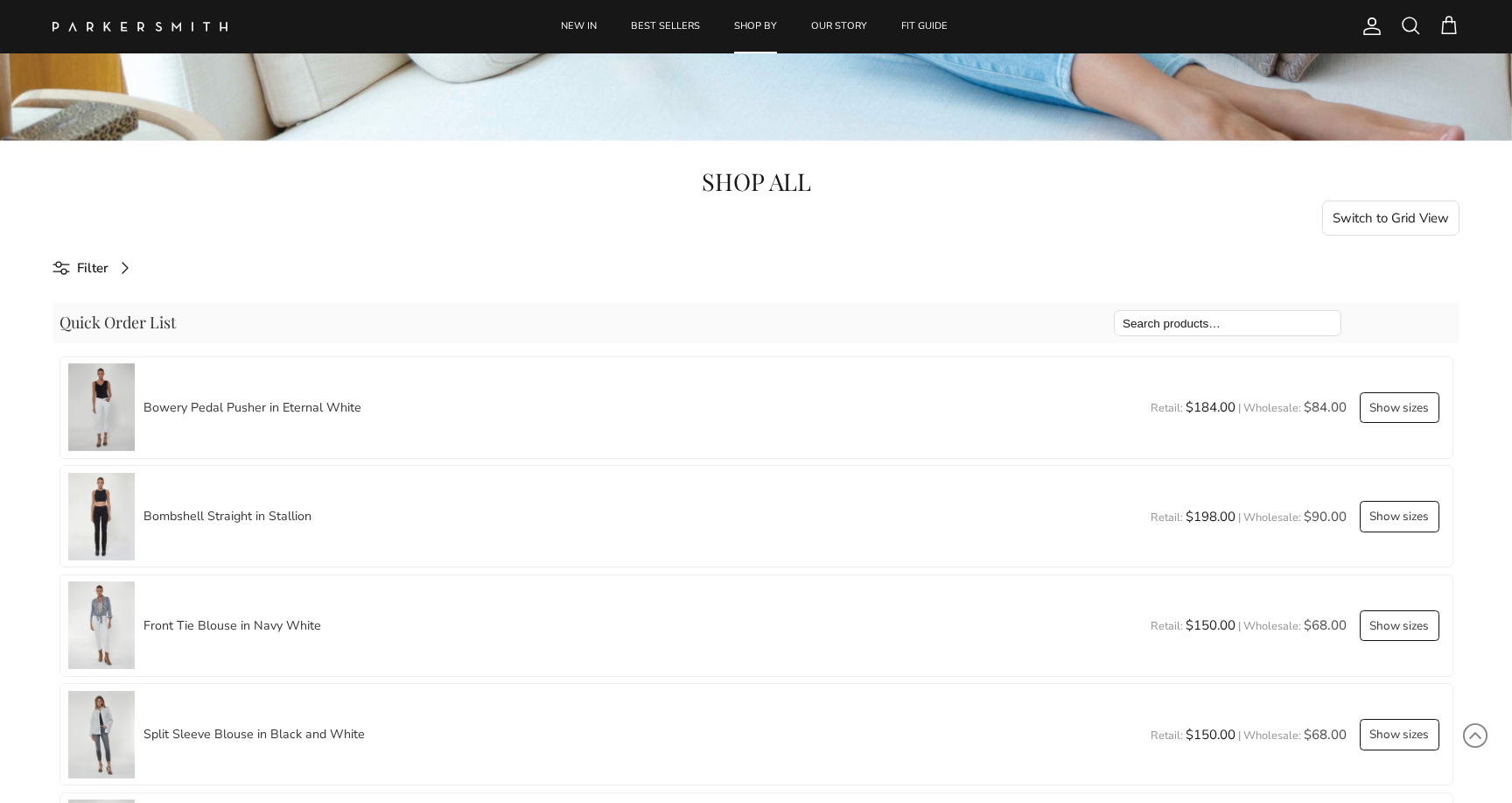
scroll to position [692, 0]
click at [1379, 218] on button "Switch to Grid View" at bounding box center [1392, 217] width 139 height 35
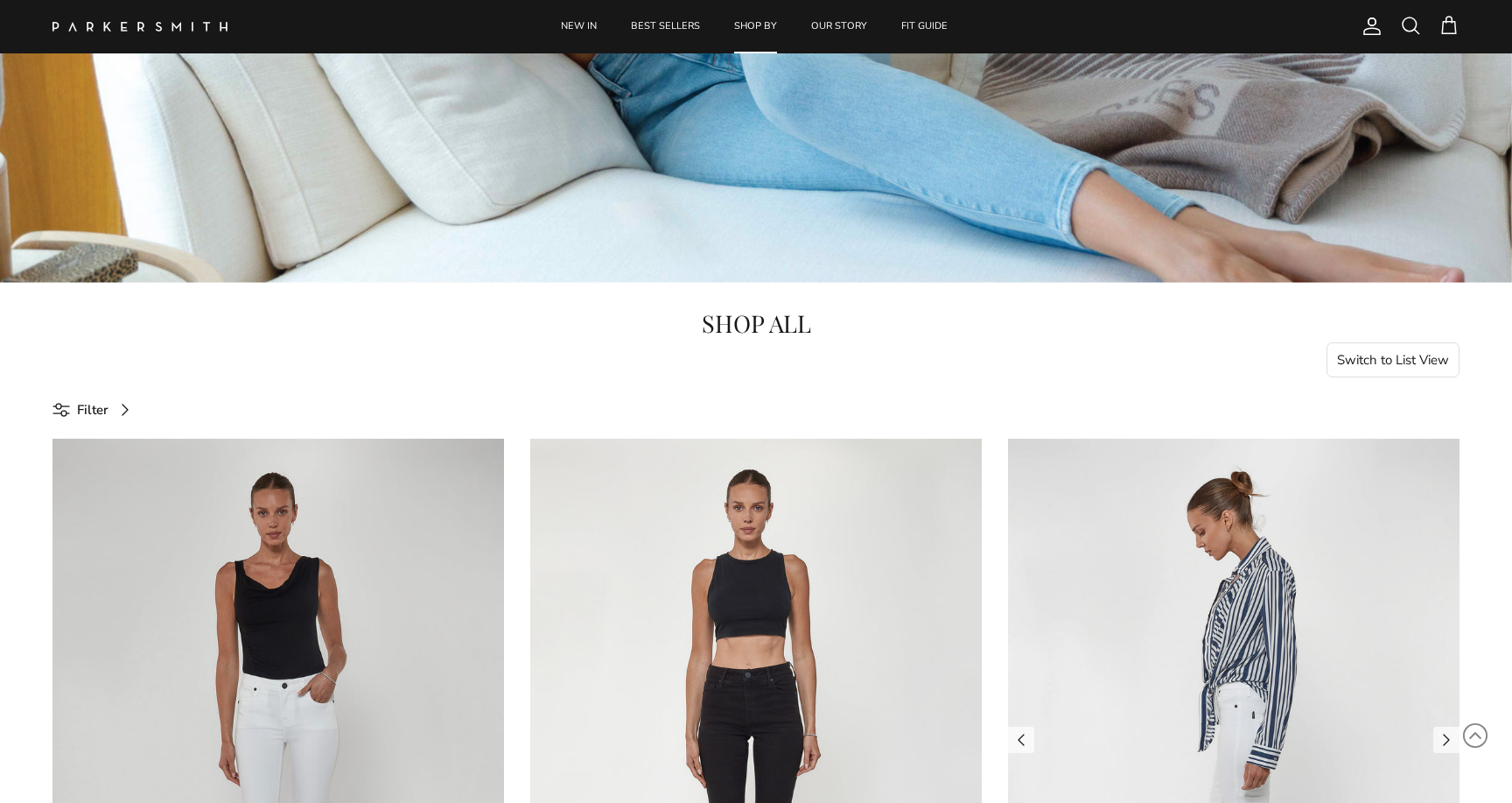
scroll to position [501, 0]
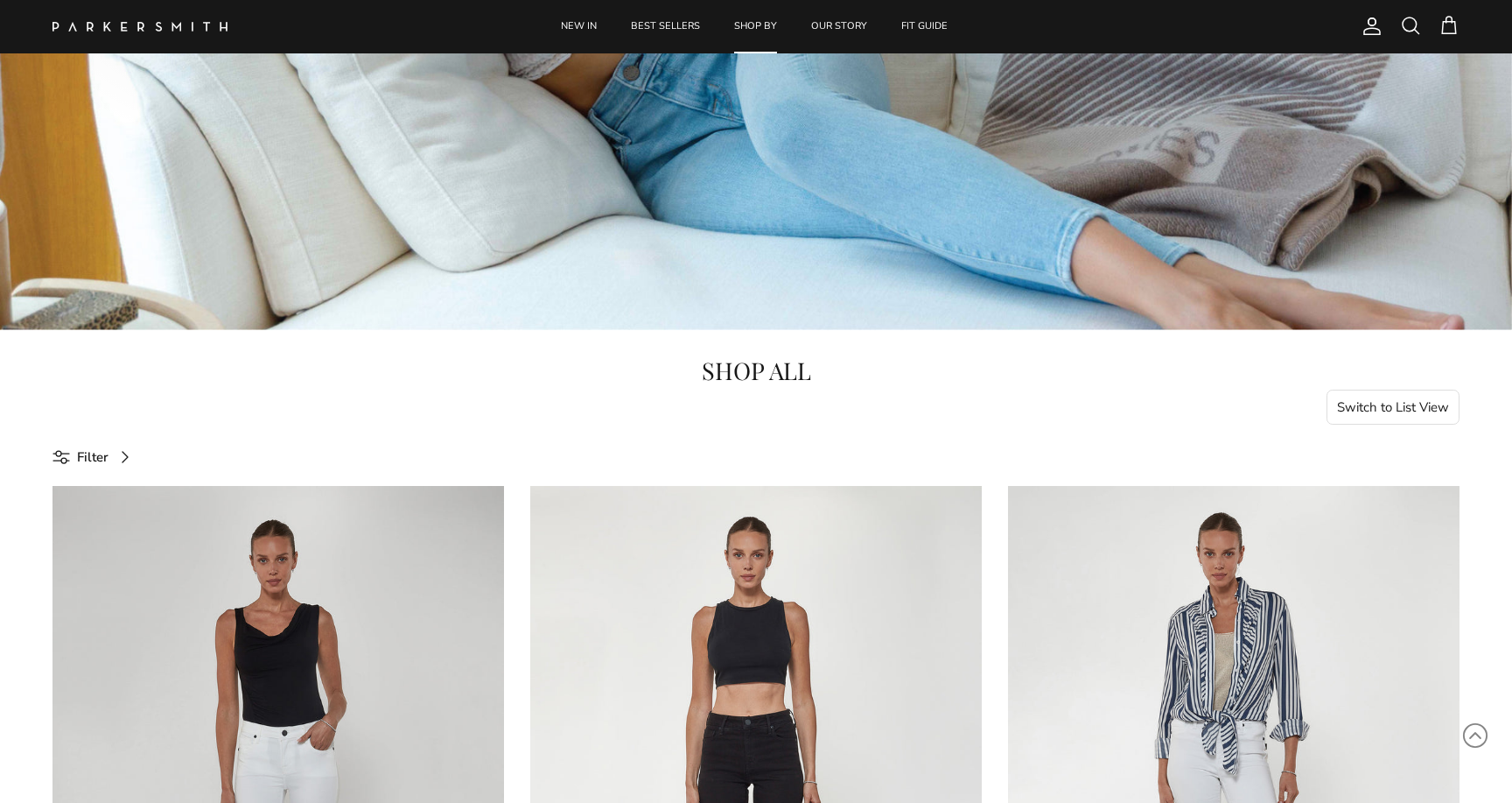
click at [1406, 414] on button "Switch to List View" at bounding box center [1393, 407] width 134 height 35
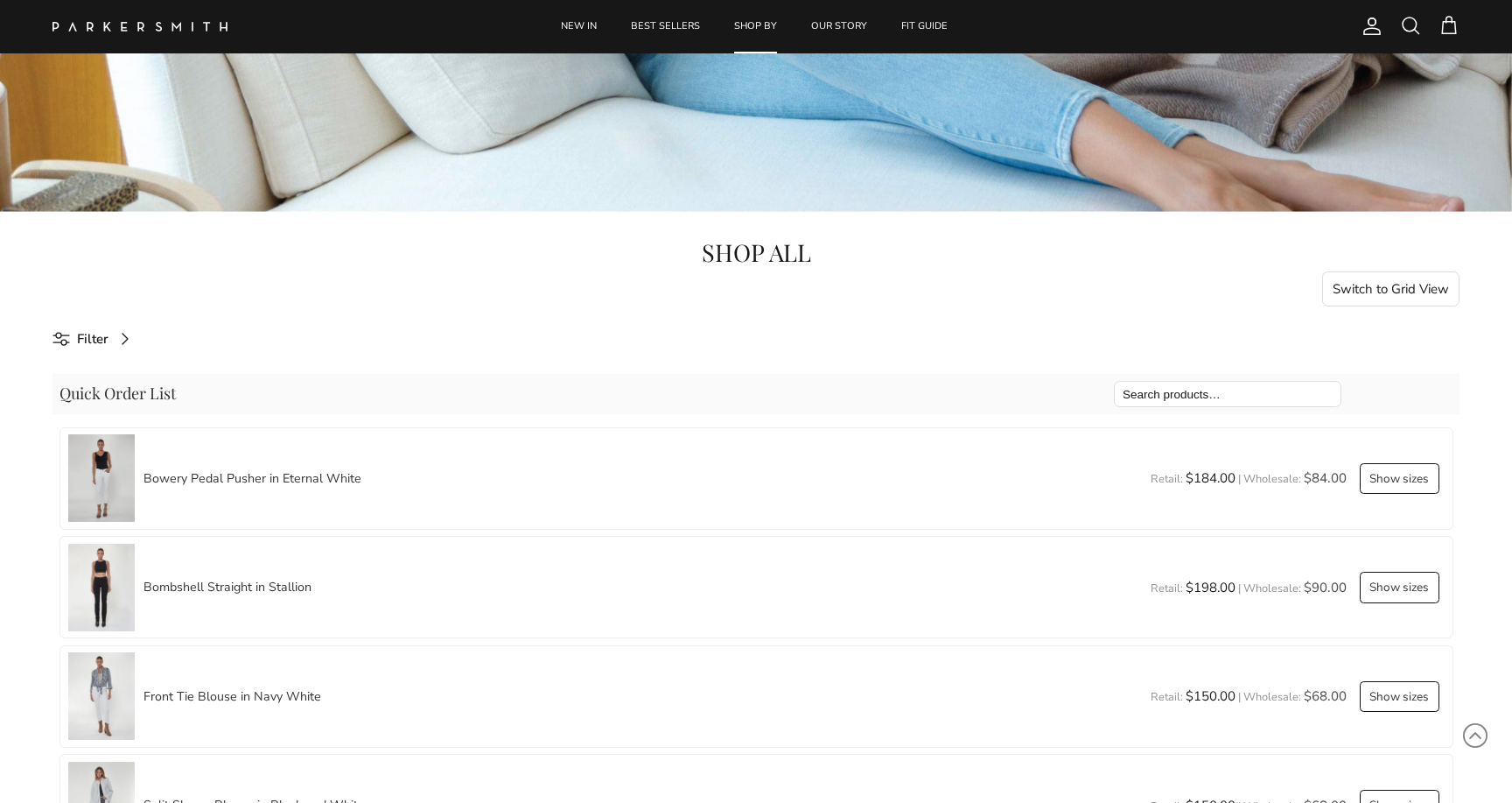
scroll to position [633, 0]
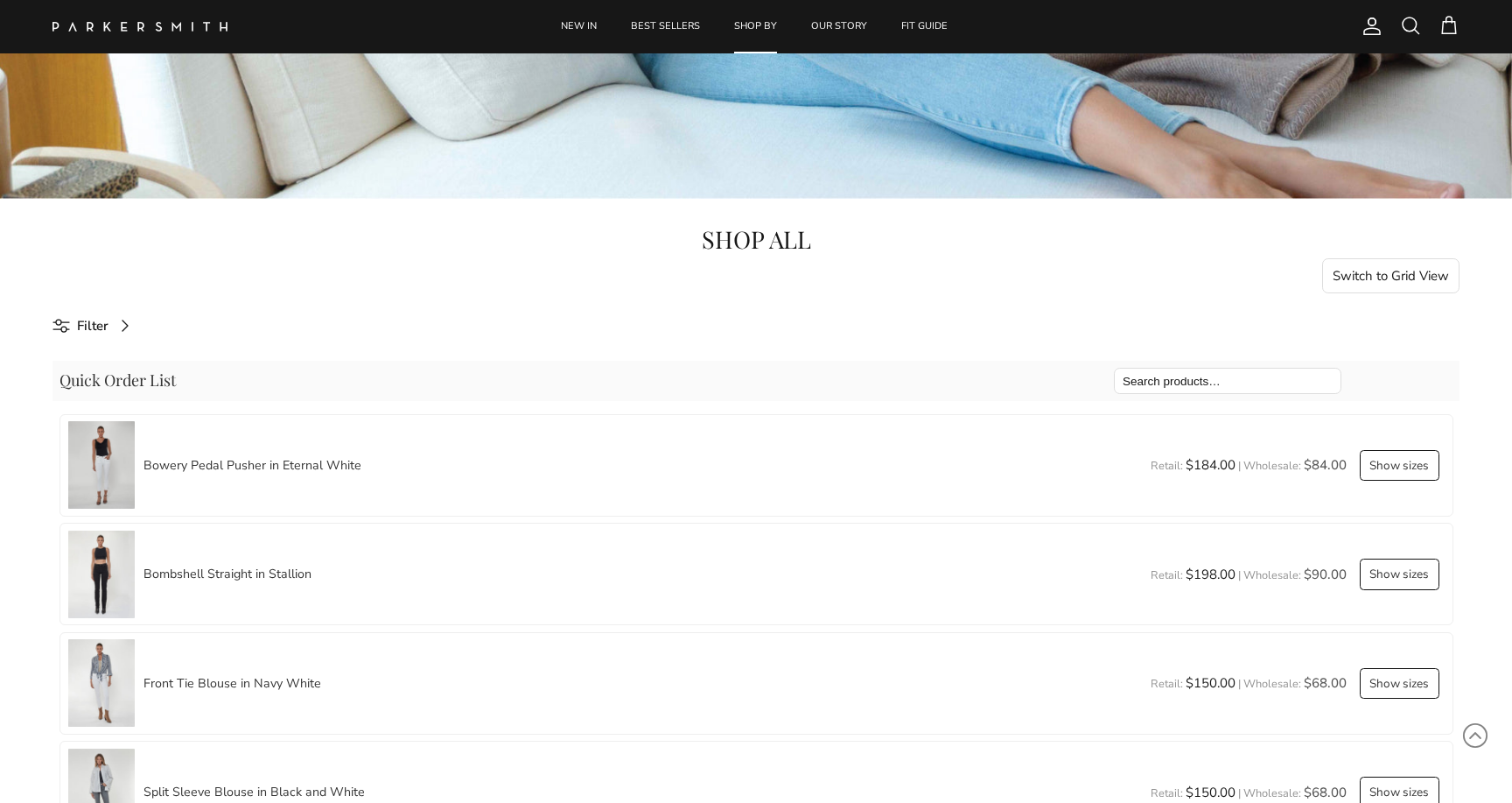
click at [1386, 466] on button "Show sizes" at bounding box center [1400, 465] width 80 height 32
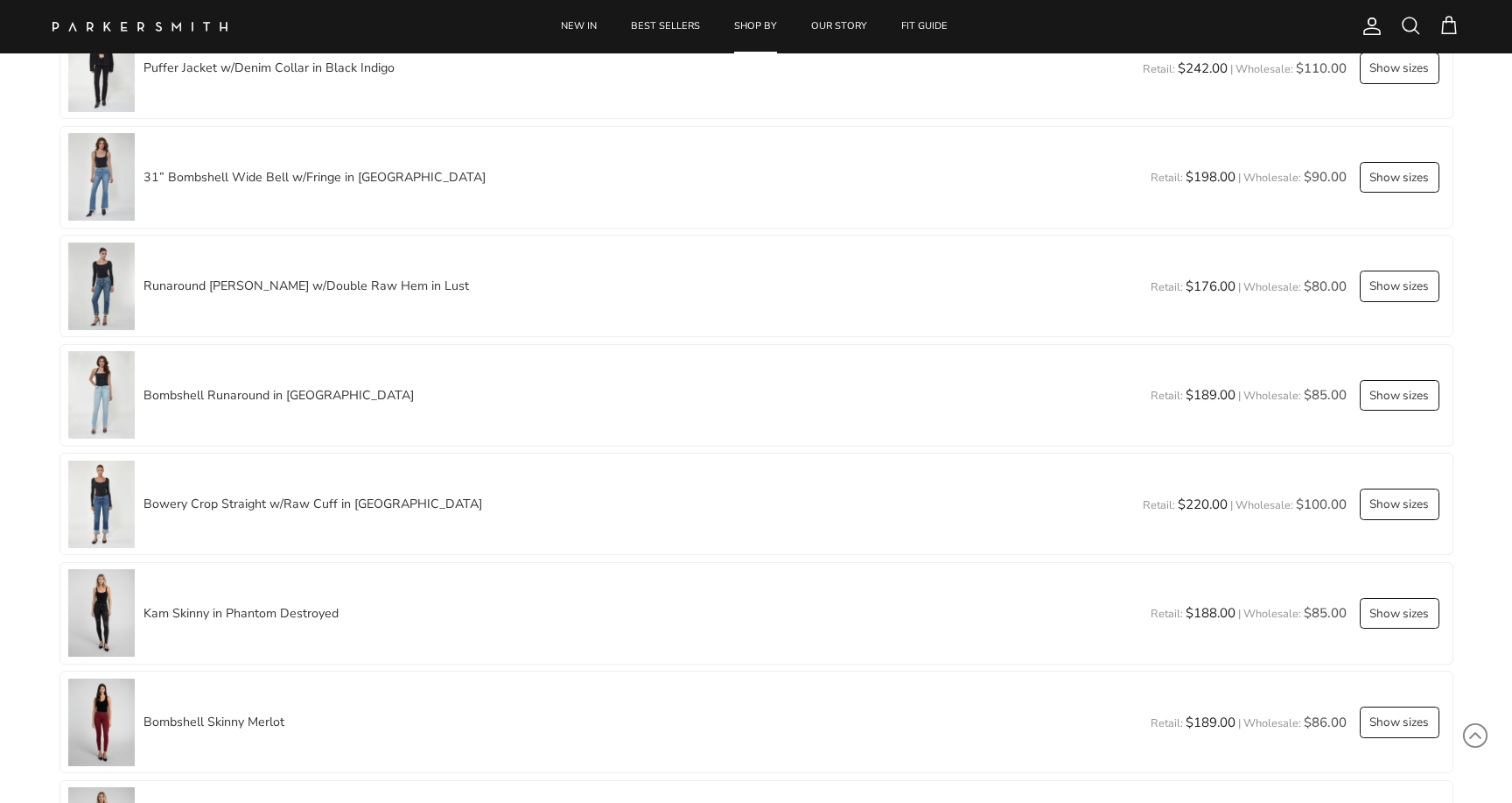
scroll to position [2249, 0]
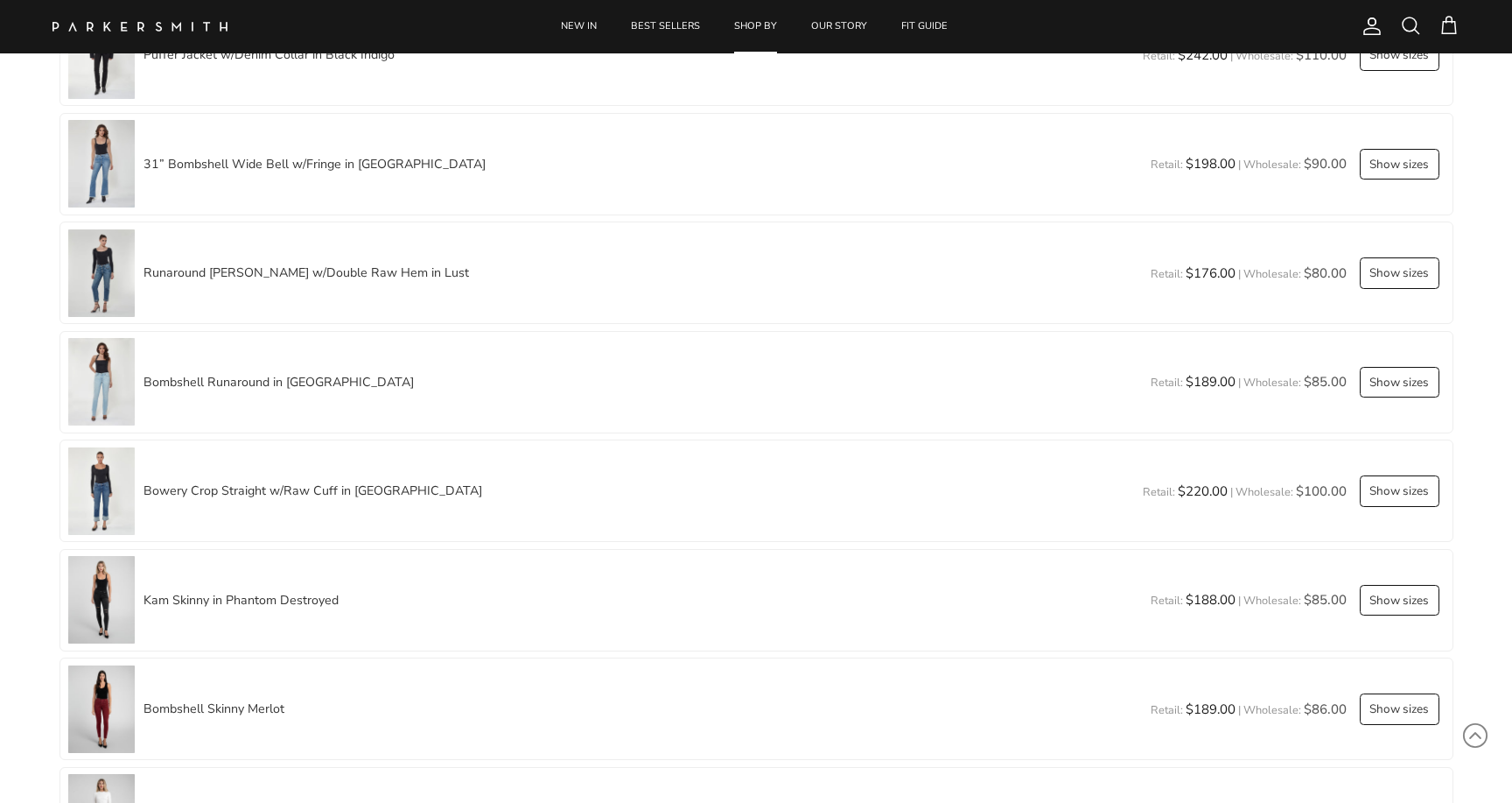
click at [1397, 482] on button "Show sizes" at bounding box center [1400, 490] width 80 height 32
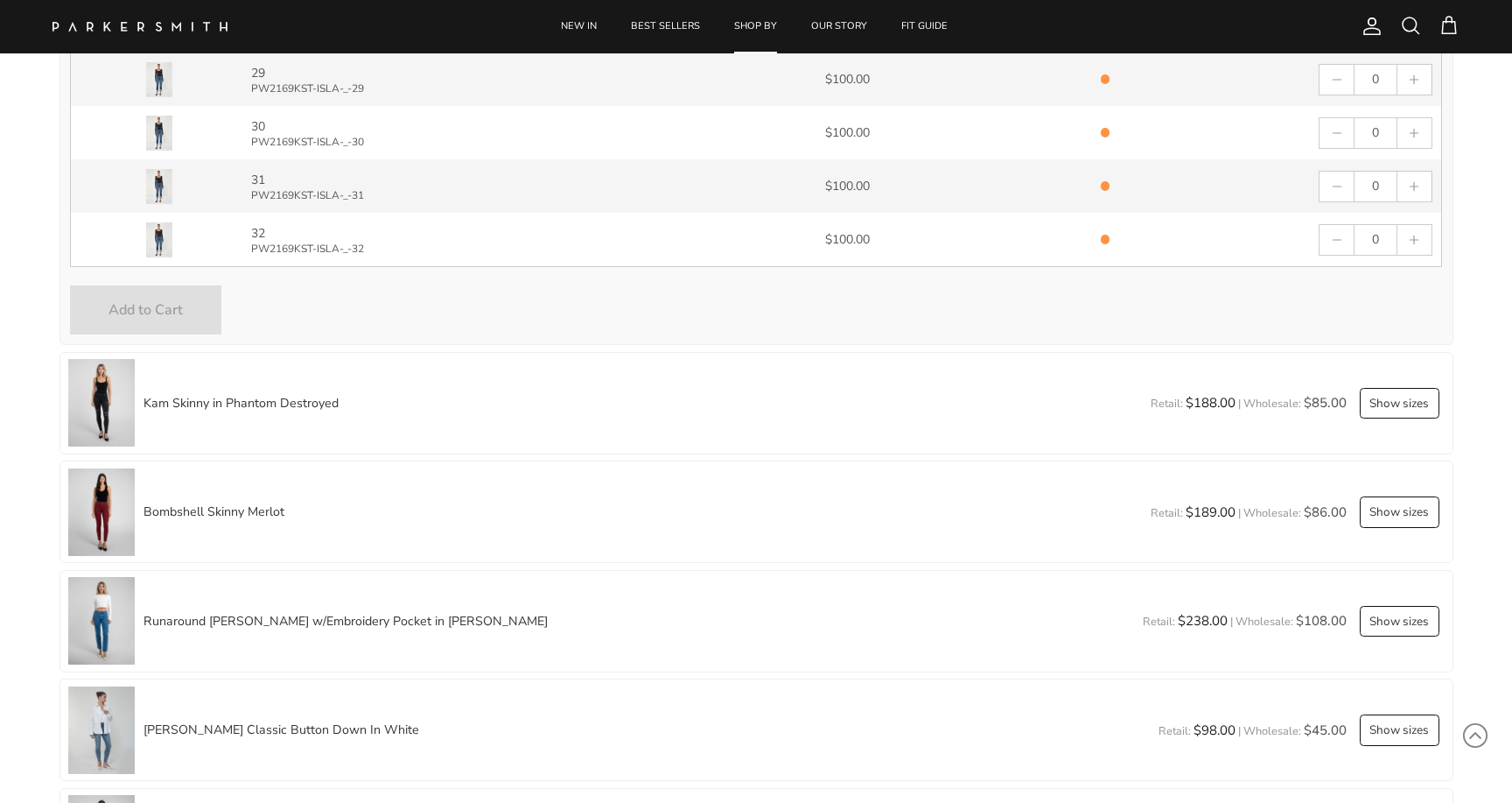
scroll to position [3275, 0]
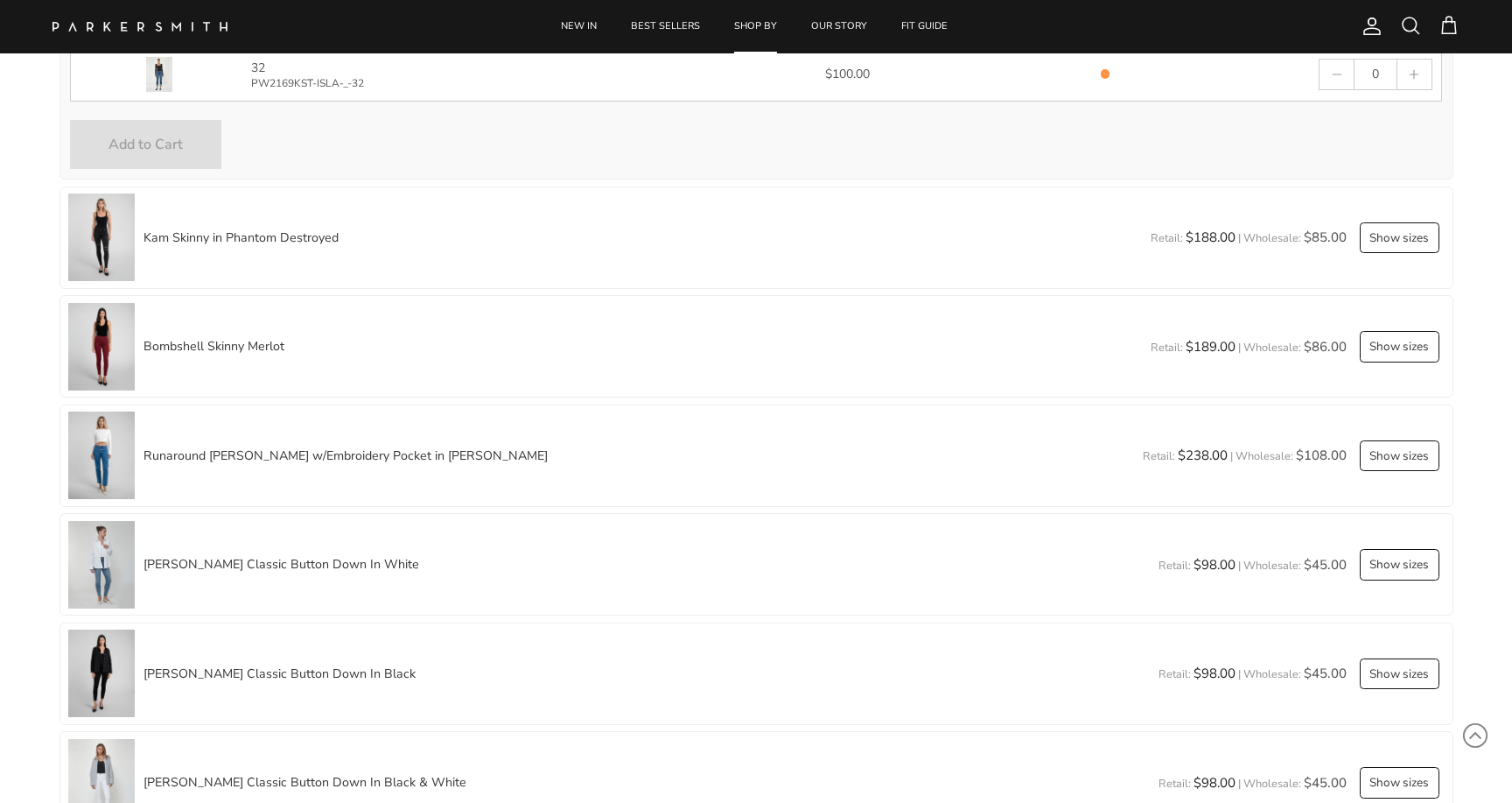
click at [1389, 450] on button "Show sizes" at bounding box center [1400, 456] width 80 height 32
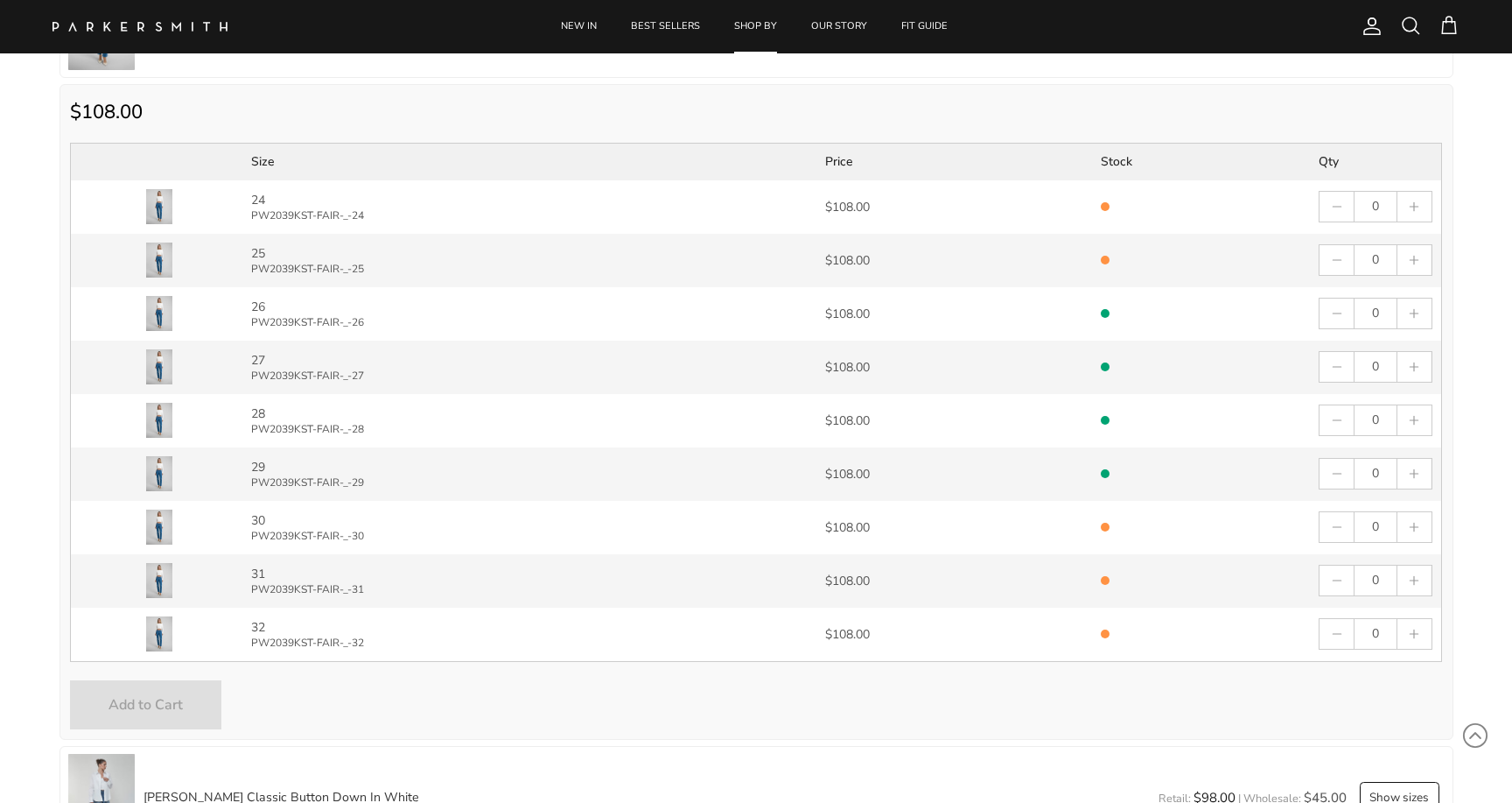
scroll to position [3701, 0]
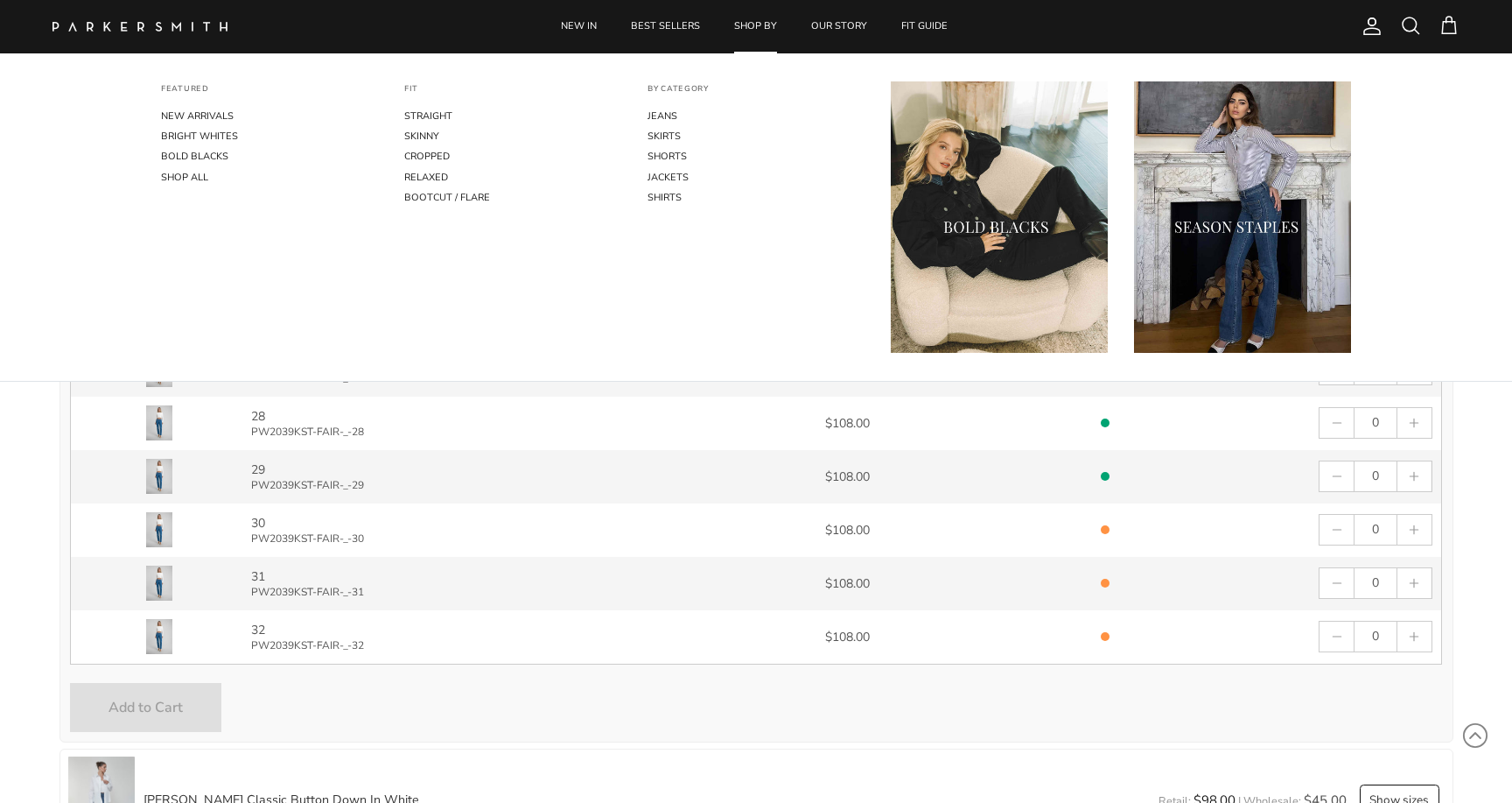
click at [206, 339] on li "FEATURED NEW ARRIVALS BRIGHT WHITES BOLD [DEMOGRAPHIC_DATA] SHOP ALL" at bounding box center [269, 226] width 244 height 289
